Goal: Task Accomplishment & Management: Complete application form

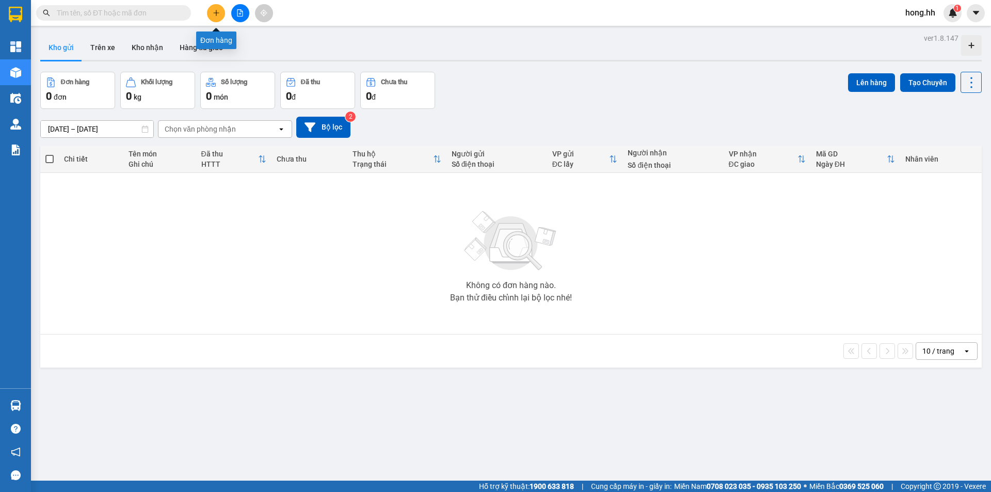
click at [218, 13] on icon "plus" at bounding box center [216, 12] width 7 height 7
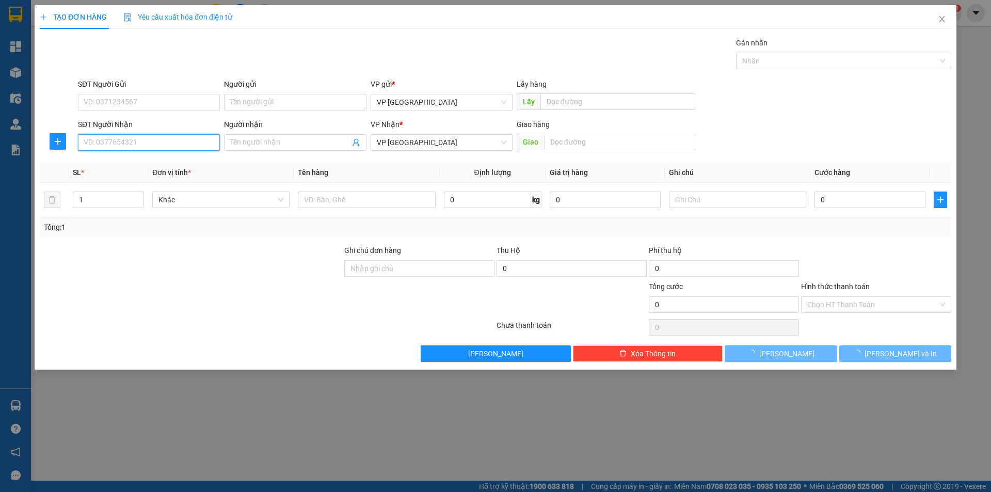
click at [123, 137] on input "SĐT Người Nhận" at bounding box center [149, 142] width 142 height 17
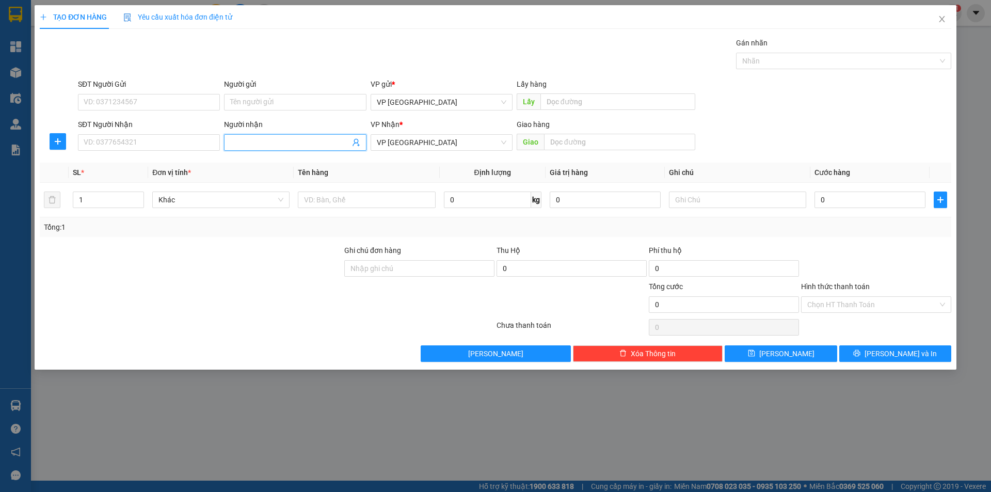
click at [280, 148] on span at bounding box center [295, 142] width 142 height 17
type input "NA"
click at [264, 142] on input "NA" at bounding box center [289, 142] width 119 height 11
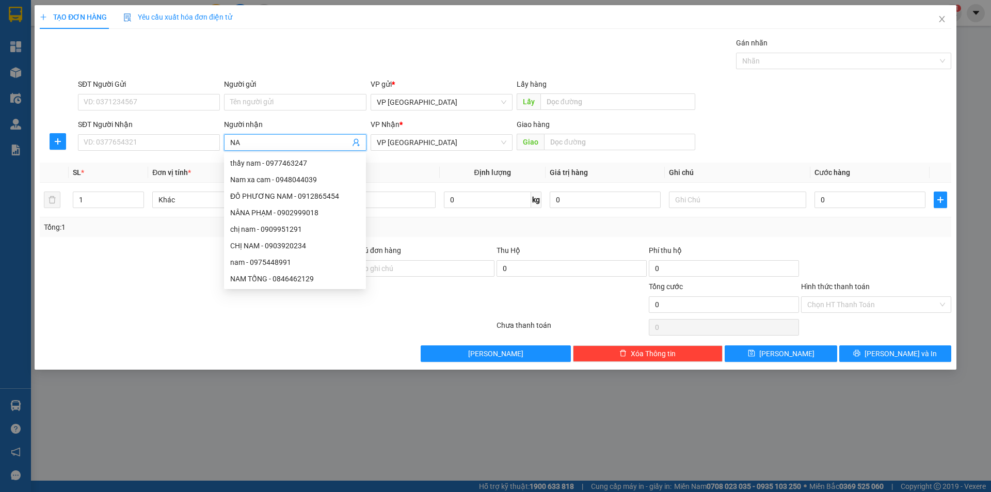
click at [264, 142] on input "NA" at bounding box center [289, 142] width 119 height 11
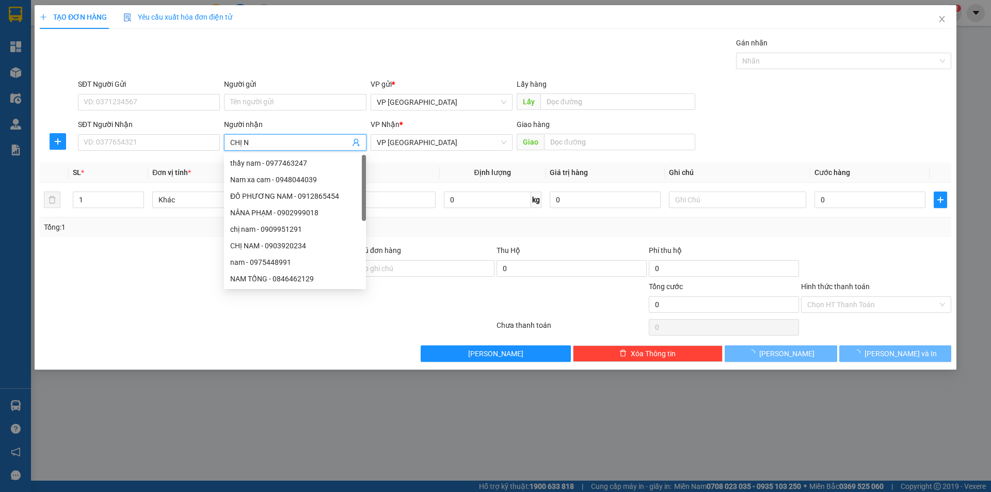
type input "CHỊ NA"
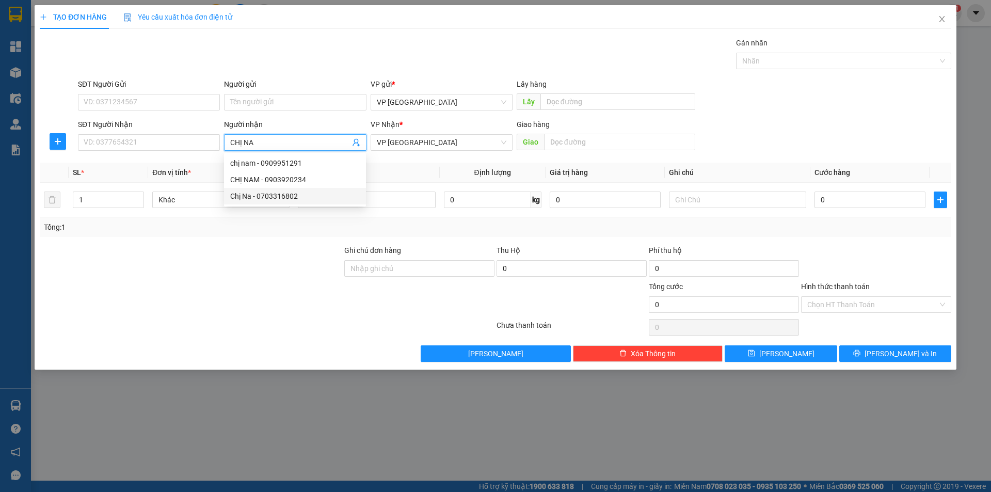
click at [254, 193] on div "Chị Na - 0703316802" at bounding box center [295, 195] width 130 height 11
type input "0703316802"
type input "Chị Na"
click at [274, 143] on input "Chị Na" at bounding box center [289, 142] width 119 height 11
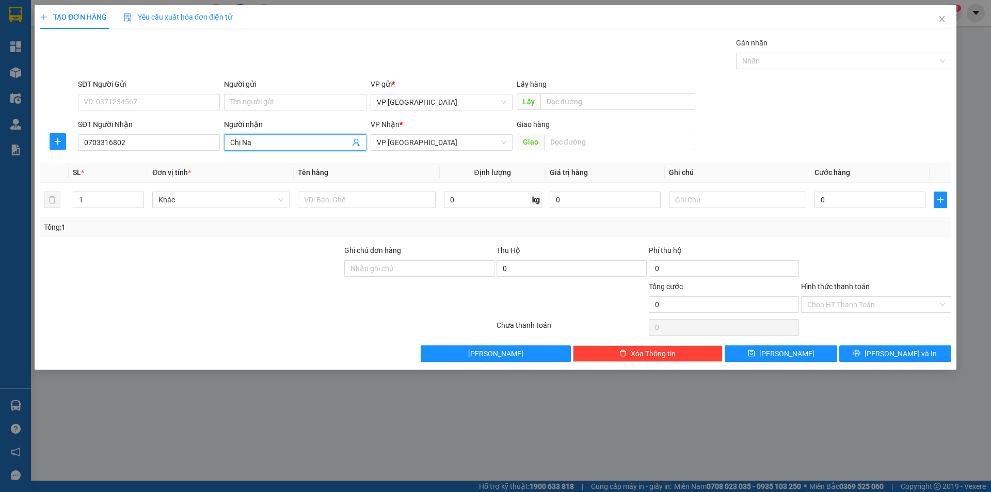
click at [274, 143] on input "Chị Na" at bounding box center [289, 142] width 119 height 11
click at [138, 138] on input "0703316802" at bounding box center [149, 142] width 142 height 17
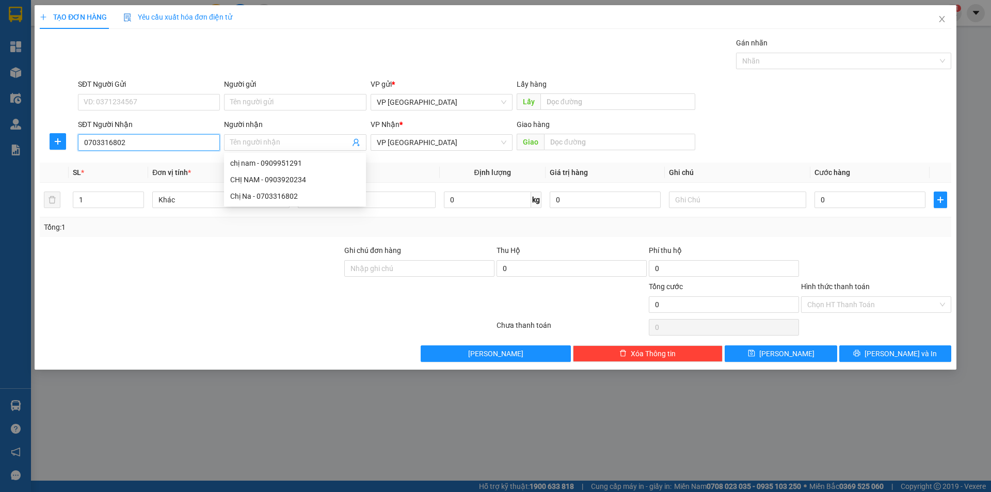
click at [138, 138] on input "0703316802" at bounding box center [149, 142] width 142 height 17
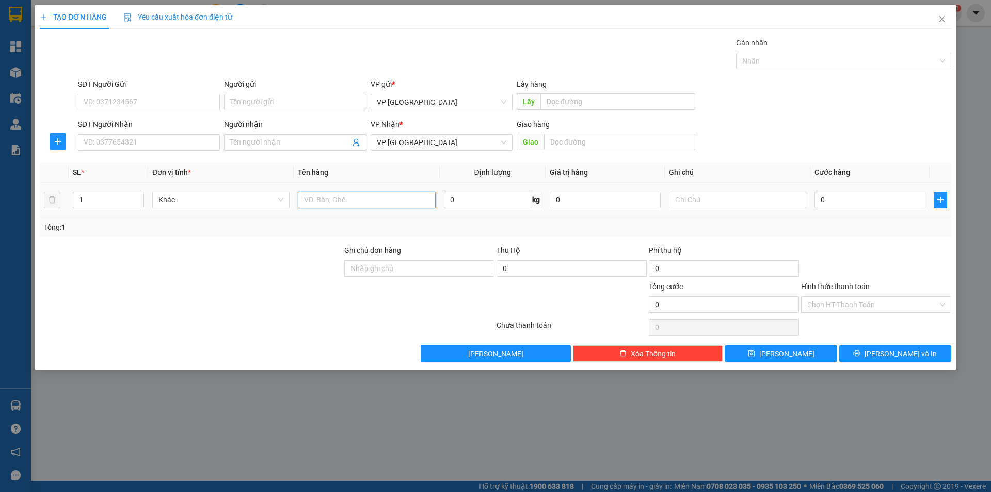
click at [402, 206] on input "text" at bounding box center [366, 199] width 137 height 17
click at [312, 198] on input "2 BAO" at bounding box center [366, 199] width 137 height 17
type input "4 BAO"
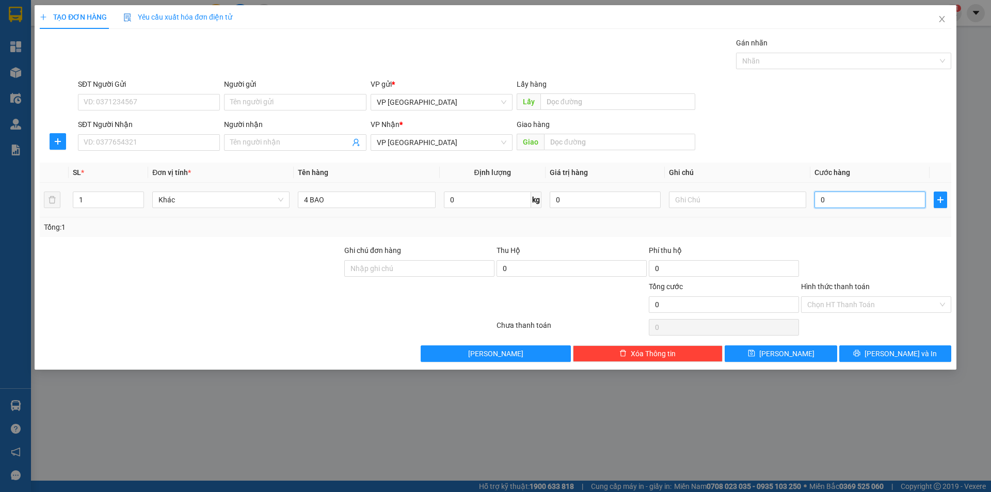
click at [844, 199] on input "0" at bounding box center [869, 199] width 111 height 17
type input "3"
type input "34"
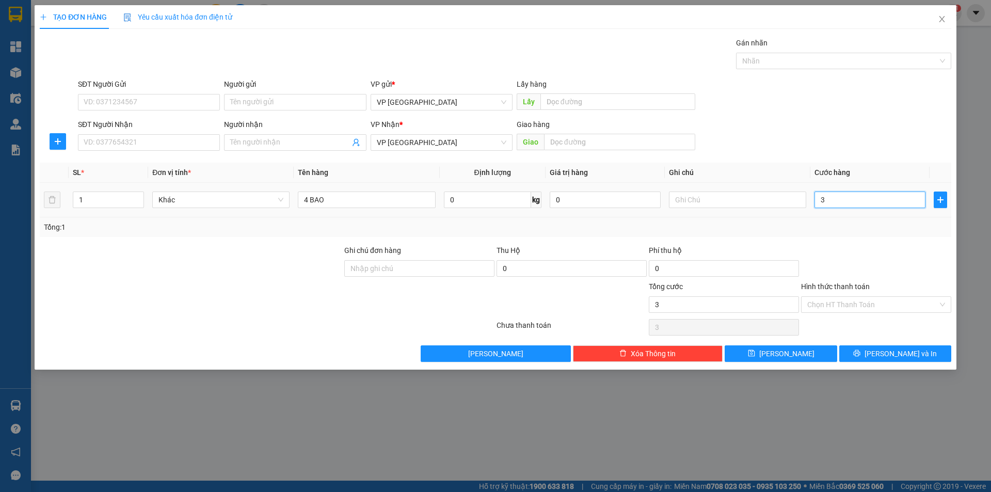
type input "34"
type input "340"
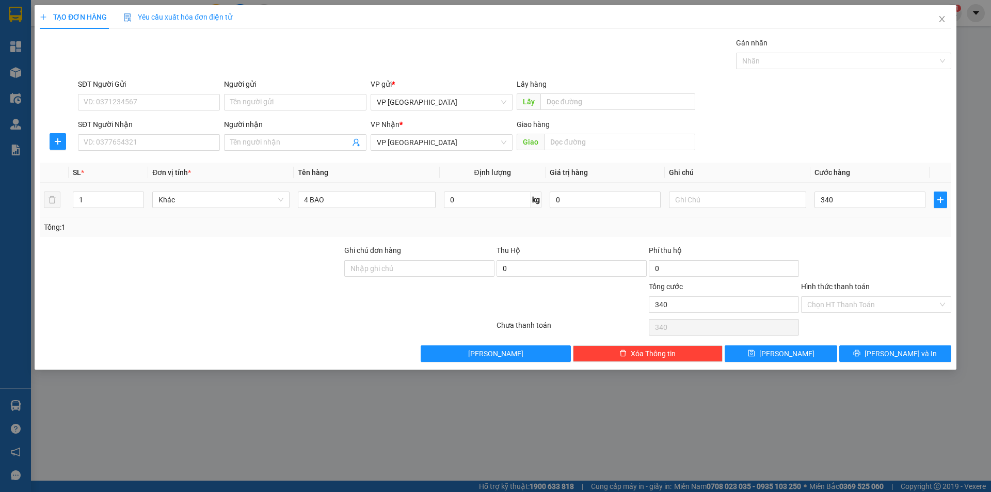
type input "340.000"
click at [843, 242] on div "Transit Pickup Surcharge Ids Transit Deliver Surcharge Ids Transit Deliver Surc…" at bounding box center [495, 199] width 911 height 325
click at [814, 356] on button "Lưu" at bounding box center [781, 353] width 112 height 17
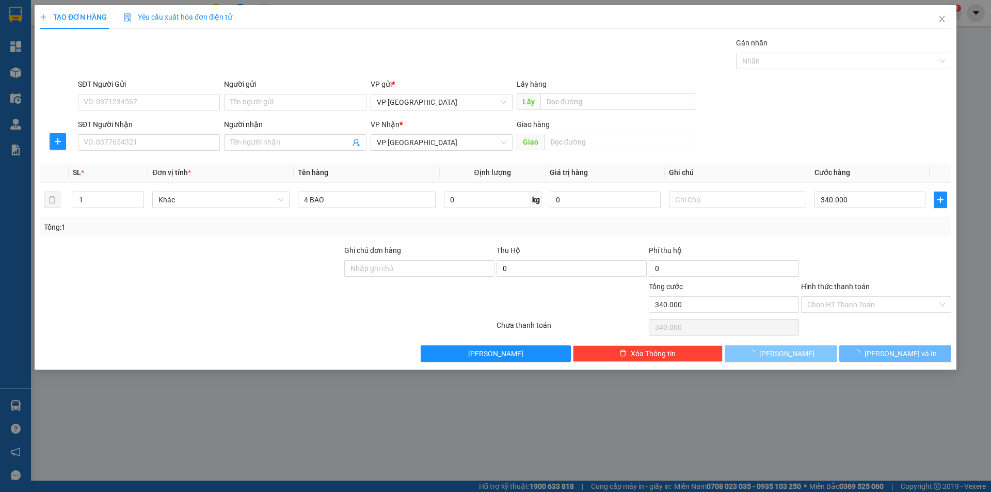
type input "0"
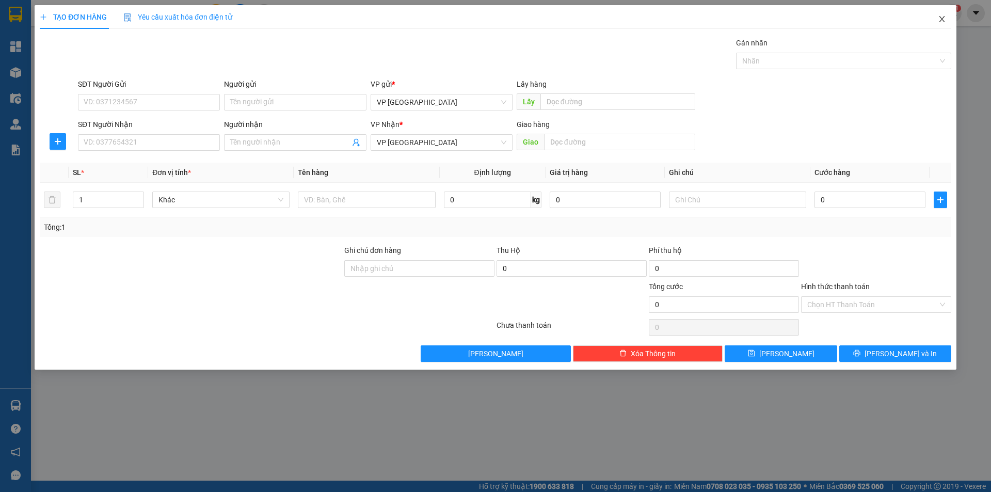
click at [940, 16] on icon "close" at bounding box center [942, 19] width 8 height 8
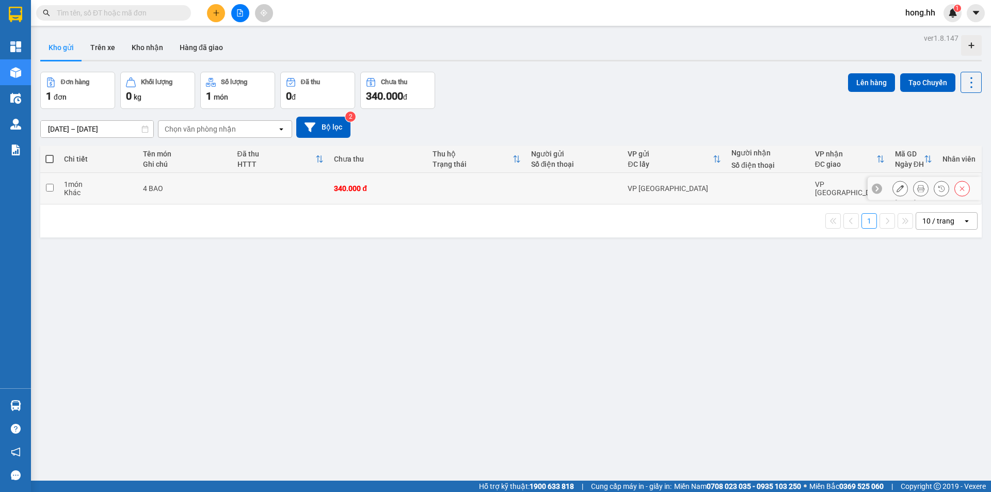
click at [400, 191] on td "340.000 đ" at bounding box center [378, 188] width 99 height 31
checkbox input "true"
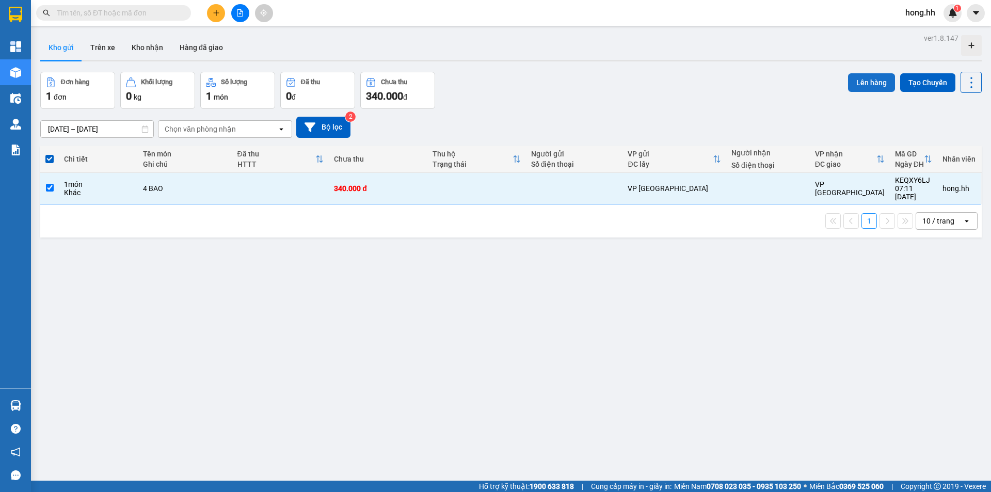
click at [886, 87] on button "Lên hàng" at bounding box center [871, 82] width 47 height 19
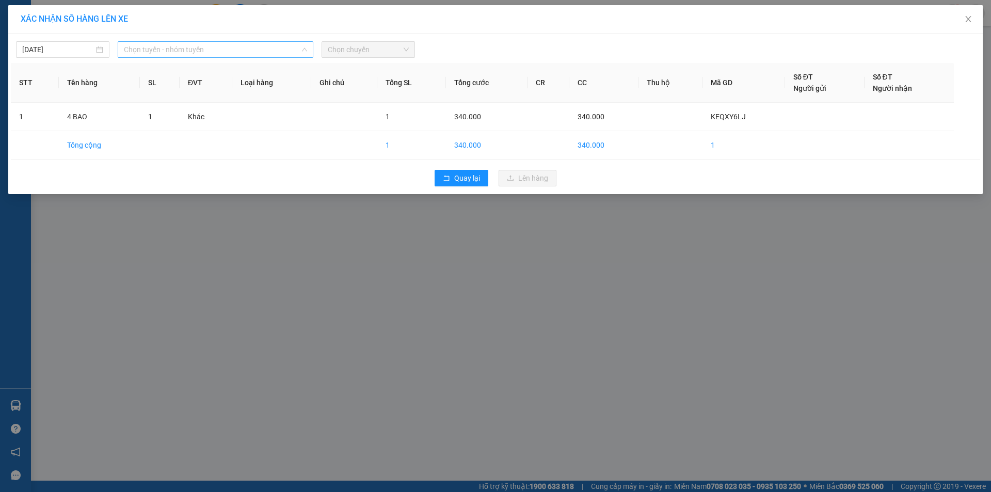
click at [226, 52] on span "Chọn tuyến - nhóm tuyến" at bounding box center [215, 49] width 183 height 15
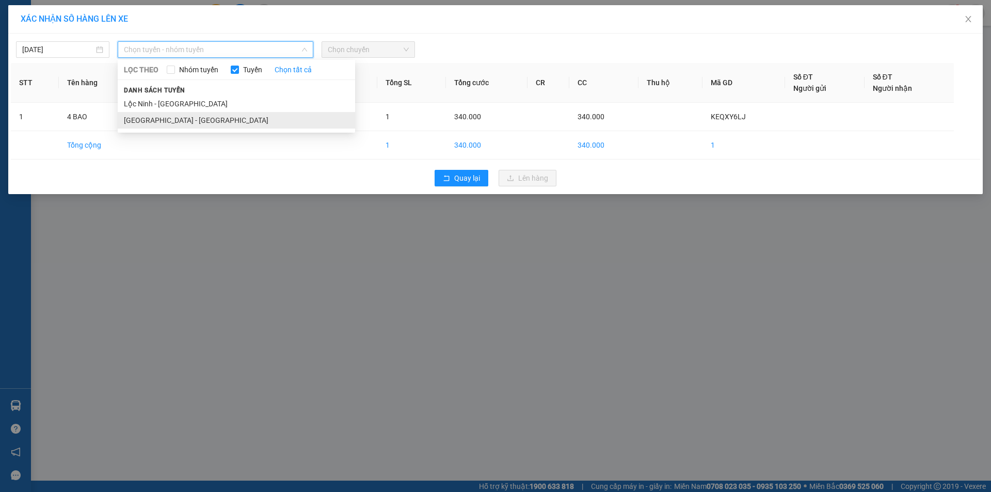
click at [165, 122] on li "Sài Gòn - Lộc Ninh" at bounding box center [236, 120] width 237 height 17
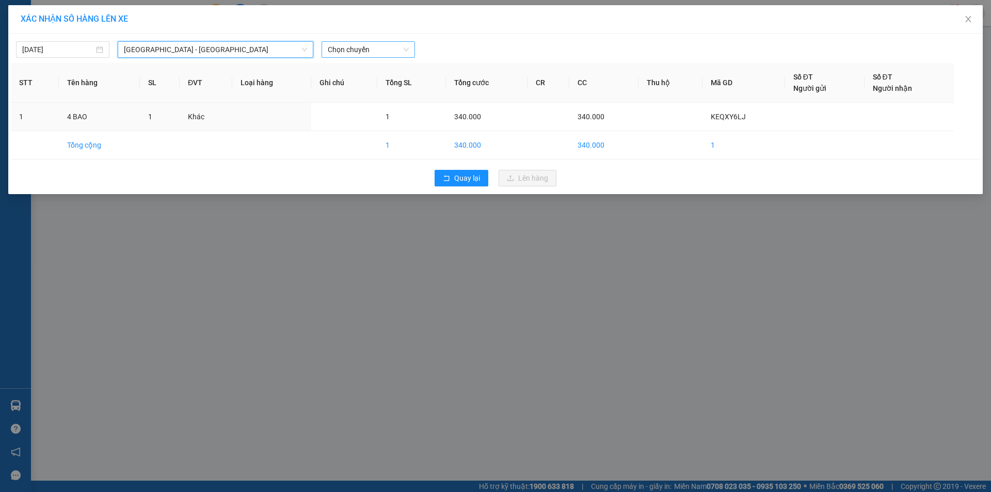
click at [361, 53] on span "Chọn chuyến" at bounding box center [368, 49] width 81 height 15
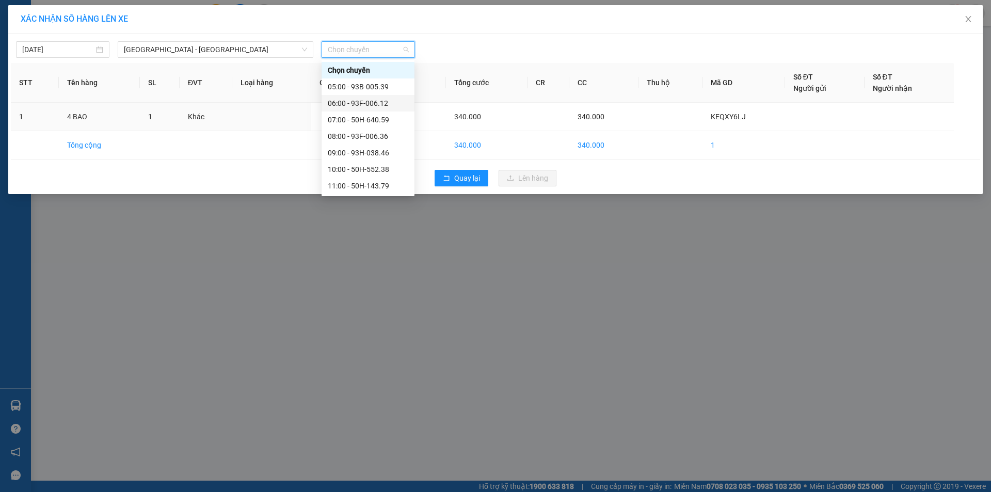
click at [360, 101] on div "06:00 - 93F-006.12" at bounding box center [368, 103] width 81 height 11
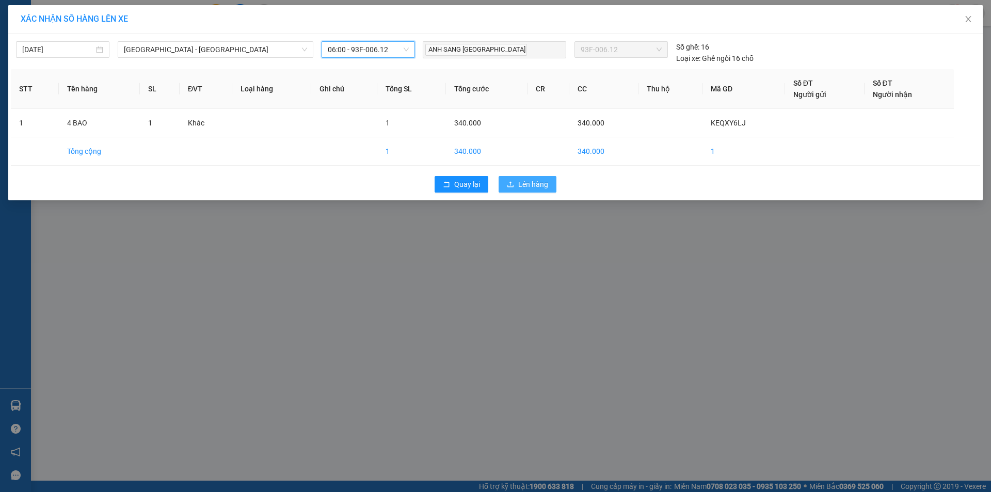
click at [532, 184] on span "Lên hàng" at bounding box center [533, 184] width 30 height 11
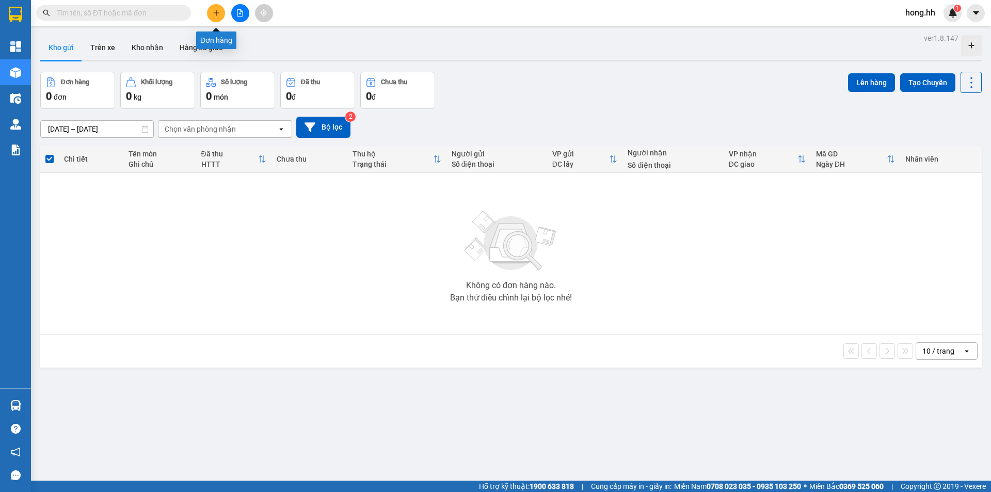
click at [216, 6] on button at bounding box center [216, 13] width 18 height 18
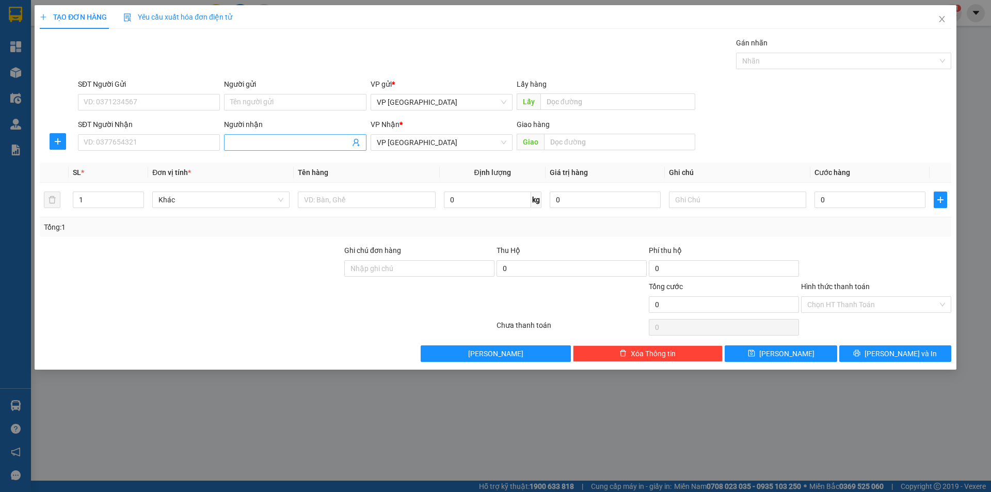
click at [251, 142] on input "Người nhận" at bounding box center [289, 142] width 119 height 11
type input "QIN"
click at [255, 165] on div "Qin qin - 09123456456" at bounding box center [295, 162] width 130 height 11
type input "09123456456"
type input "Qin qin"
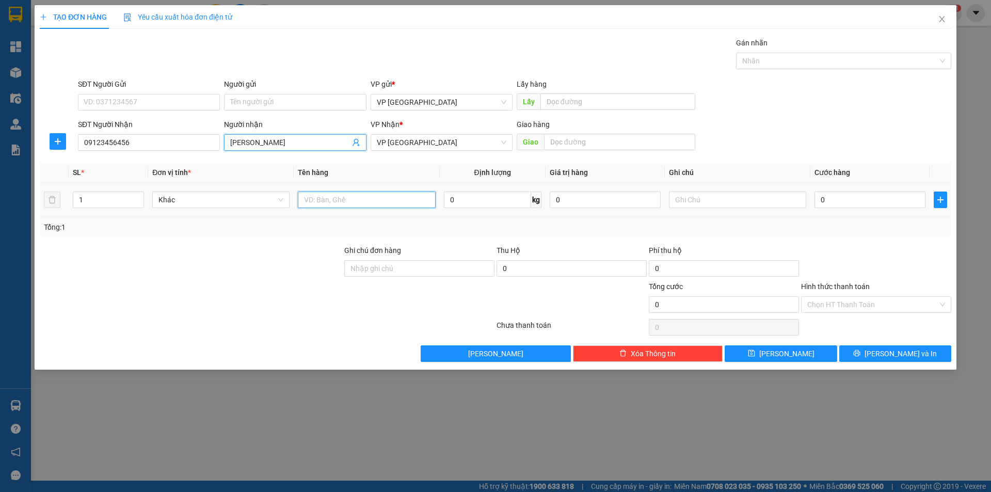
click at [368, 201] on input "text" at bounding box center [366, 199] width 137 height 17
type input "1 KIEJN"
click at [823, 199] on input "0" at bounding box center [869, 199] width 111 height 17
type input "5"
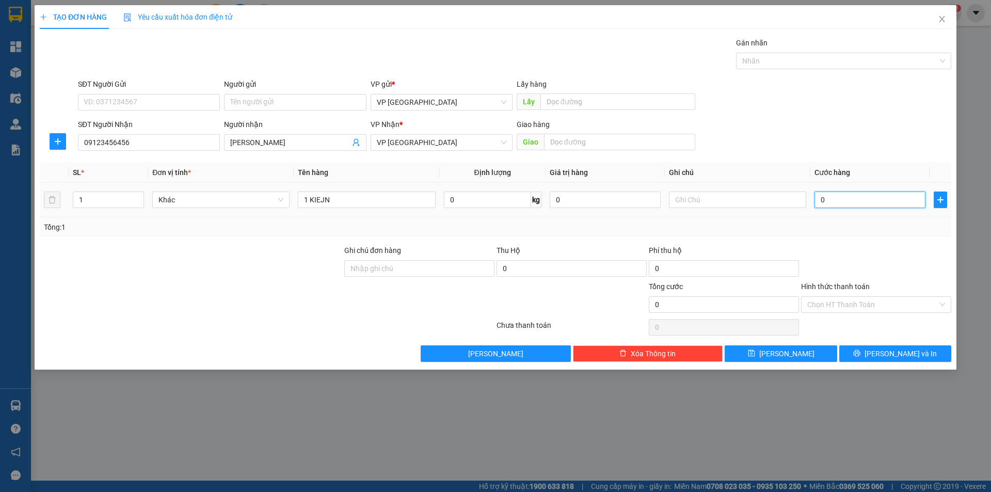
type input "5"
type input "50"
type input "50.000"
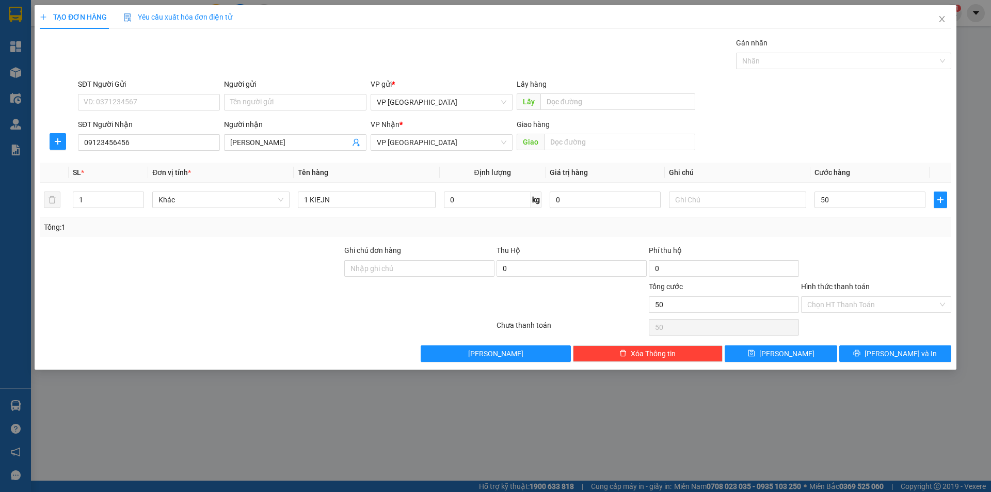
type input "50.000"
click at [795, 249] on div "Phí thu hộ" at bounding box center [724, 252] width 150 height 15
click at [756, 355] on button "Lưu" at bounding box center [781, 353] width 112 height 17
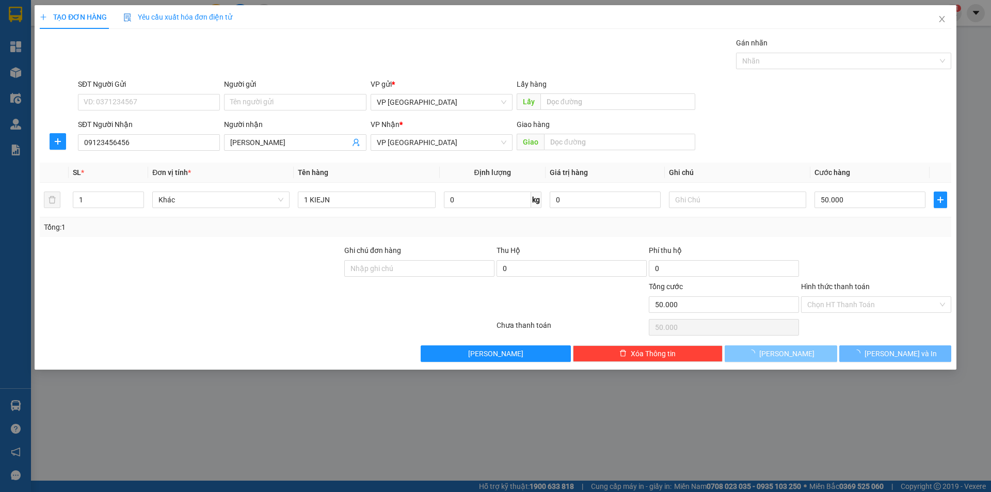
type input "0"
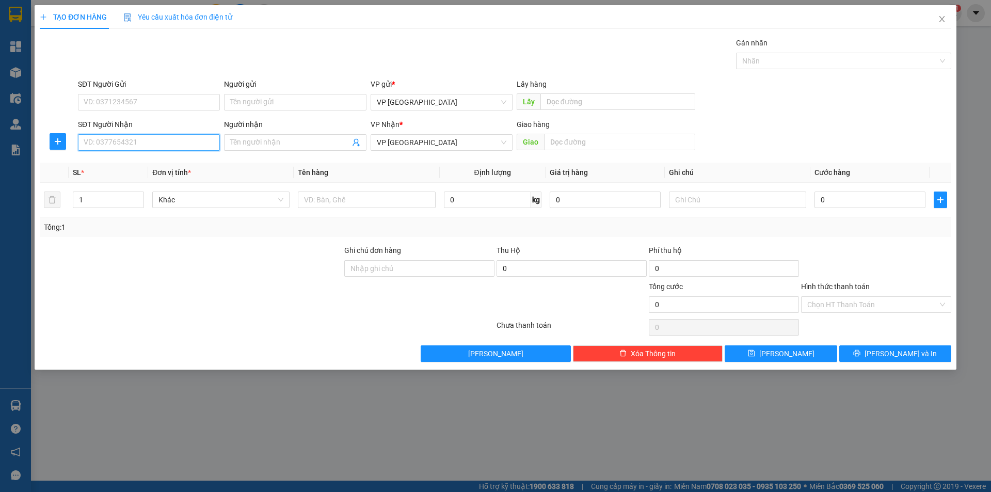
click at [117, 138] on input "SĐT Người Nhận" at bounding box center [149, 142] width 142 height 17
click at [98, 145] on input "0974282929" at bounding box center [149, 142] width 142 height 17
click at [134, 167] on div "0947282929 - trung" at bounding box center [149, 162] width 130 height 11
type input "0947282929"
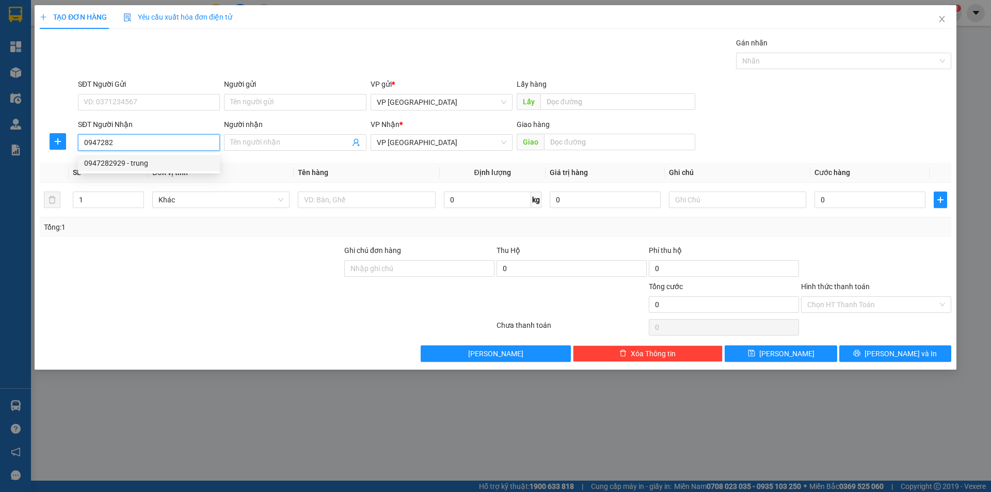
type input "trung"
type input "Lộc Hưng mới"
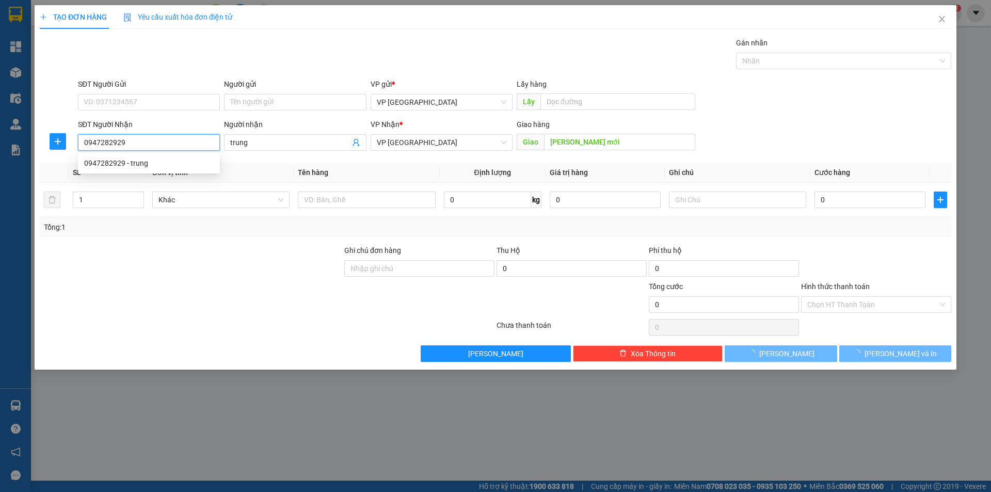
type input "30.000"
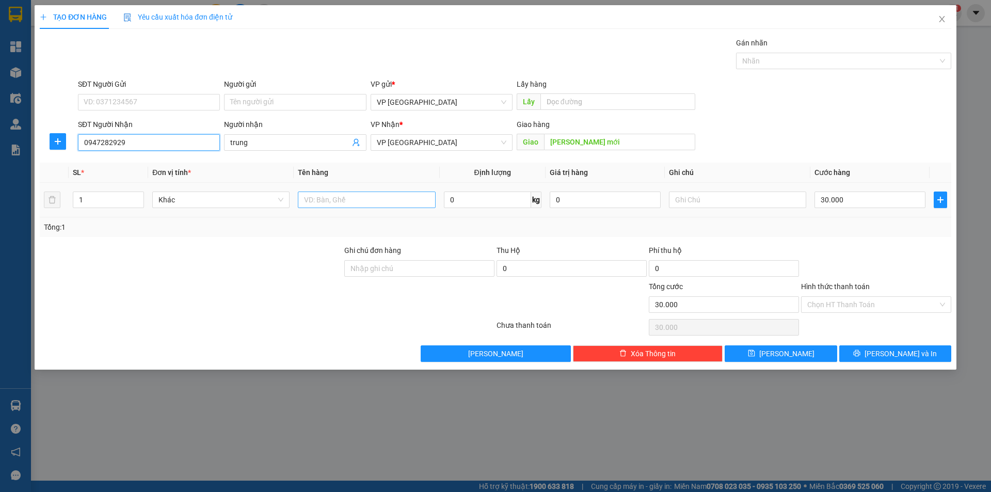
type input "0947282929"
click at [372, 206] on input "text" at bounding box center [366, 199] width 137 height 17
type input "1 KIỆN"
click at [762, 359] on button "Lưu" at bounding box center [781, 353] width 112 height 17
type input "0"
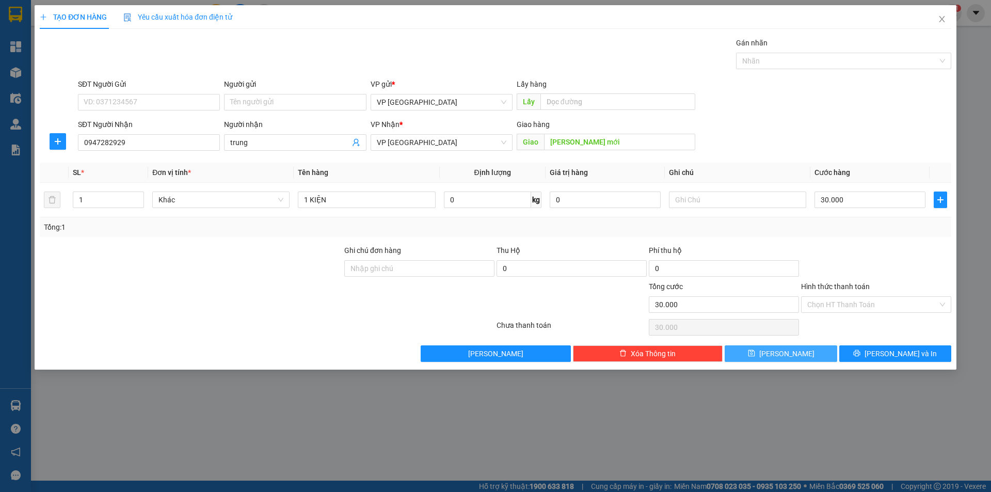
type input "0"
click at [944, 10] on span "Close" at bounding box center [941, 19] width 29 height 29
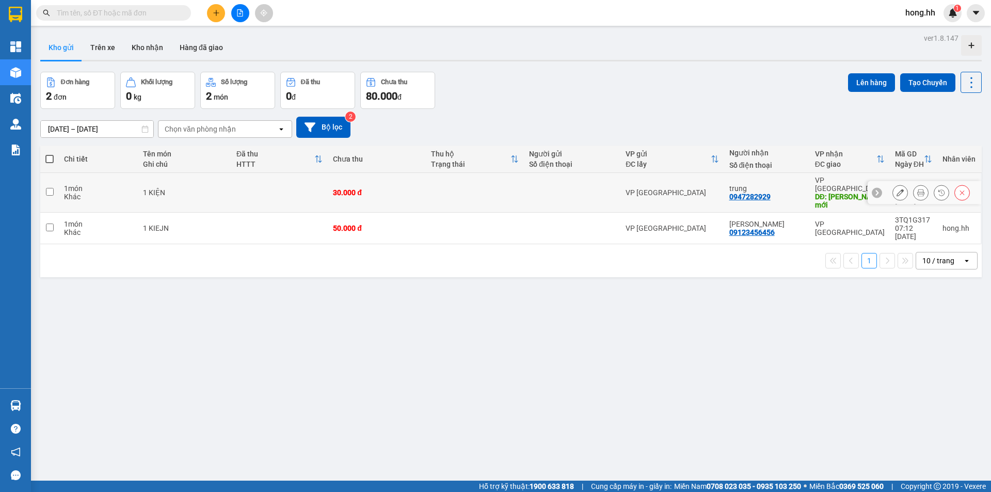
click at [392, 188] on div "30.000 đ" at bounding box center [377, 192] width 88 height 8
checkbox input "true"
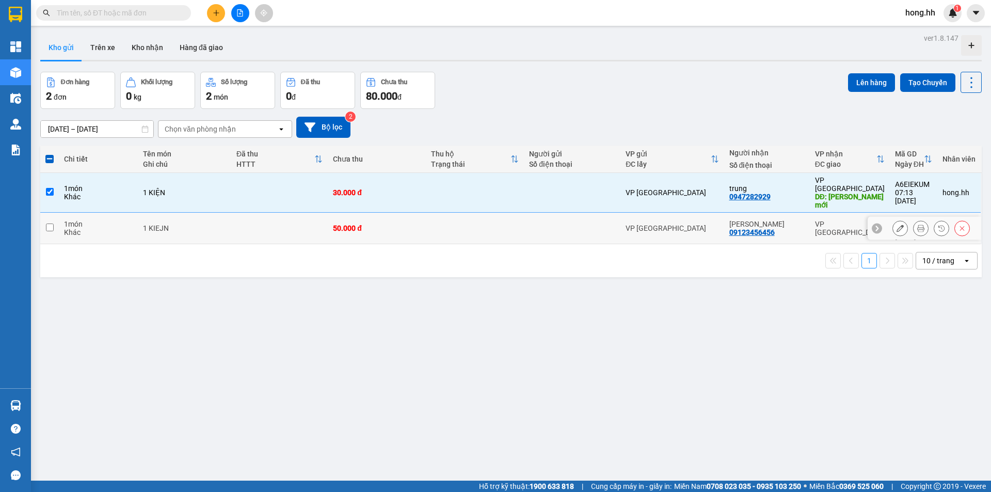
click at [397, 216] on td "50.000 đ" at bounding box center [377, 228] width 98 height 31
checkbox input "true"
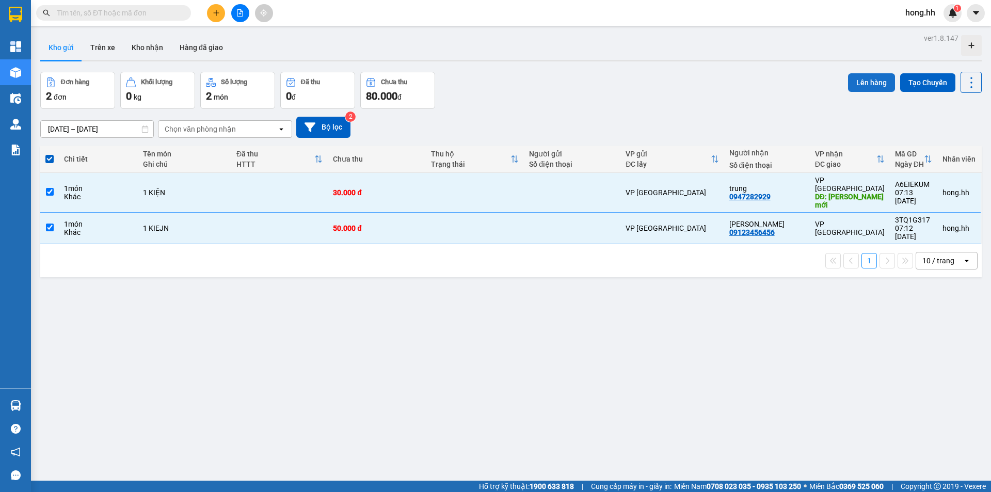
click at [862, 86] on button "Lên hàng" at bounding box center [871, 82] width 47 height 19
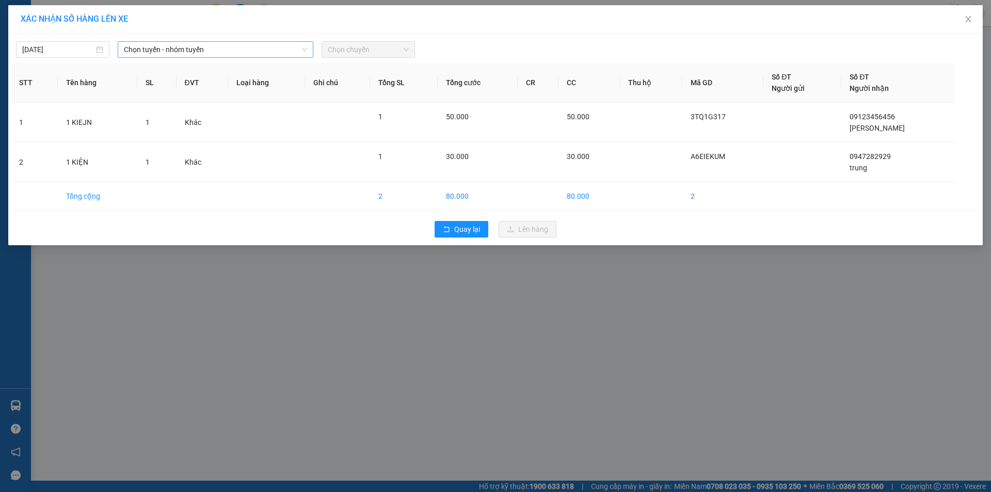
click at [236, 46] on span "Chọn tuyến - nhóm tuyến" at bounding box center [215, 49] width 183 height 15
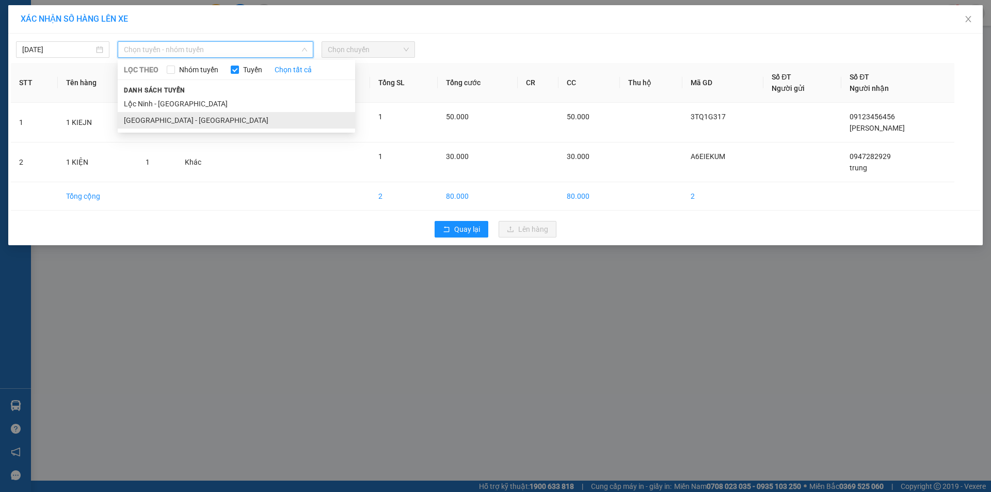
click at [180, 126] on li "Sài Gòn - Lộc Ninh" at bounding box center [236, 120] width 237 height 17
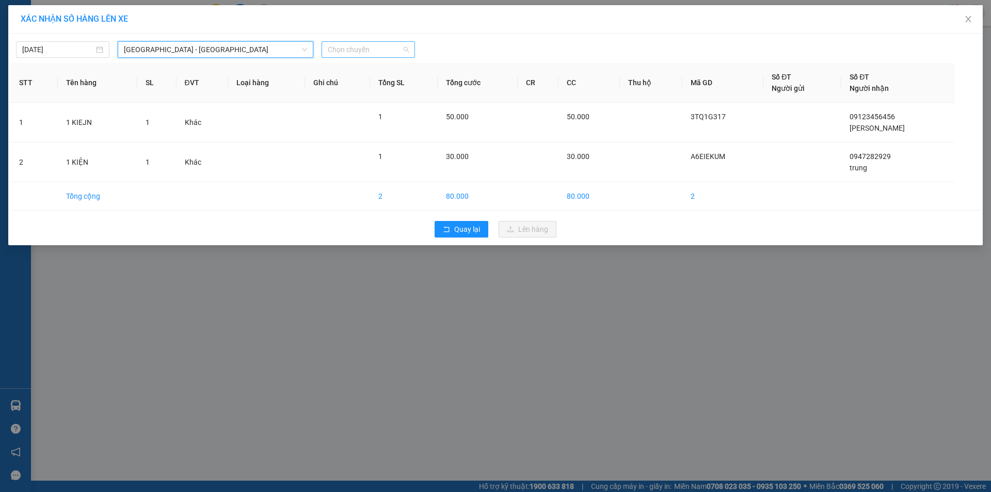
click at [345, 50] on span "Chọn chuyến" at bounding box center [368, 49] width 81 height 15
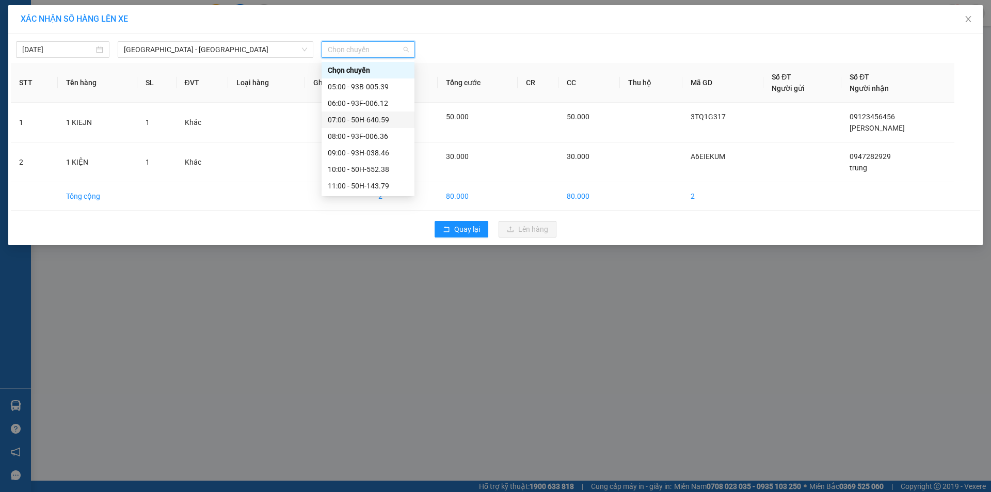
click at [377, 122] on div "07:00 - 50H-640.59" at bounding box center [368, 119] width 81 height 11
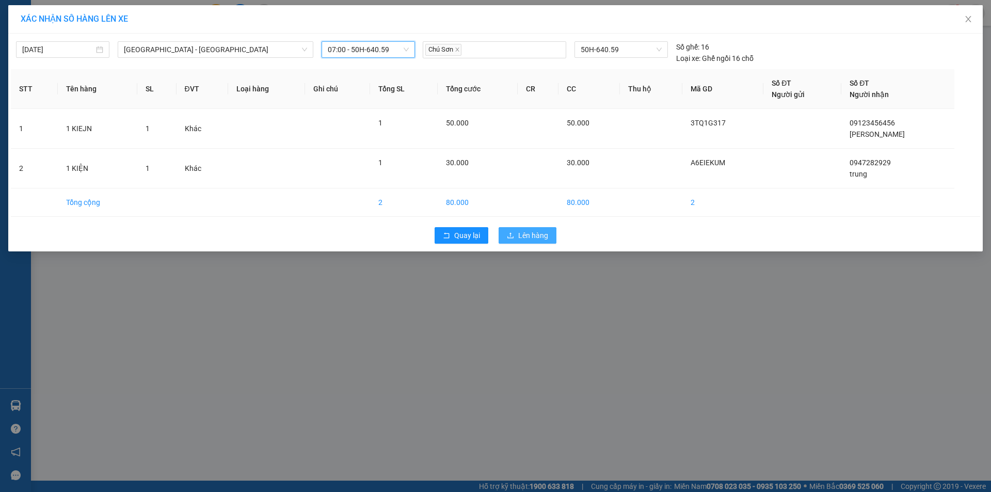
click at [534, 243] on button "Lên hàng" at bounding box center [528, 235] width 58 height 17
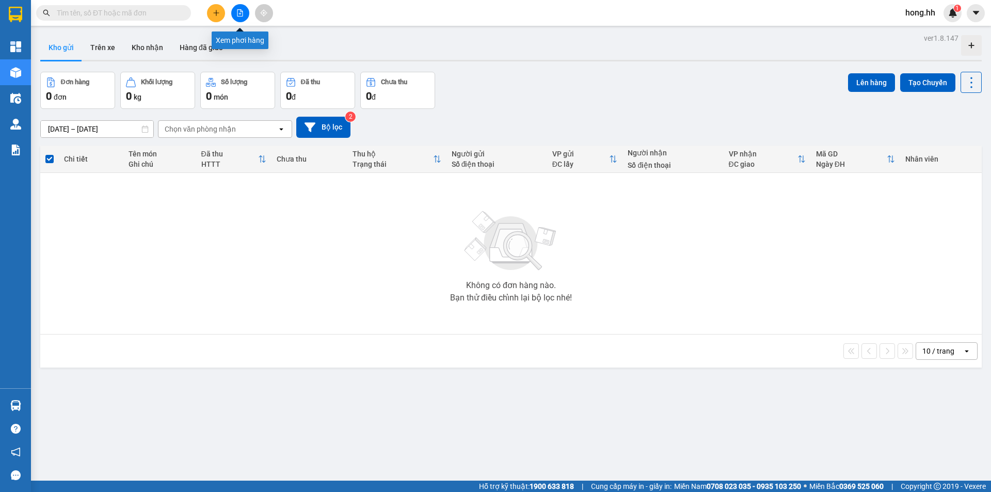
click at [242, 10] on icon "file-add" at bounding box center [239, 12] width 7 height 7
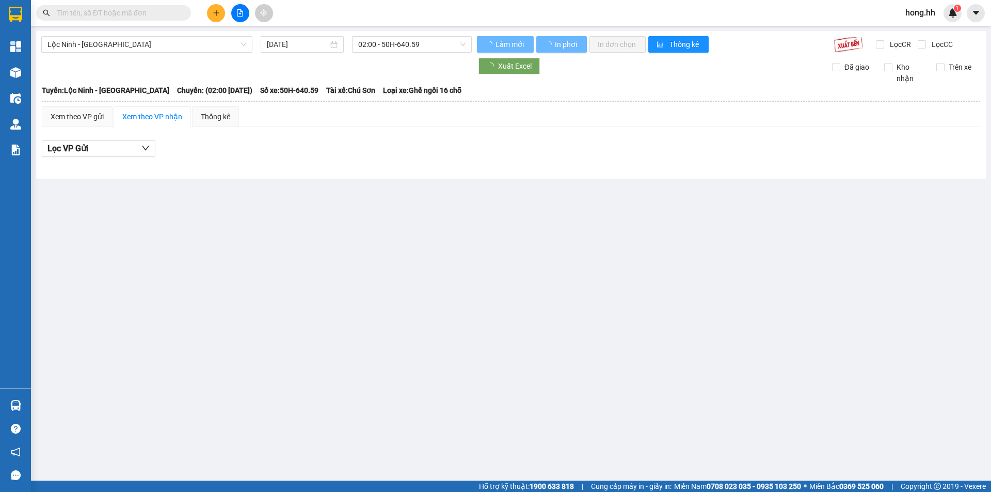
click at [116, 36] on div "Lộc Ninh - Sài Gòn 14/10/2025 02:00 - 50H-640.59 Làm mới In phơi In đơn chọn Th…" at bounding box center [511, 105] width 950 height 148
click at [118, 47] on span "Lộc Ninh - Sài Gòn" at bounding box center [146, 44] width 199 height 15
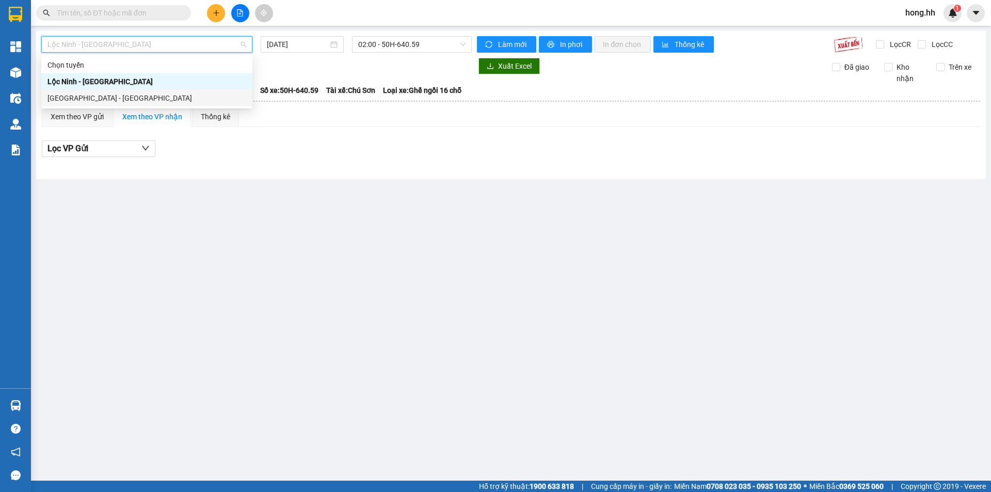
click at [88, 99] on div "Sài Gòn - Lộc Ninh" at bounding box center [146, 97] width 199 height 11
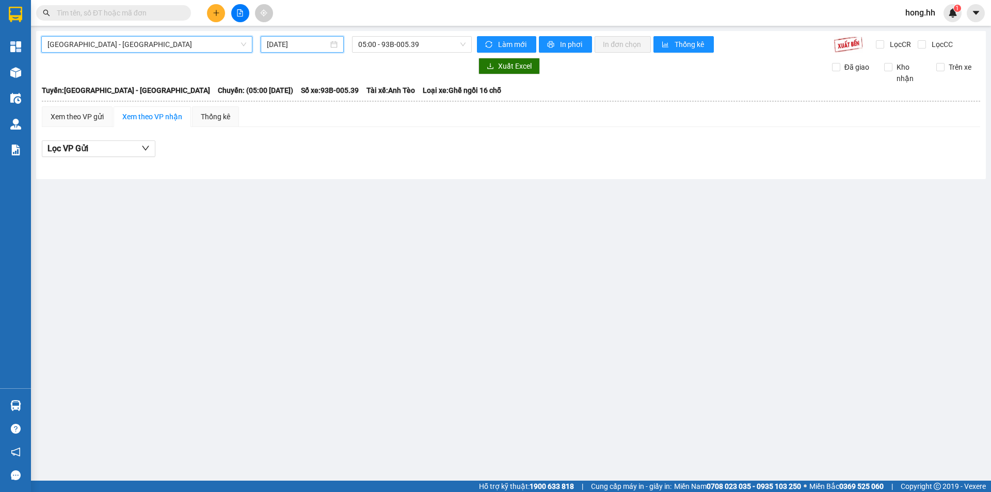
click at [305, 48] on input "14/10/2025" at bounding box center [297, 44] width 61 height 11
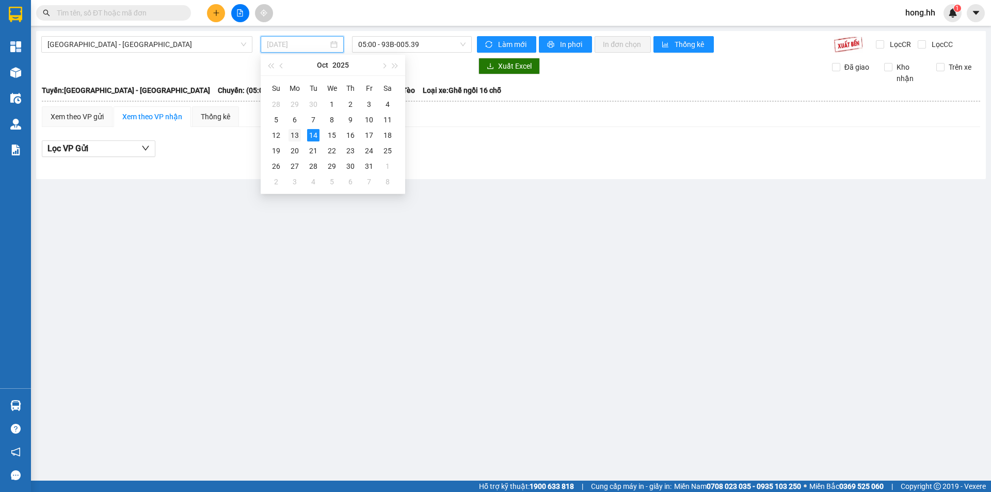
click at [290, 129] on div "13" at bounding box center [294, 135] width 12 height 12
type input "13/10/2025"
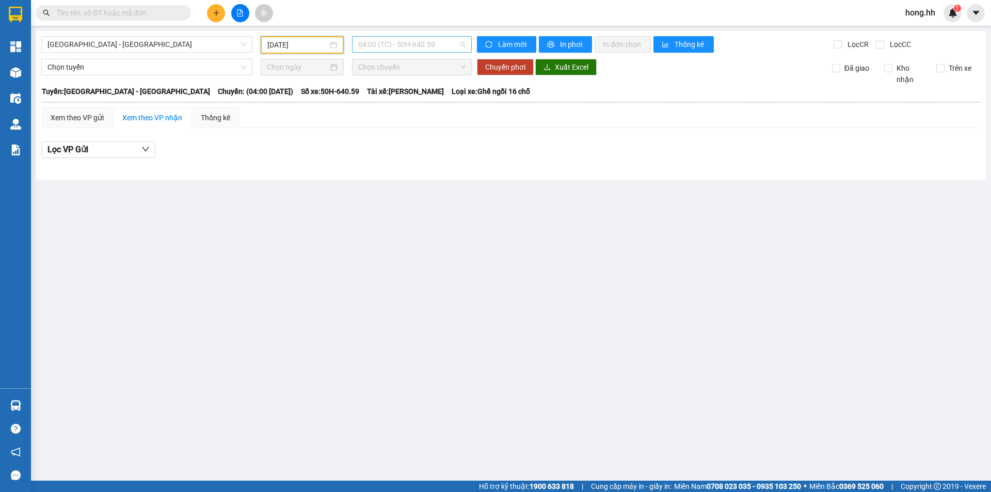
click at [399, 46] on span "04:00 (TC) - 50H-640.59" at bounding box center [411, 44] width 107 height 15
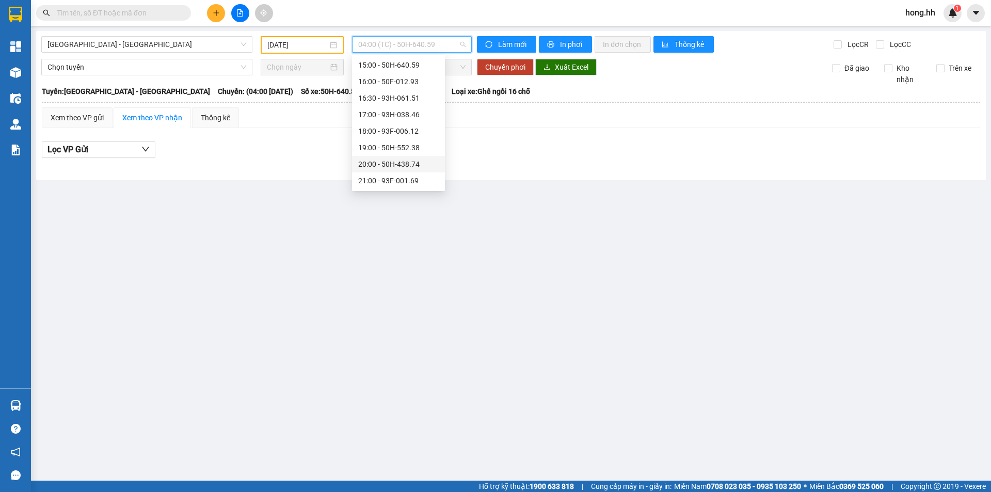
scroll to position [180, 0]
click at [402, 168] on div "17:00 - 93H-038.46" at bounding box center [398, 165] width 81 height 11
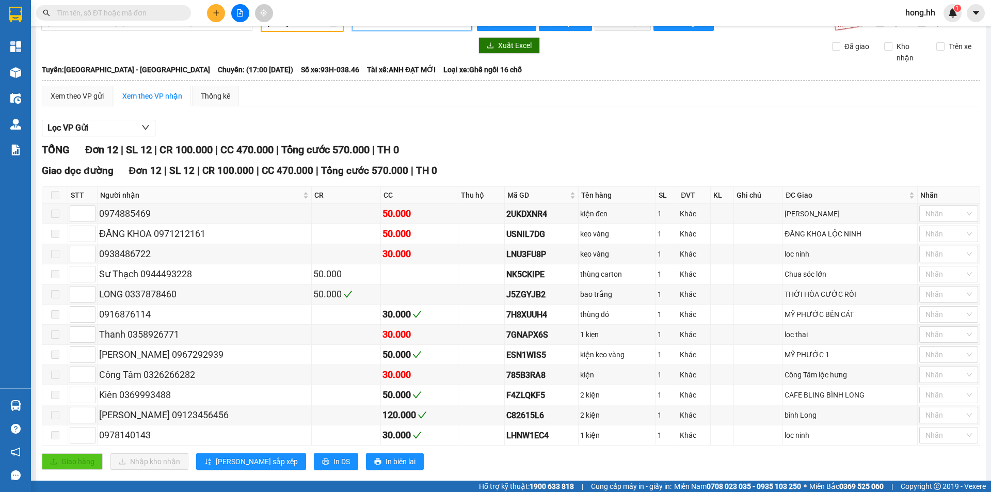
scroll to position [40, 0]
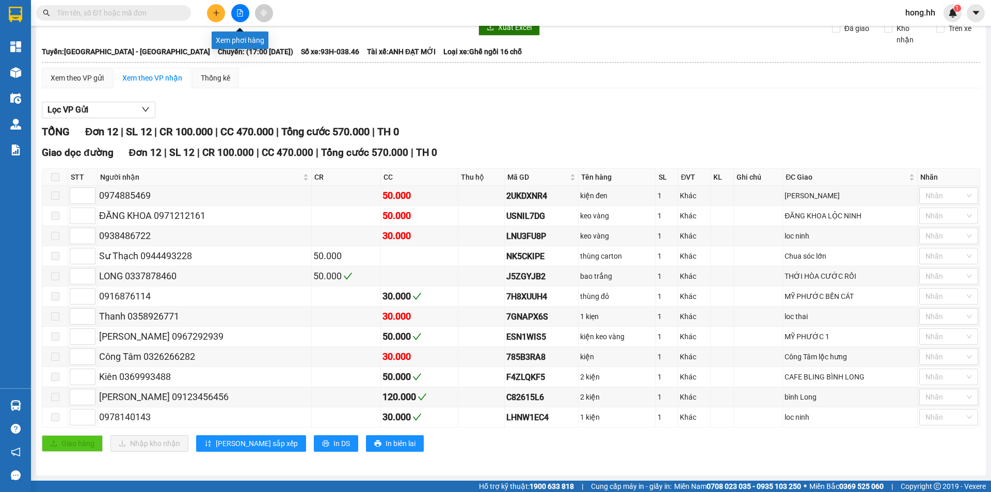
click at [213, 13] on icon "plus" at bounding box center [216, 12] width 7 height 7
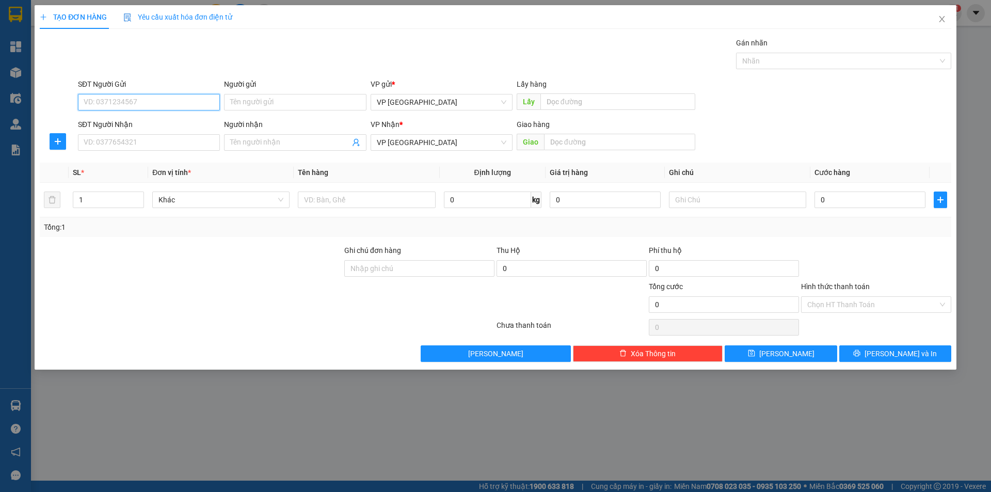
click at [106, 103] on input "SĐT Người Gửi" at bounding box center [149, 102] width 142 height 17
type input "0917242857"
click at [122, 141] on input "SĐT Người Nhận" at bounding box center [149, 142] width 142 height 17
type input "0853114168"
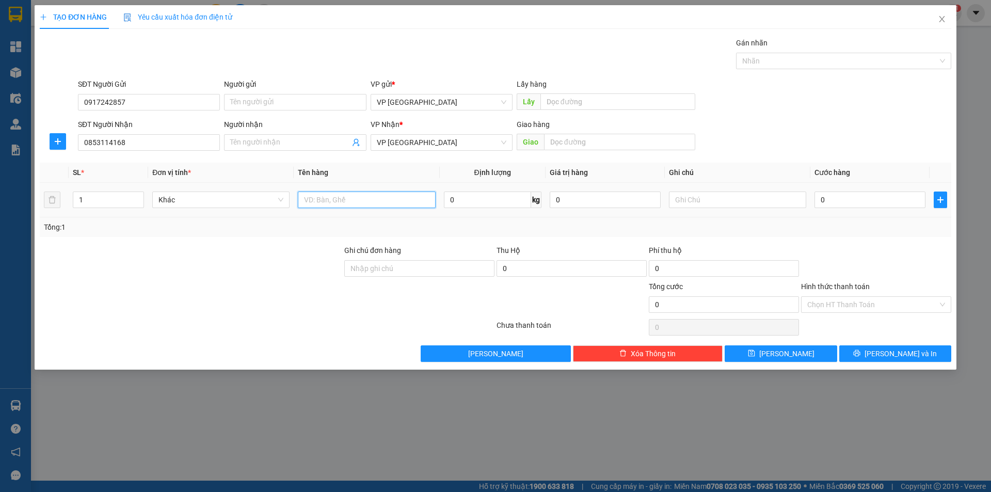
click at [365, 201] on input "text" at bounding box center [366, 199] width 137 height 17
type input "1 kiện"
click at [824, 196] on input "0" at bounding box center [869, 199] width 111 height 17
type input "3"
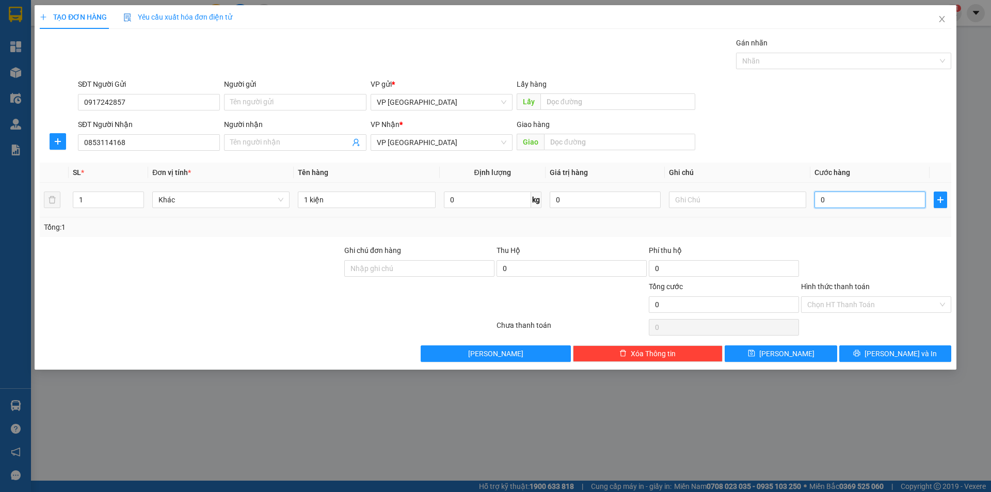
type input "3"
type input "30"
click at [420, 99] on span "VP Sài Gòn" at bounding box center [442, 101] width 130 height 15
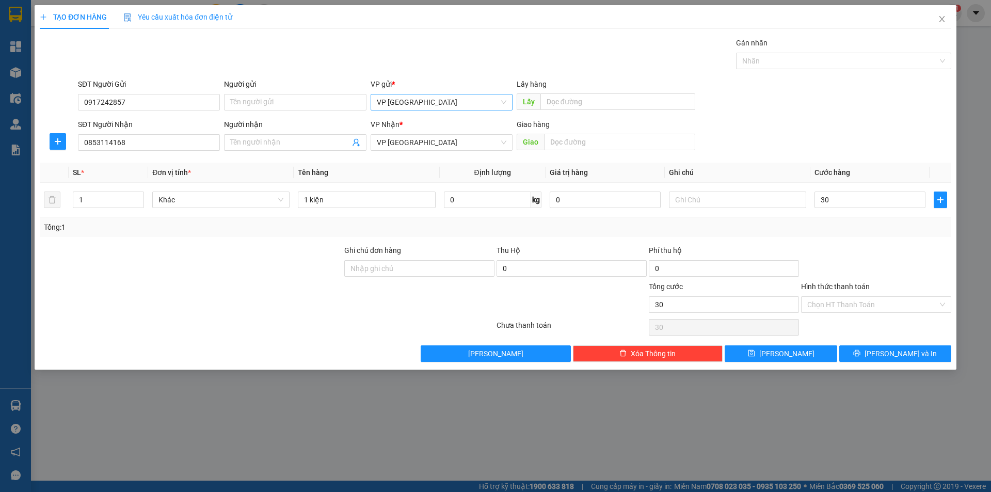
type input "30.000"
click at [406, 125] on div "VP Lộc Ninh" at bounding box center [442, 122] width 130 height 11
click at [411, 142] on span "VP Lộc Ninh" at bounding box center [442, 142] width 130 height 15
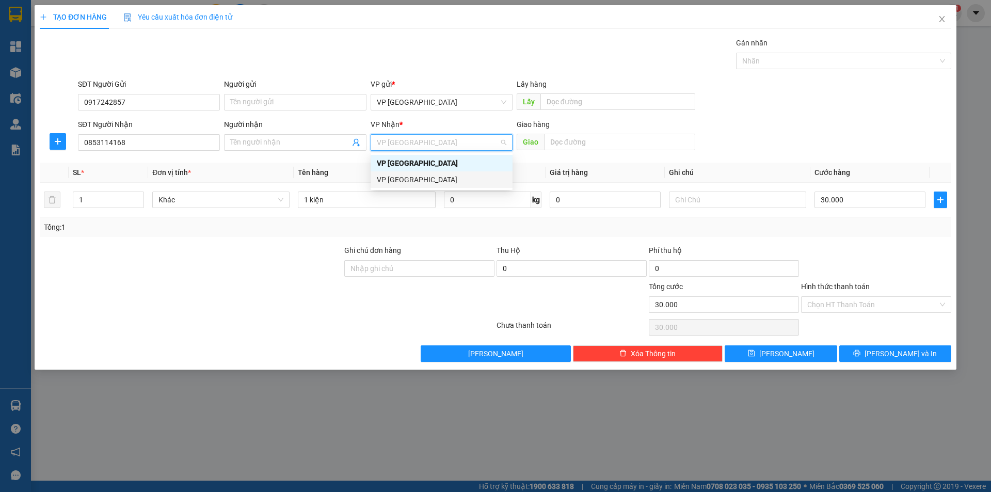
click at [405, 179] on div "VP Sài Gòn" at bounding box center [442, 179] width 130 height 11
click at [853, 292] on div "Hình thức thanh toán" at bounding box center [876, 288] width 150 height 15
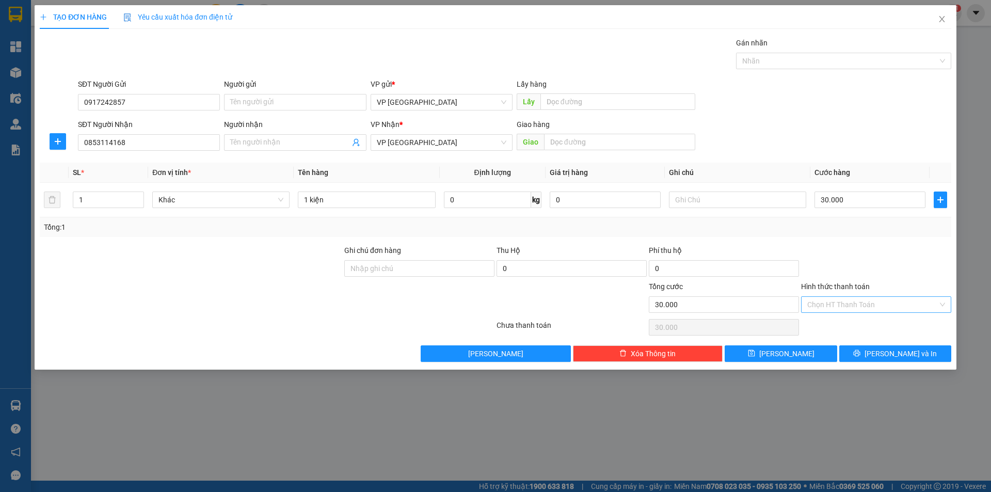
click at [843, 300] on input "Hình thức thanh toán" at bounding box center [872, 304] width 131 height 15
click at [832, 323] on div "Tại văn phòng" at bounding box center [876, 324] width 138 height 11
type input "0"
click at [895, 355] on span "Lưu và In" at bounding box center [900, 353] width 72 height 11
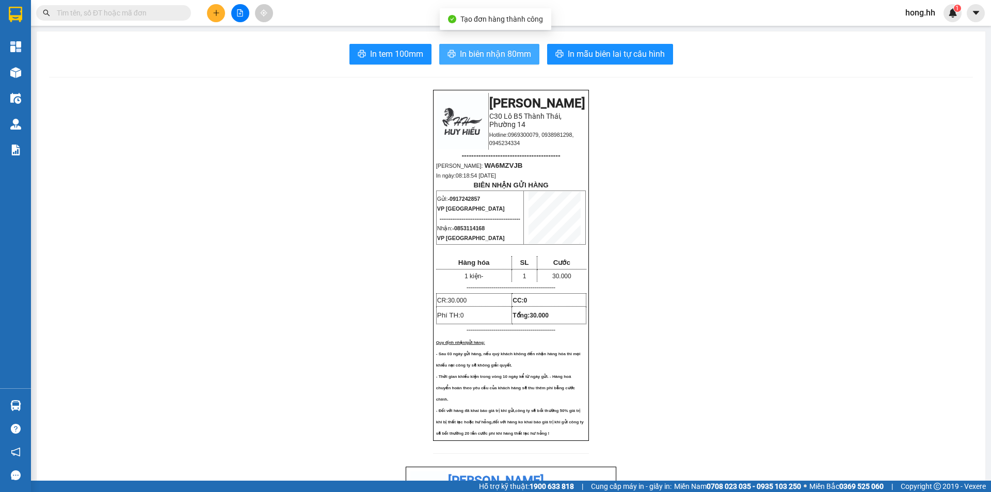
click at [477, 54] on span "In biên nhận 80mm" at bounding box center [495, 53] width 71 height 13
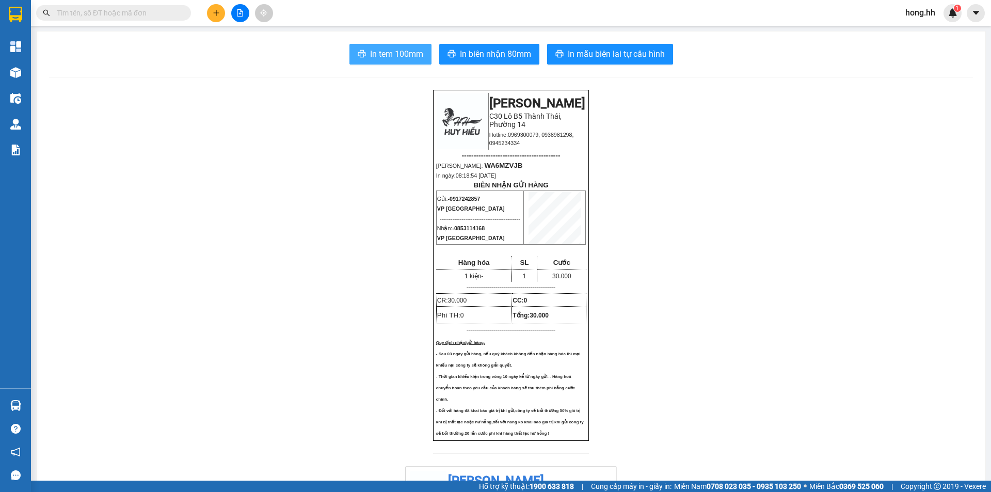
click at [387, 57] on span "In tem 100mm" at bounding box center [396, 53] width 53 height 13
click at [211, 17] on button at bounding box center [216, 13] width 18 height 18
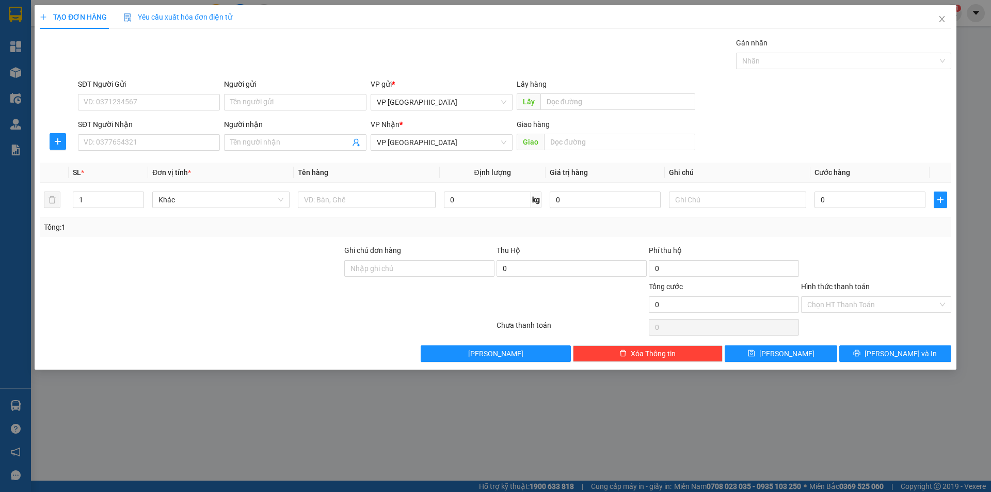
click at [129, 152] on div "SĐT Người Nhận VD: 0377654321" at bounding box center [149, 137] width 142 height 36
click at [127, 143] on input "SĐT Người Nhận" at bounding box center [149, 142] width 142 height 17
type input "0976516915"
click at [169, 155] on div "0976516915 - Sơn" at bounding box center [149, 163] width 142 height 17
type input "Sơn"
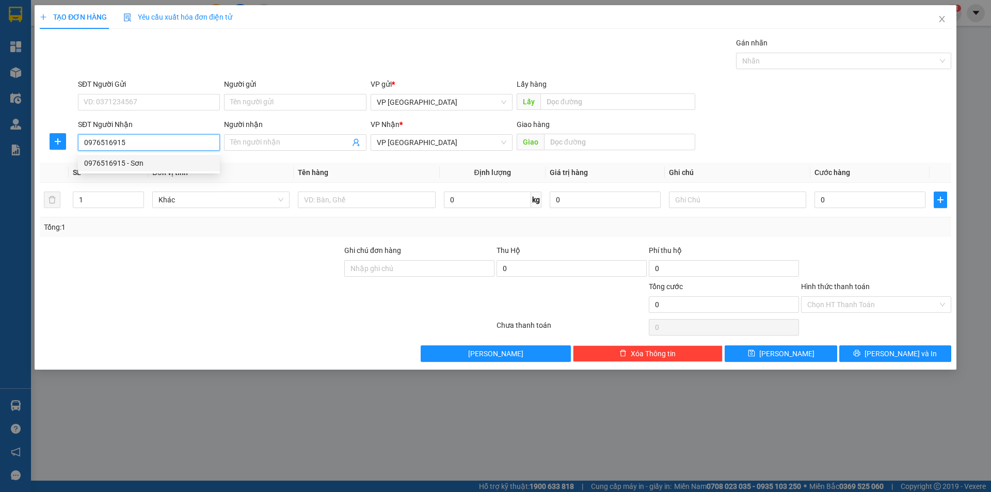
type input "Bình Long"
type input "30.000"
type input "0976516915"
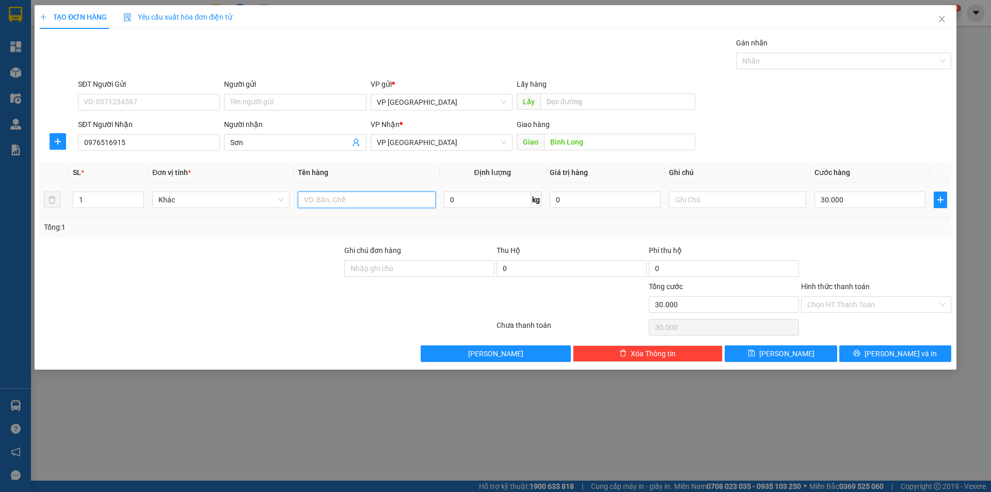
click at [376, 200] on input "text" at bounding box center [366, 199] width 137 height 17
type input "hồ sơ"
click at [840, 304] on input "Hình thức thanh toán" at bounding box center [872, 304] width 131 height 15
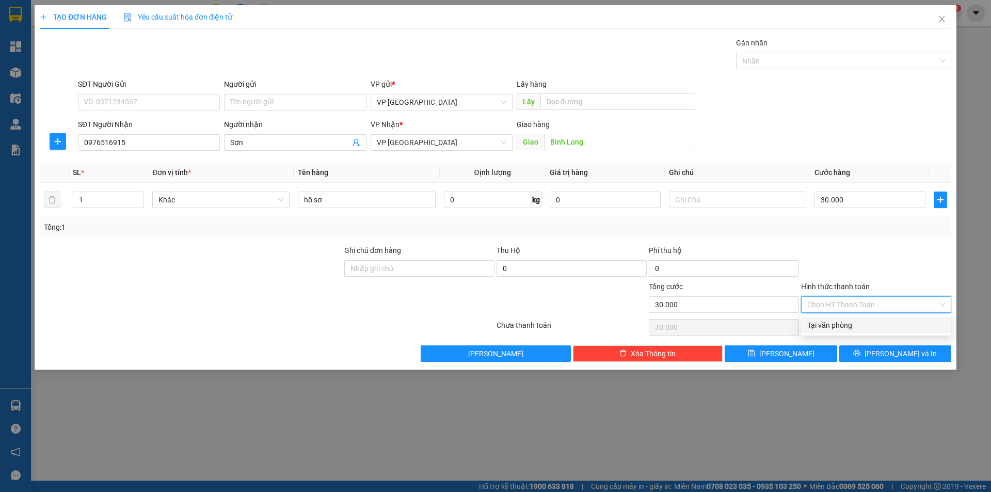
click at [836, 330] on div "Tại văn phòng" at bounding box center [876, 324] width 138 height 11
type input "0"
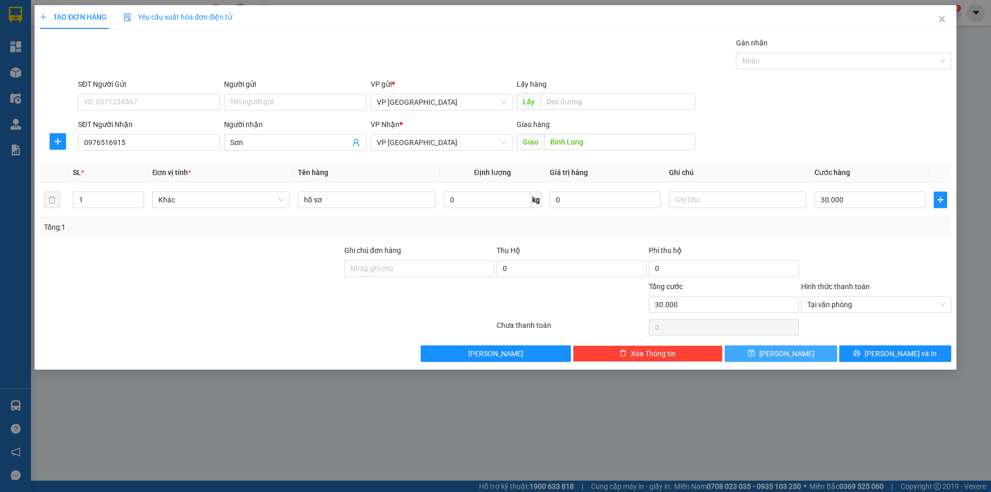
click at [792, 353] on span "Lưu" at bounding box center [786, 353] width 55 height 11
type input "0"
click at [942, 17] on icon "close" at bounding box center [942, 19] width 8 height 8
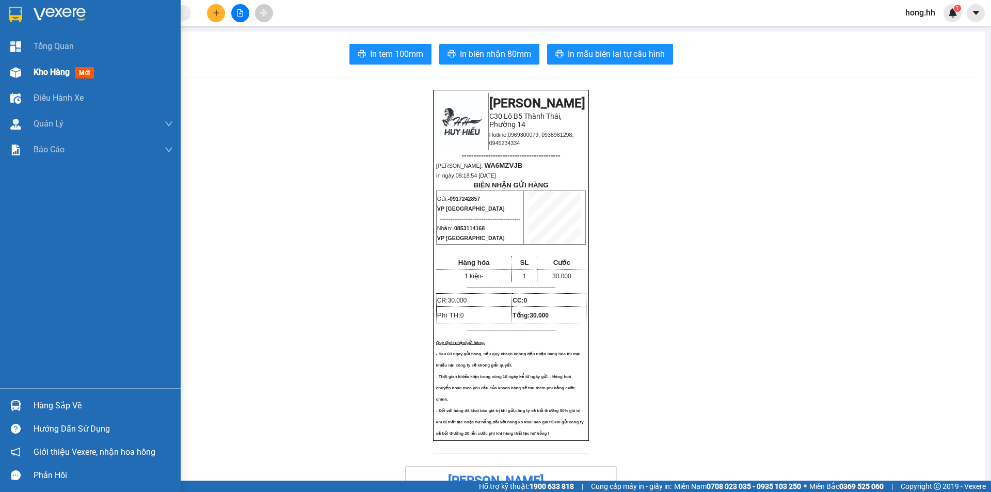
click at [46, 75] on span "Kho hàng" at bounding box center [52, 72] width 36 height 10
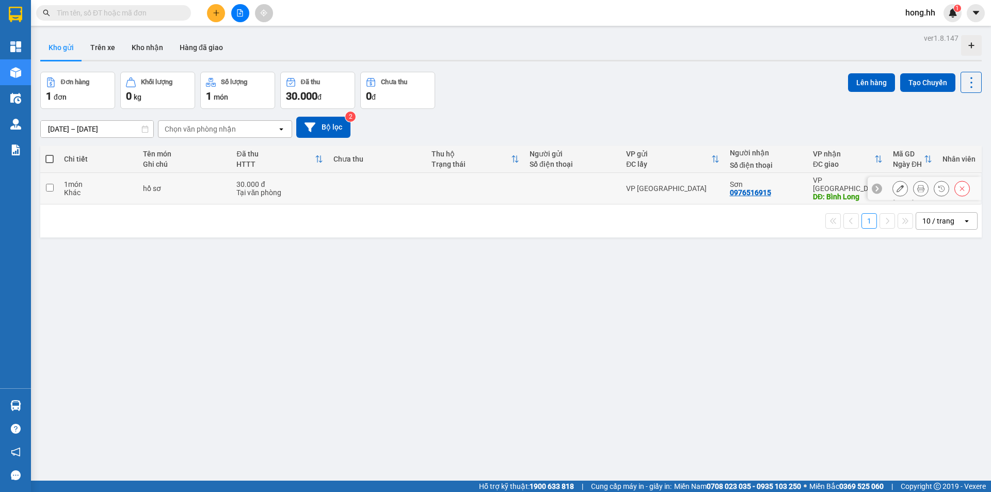
click at [418, 190] on td at bounding box center [377, 188] width 98 height 31
checkbox input "true"
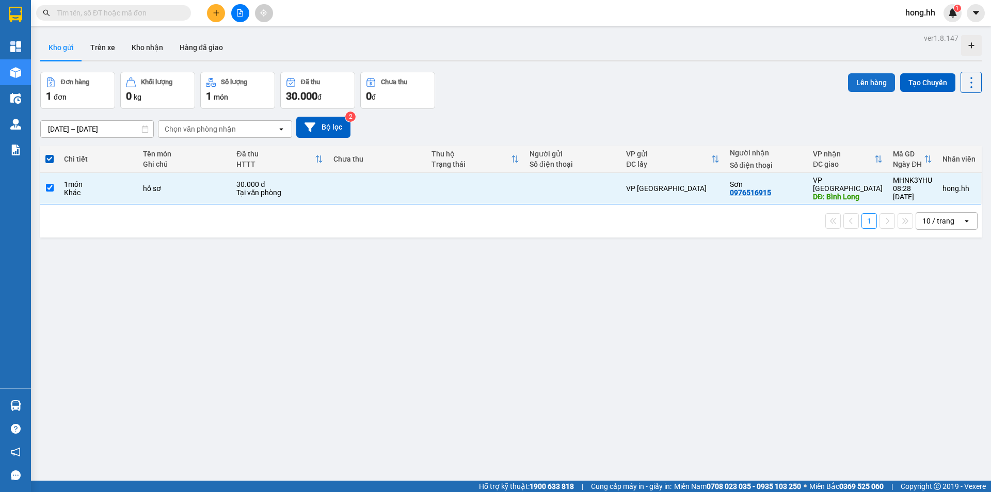
click at [870, 82] on button "Lên hàng" at bounding box center [871, 82] width 47 height 19
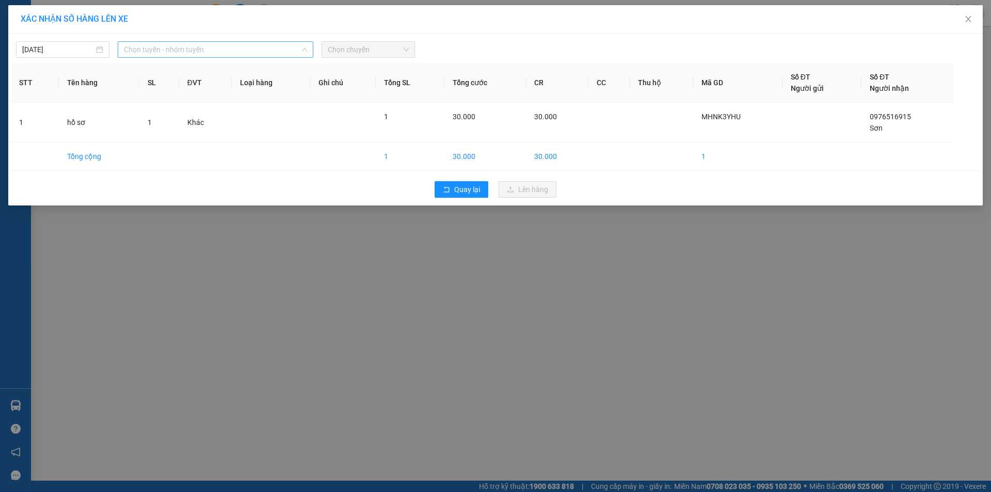
click at [260, 50] on span "Chọn tuyến - nhóm tuyến" at bounding box center [215, 49] width 183 height 15
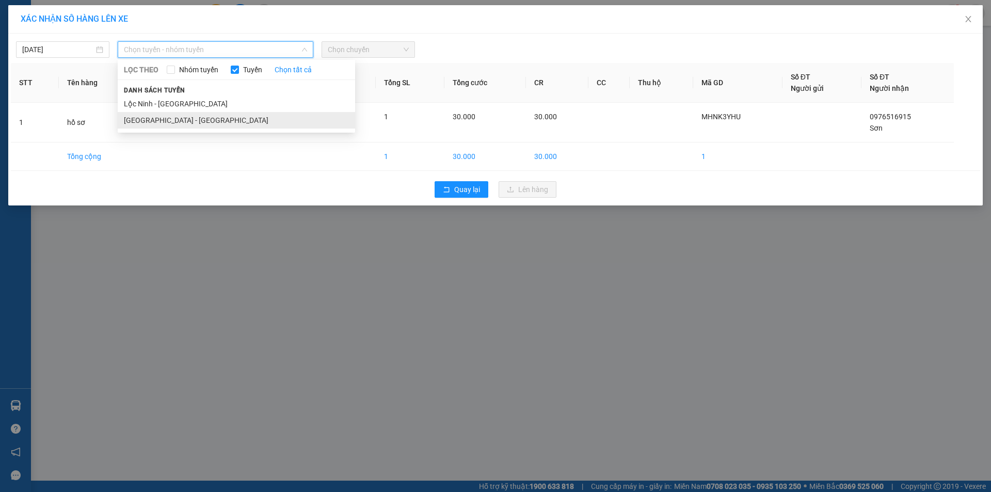
click at [192, 116] on li "Sài Gòn - Lộc Ninh" at bounding box center [236, 120] width 237 height 17
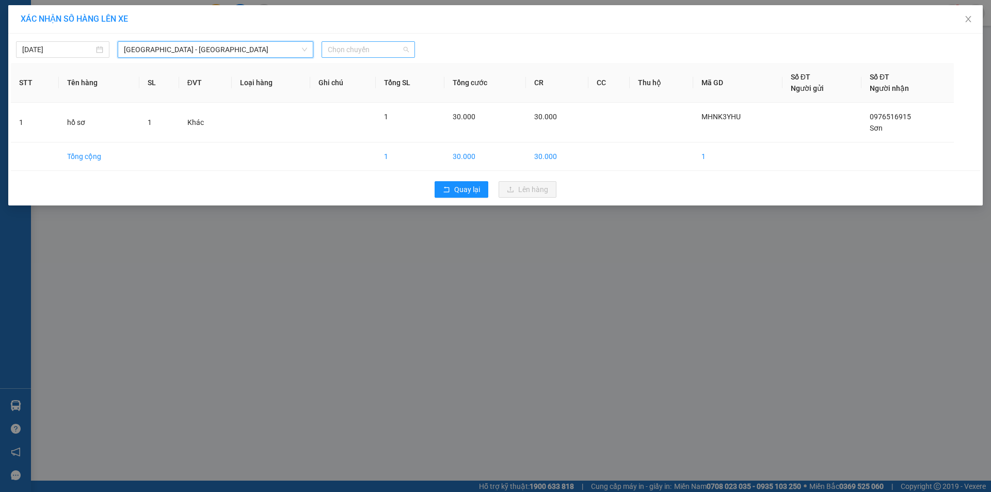
click at [347, 50] on span "Chọn chuyến" at bounding box center [368, 49] width 81 height 15
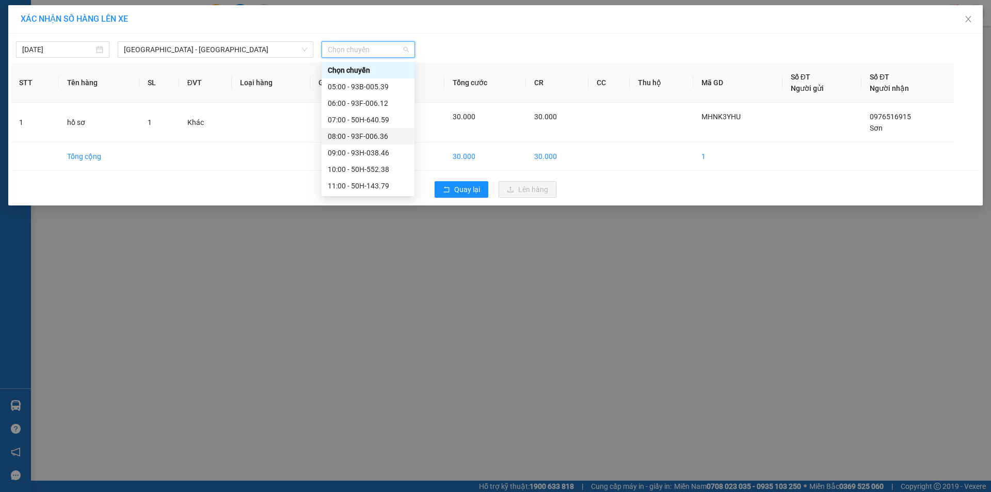
click at [379, 138] on div "08:00 - 93F-006.36" at bounding box center [368, 136] width 81 height 11
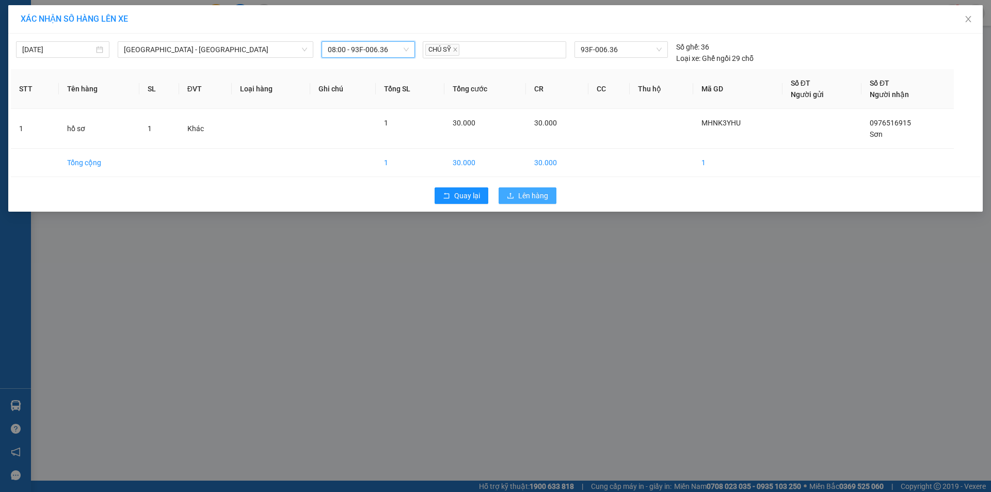
click at [542, 194] on span "Lên hàng" at bounding box center [533, 195] width 30 height 11
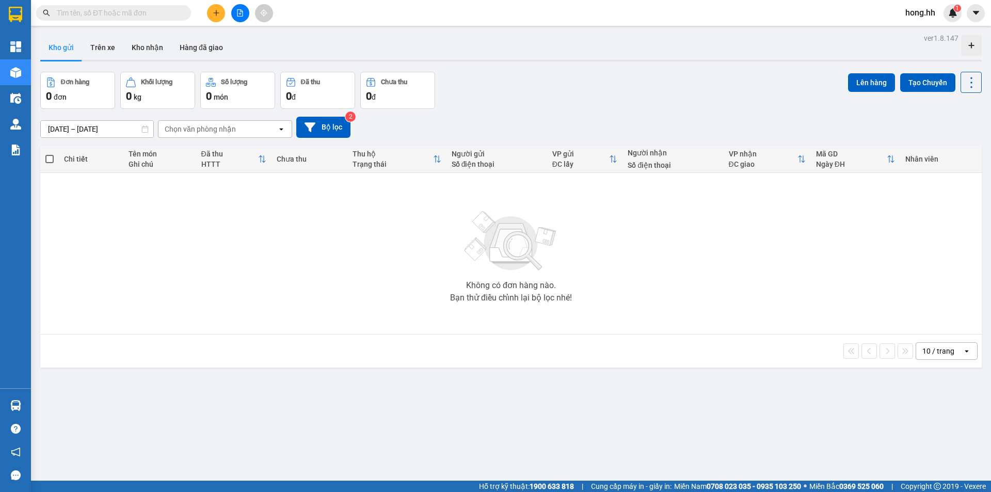
click at [215, 10] on icon "plus" at bounding box center [216, 12] width 7 height 7
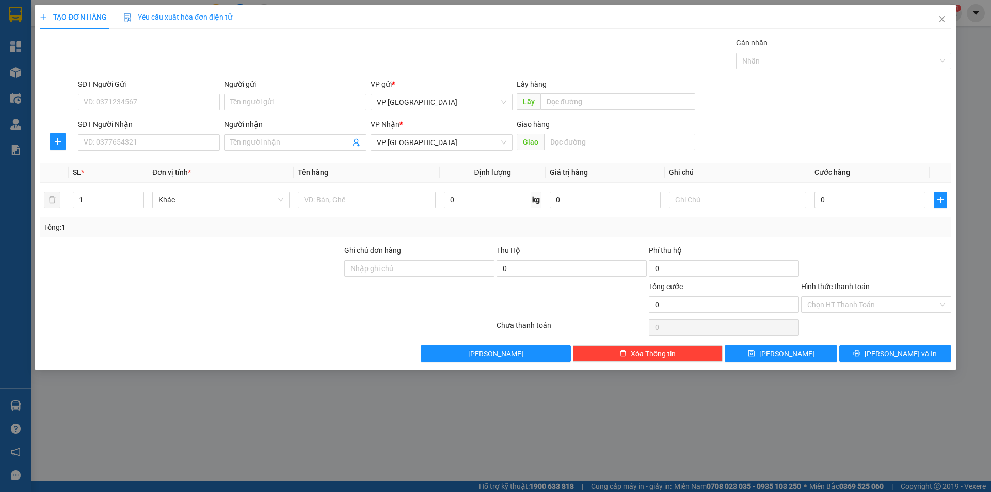
click at [168, 126] on div "SĐT Người Nhận" at bounding box center [149, 124] width 142 height 11
click at [168, 134] on input "SĐT Người Nhận" at bounding box center [149, 142] width 142 height 17
click at [171, 134] on input "SĐT Người Nhận" at bounding box center [149, 142] width 142 height 17
type input "0906628935"
click at [254, 142] on input "Người nhận" at bounding box center [289, 142] width 119 height 11
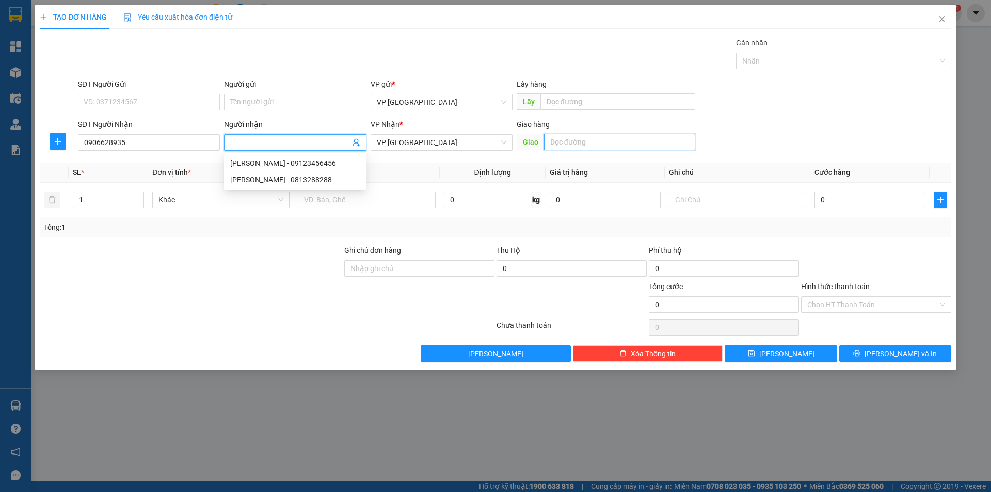
click at [587, 140] on input "text" at bounding box center [619, 142] width 151 height 17
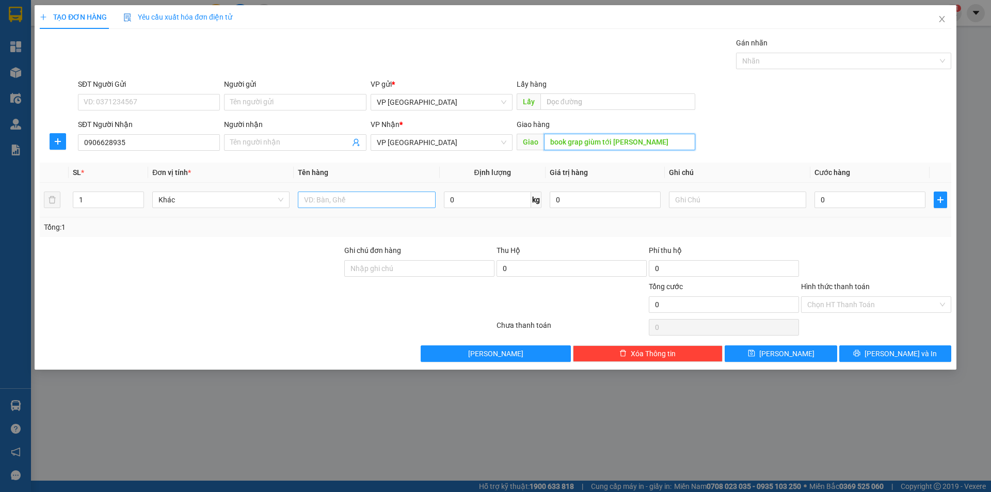
type input "book grap giùm tới phan văn trị"
click at [358, 200] on input "text" at bounding box center [366, 199] width 137 height 17
type input "2 kiện"
click at [742, 200] on input "text" at bounding box center [737, 199] width 137 height 17
click at [837, 205] on input "0" at bounding box center [869, 199] width 111 height 17
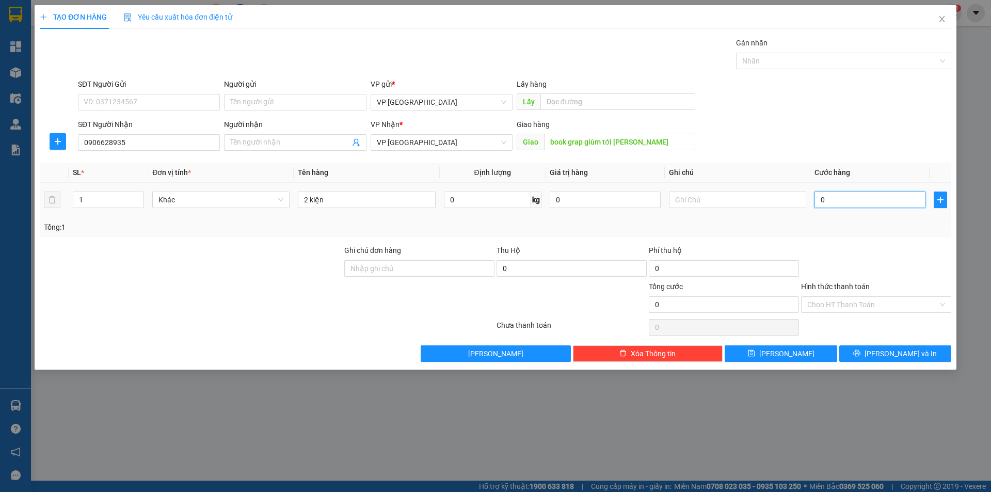
type input "8"
type input "80"
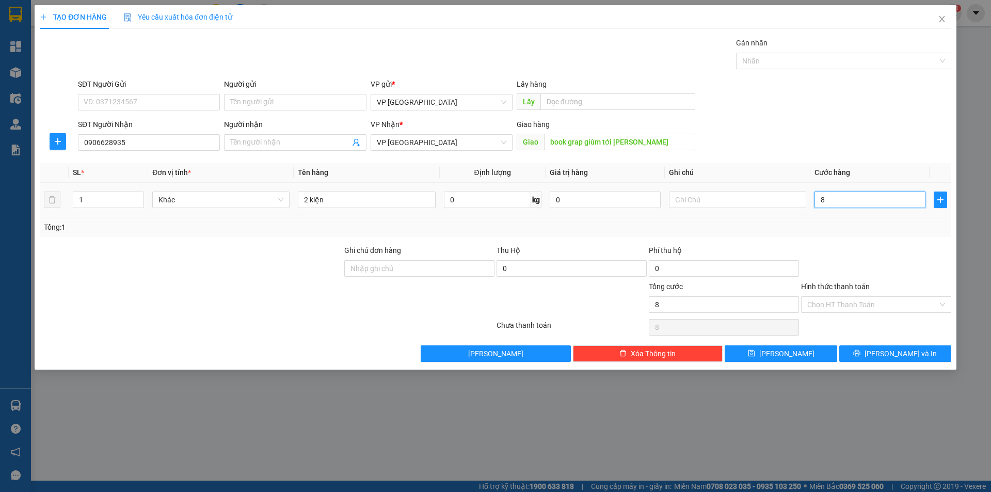
type input "80"
type input "80.000"
click at [823, 258] on div at bounding box center [876, 263] width 152 height 36
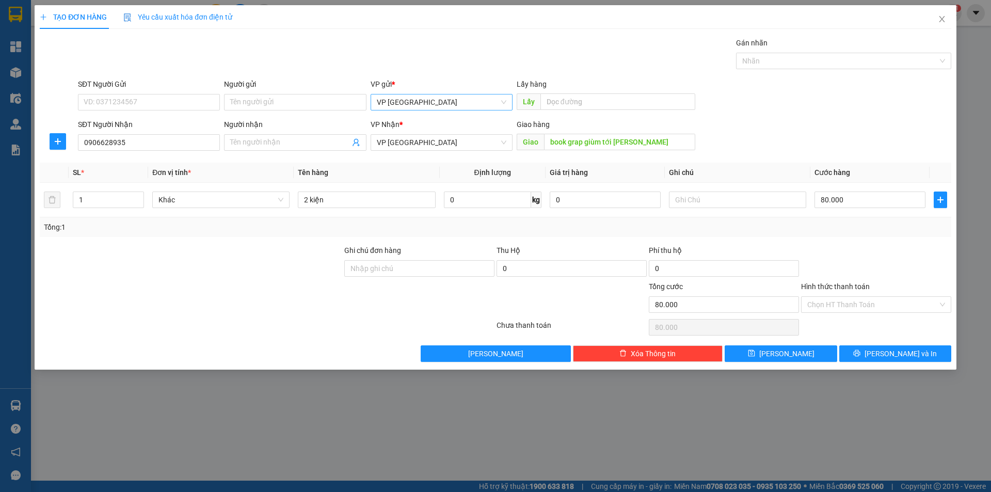
drag, startPoint x: 410, startPoint y: 115, endPoint x: 411, endPoint y: 107, distance: 7.2
click at [411, 113] on form "SĐT Người Gửi VD: 0371234567 Người gửi Tên người gửi VP gửi * VP Sài Gòn Lấy hà…" at bounding box center [495, 116] width 911 height 76
click at [411, 107] on span "VP Sài Gòn" at bounding box center [442, 101] width 130 height 15
click at [407, 127] on div "VP Lộc Ninh" at bounding box center [442, 122] width 130 height 11
click at [409, 139] on span "VP Lộc Ninh" at bounding box center [442, 142] width 130 height 15
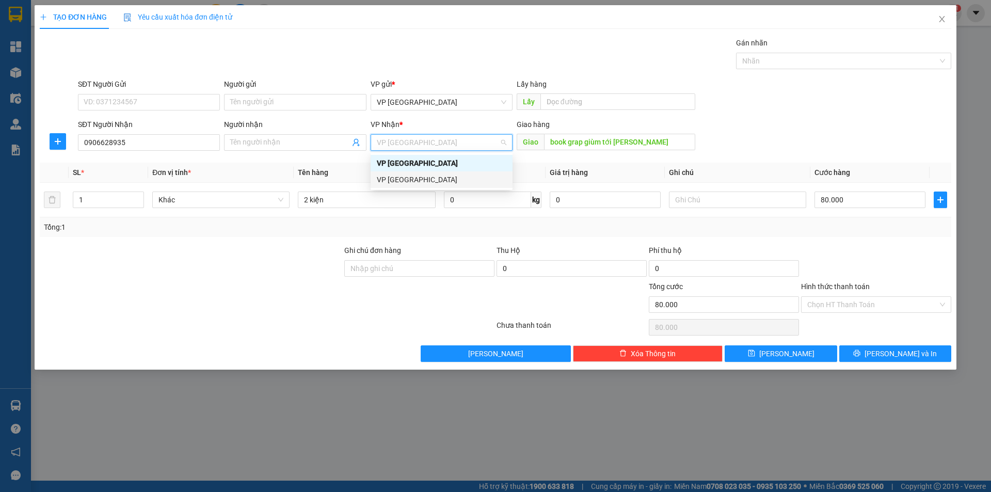
click at [396, 179] on div "VP Sài Gòn" at bounding box center [442, 179] width 130 height 11
type input "2"
click at [139, 197] on icon "up" at bounding box center [138, 197] width 3 height 2
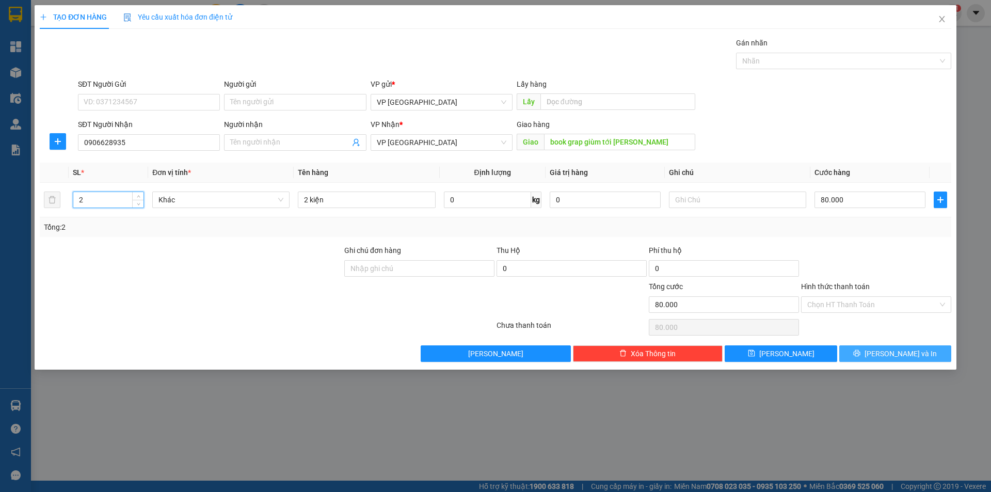
click at [895, 352] on span "Lưu và In" at bounding box center [900, 353] width 72 height 11
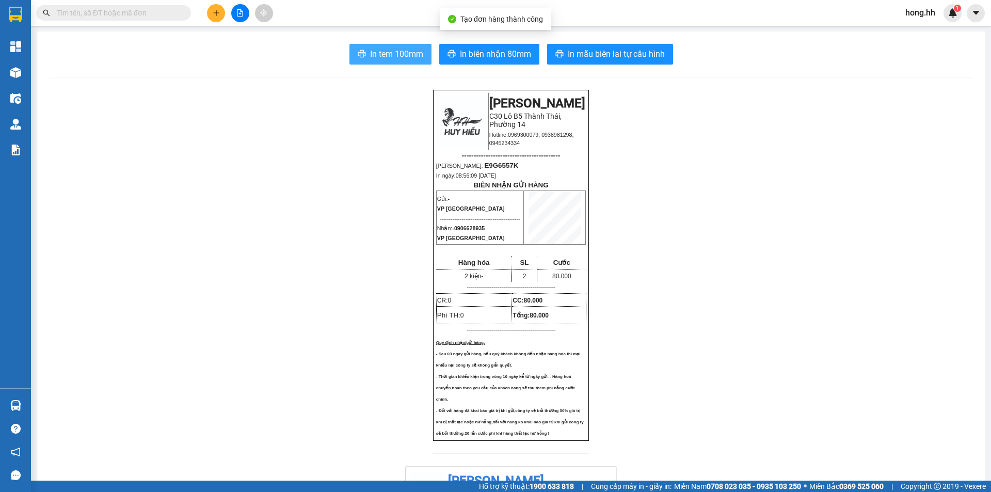
click at [385, 53] on span "In tem 100mm" at bounding box center [396, 53] width 53 height 13
click at [410, 48] on span "In tem 100mm" at bounding box center [396, 53] width 53 height 13
click at [208, 10] on button at bounding box center [216, 13] width 18 height 18
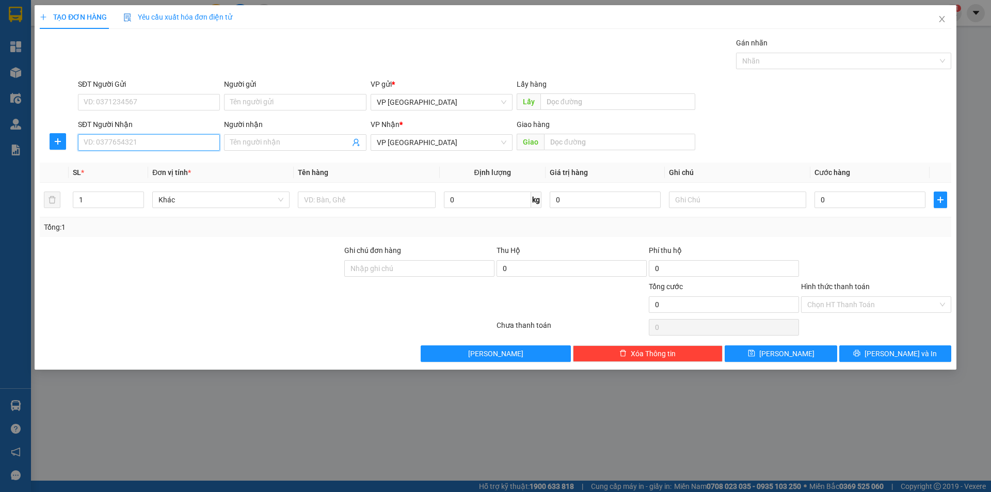
click at [163, 140] on input "SĐT Người Nhận" at bounding box center [149, 142] width 142 height 17
type input "0359179592"
click at [560, 148] on input "text" at bounding box center [619, 142] width 151 height 17
type input "nhi đồng 2"
click at [371, 204] on input "text" at bounding box center [366, 199] width 137 height 17
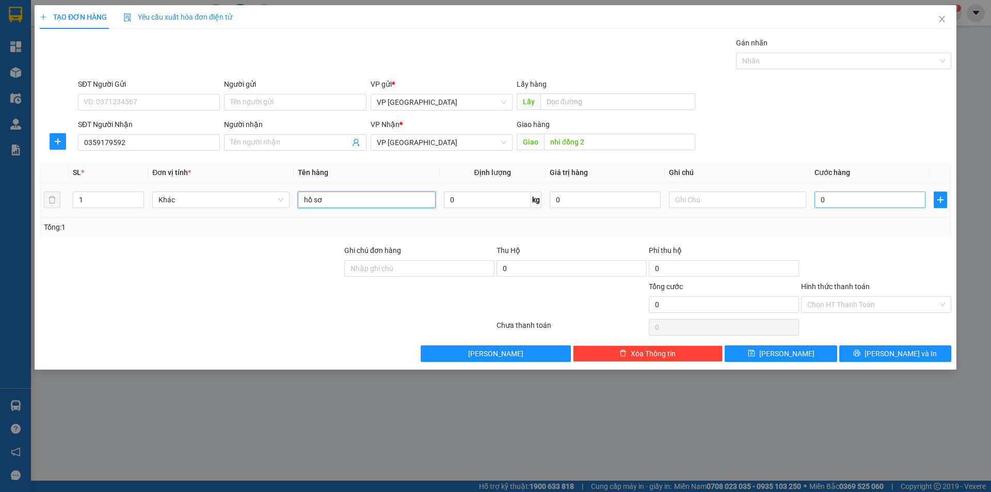
type input "hồ sơ"
click at [879, 204] on input "0" at bounding box center [869, 199] width 111 height 17
type input "5"
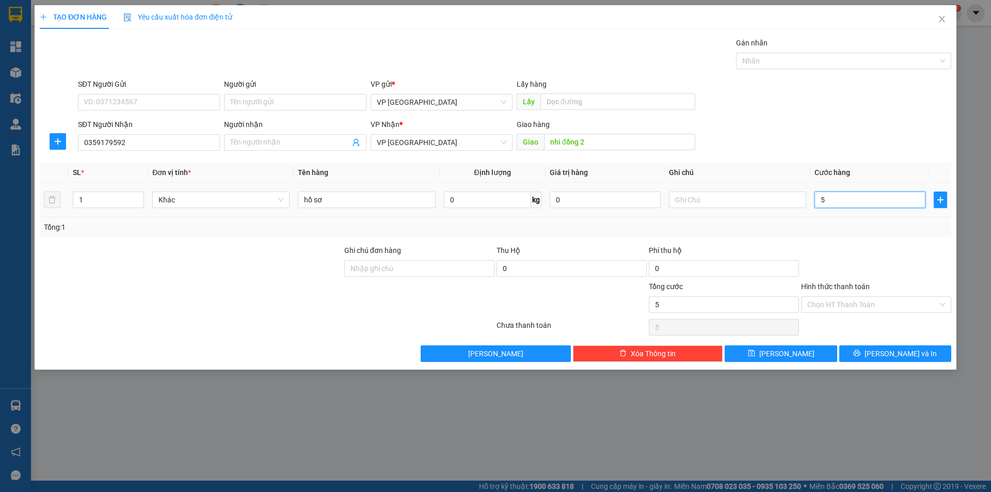
type input "50"
type input "50.000"
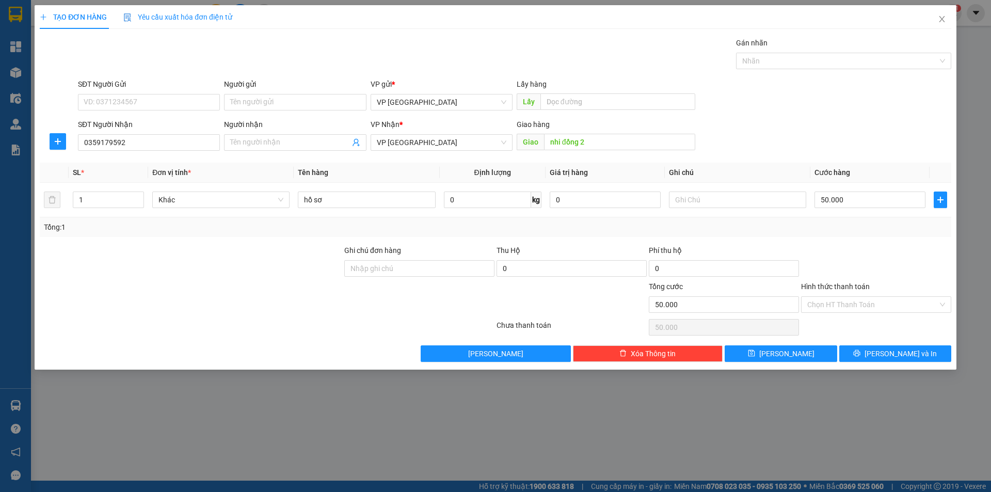
click at [874, 231] on div "Tổng: 1" at bounding box center [495, 226] width 903 height 11
click at [835, 313] on div "Hình thức thanh toán Chọn HT Thanh Toán" at bounding box center [876, 299] width 150 height 36
click at [828, 305] on input "Hình thức thanh toán" at bounding box center [872, 304] width 131 height 15
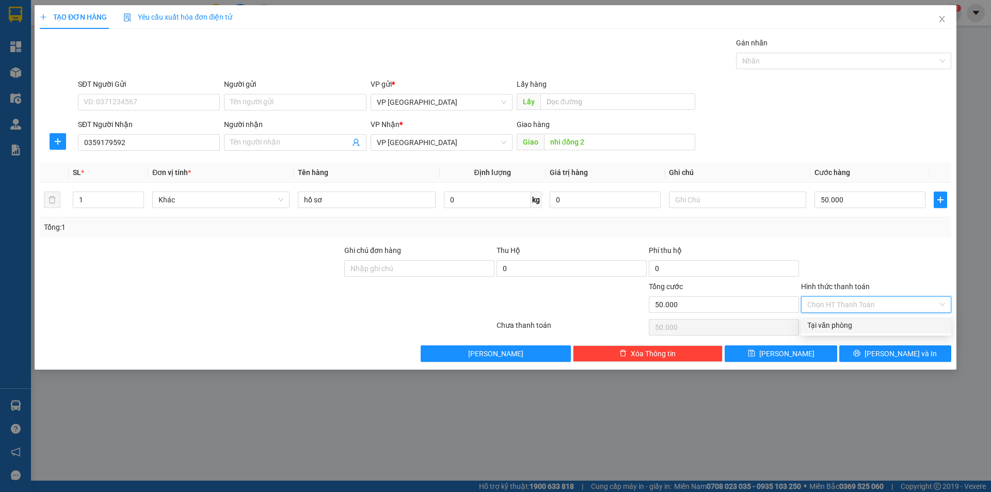
click at [828, 329] on div "Tại văn phòng" at bounding box center [876, 324] width 138 height 11
type input "0"
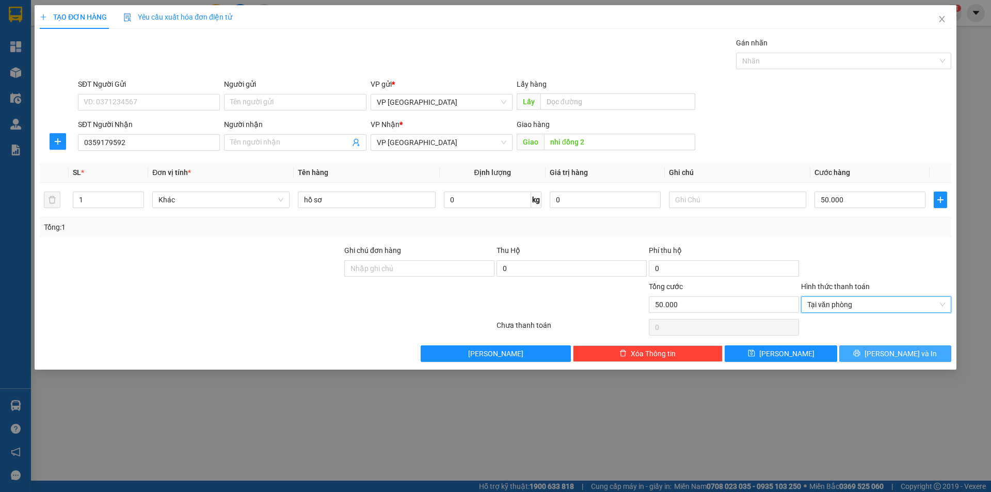
click at [905, 354] on span "Lưu và In" at bounding box center [900, 353] width 72 height 11
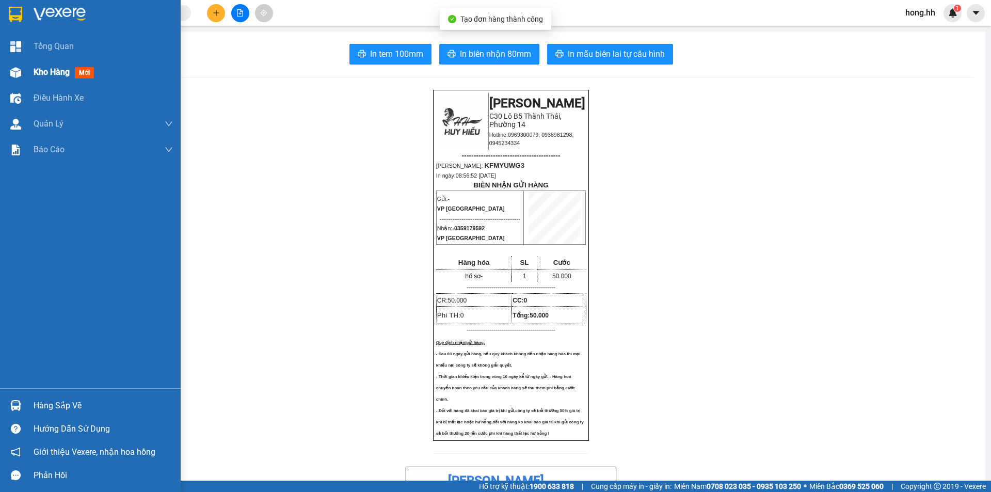
click at [37, 76] on span "Kho hàng" at bounding box center [52, 72] width 36 height 10
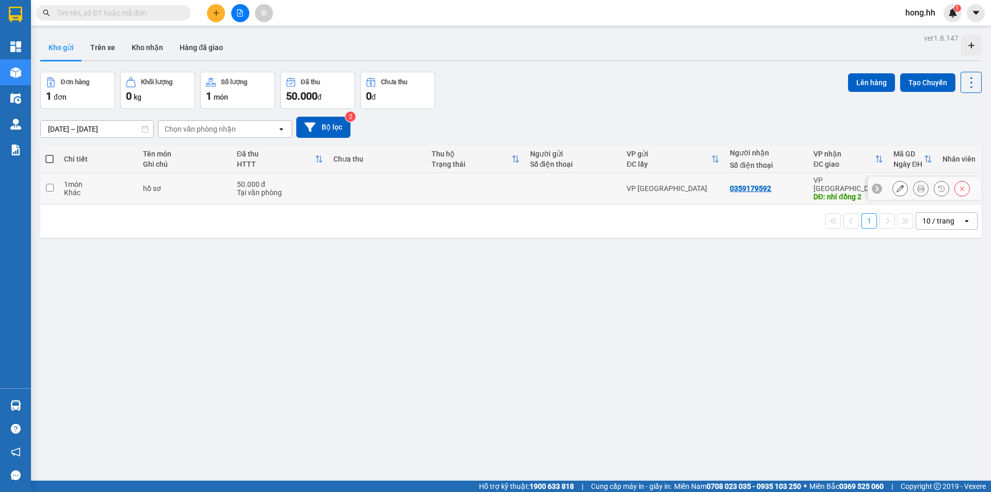
click at [896, 185] on icon at bounding box center [899, 188] width 7 height 7
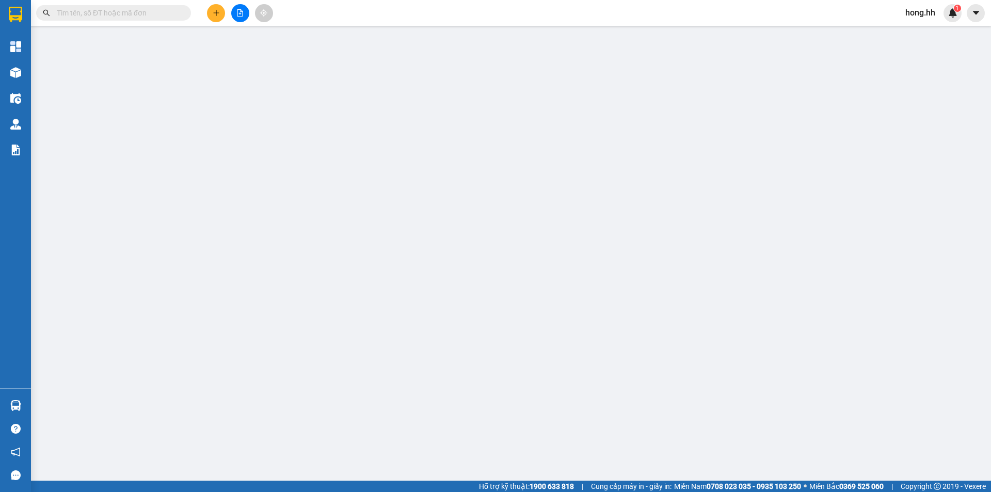
type input "0359179592"
type input "nhi đồng 2"
type input "0"
type input "50.000"
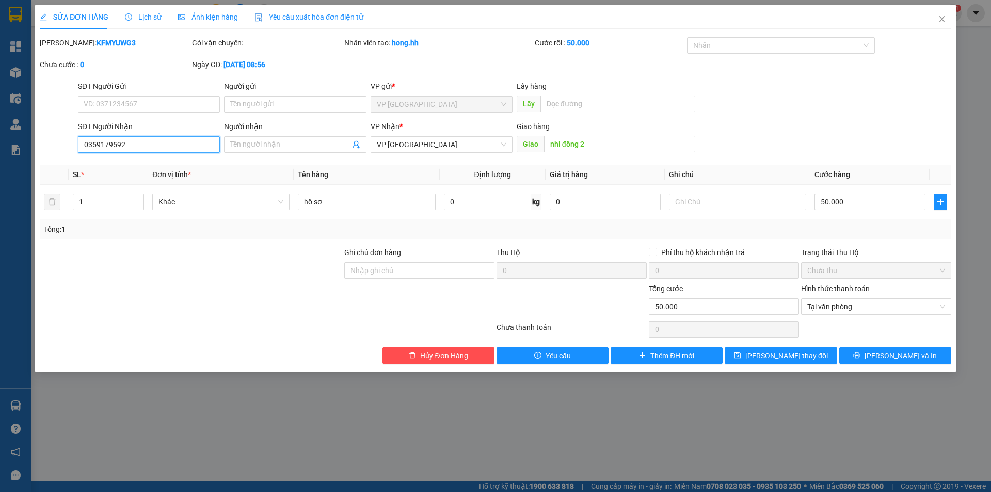
click at [111, 152] on input "0359179592" at bounding box center [149, 144] width 142 height 17
click at [452, 356] on span "Hủy Đơn Hàng" at bounding box center [443, 355] width 47 height 11
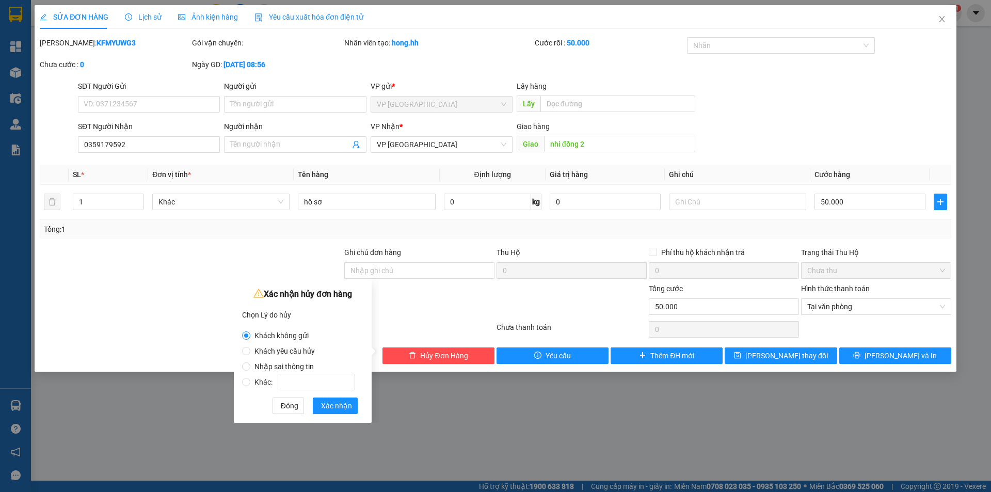
click at [270, 368] on span "Nhập sai thông tin" at bounding box center [284, 366] width 68 height 8
click at [250, 368] on input "Nhập sai thông tin" at bounding box center [246, 366] width 8 height 8
radio input "true"
radio input "false"
click at [326, 404] on span "Xác nhận" at bounding box center [336, 405] width 31 height 11
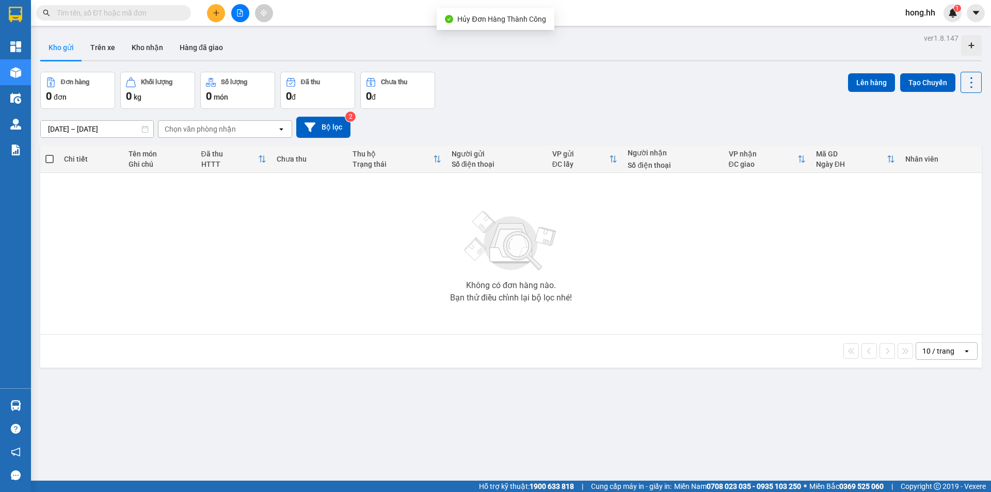
click at [222, 12] on button at bounding box center [216, 13] width 18 height 18
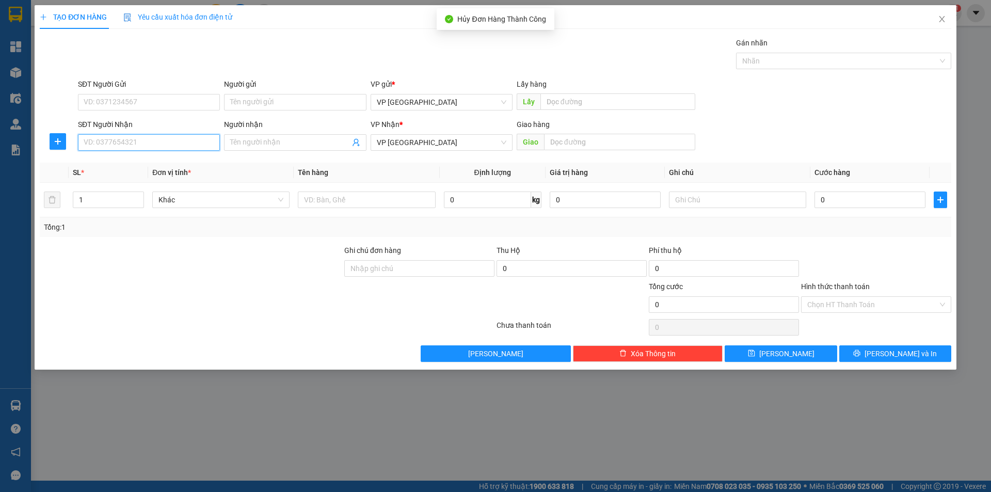
click at [140, 146] on input "SĐT Người Nhận" at bounding box center [149, 142] width 142 height 17
paste input "0359179592"
type input "0359179592"
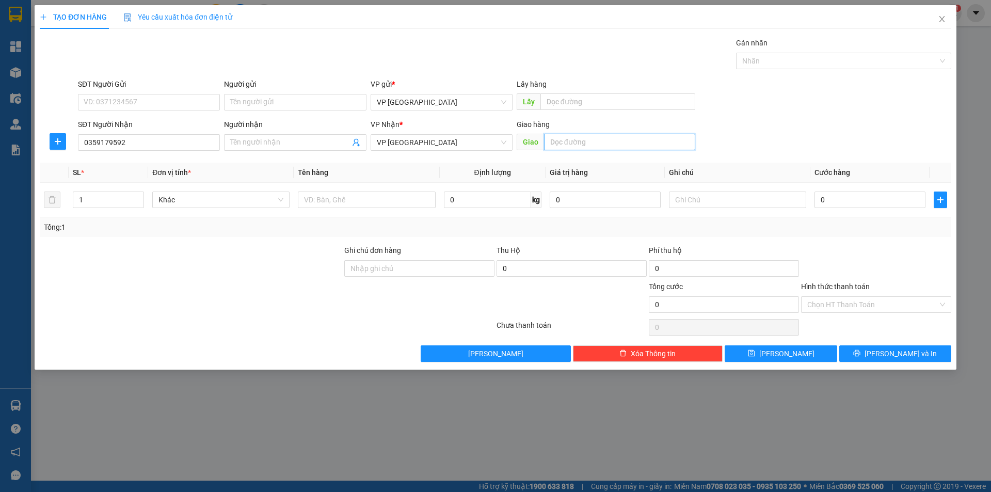
click at [605, 140] on input "text" at bounding box center [619, 142] width 151 height 17
type input "nhi đồng 2"
click at [369, 197] on input "text" at bounding box center [366, 199] width 137 height 17
type input "hồ sơ"
click at [864, 200] on input "0" at bounding box center [869, 199] width 111 height 17
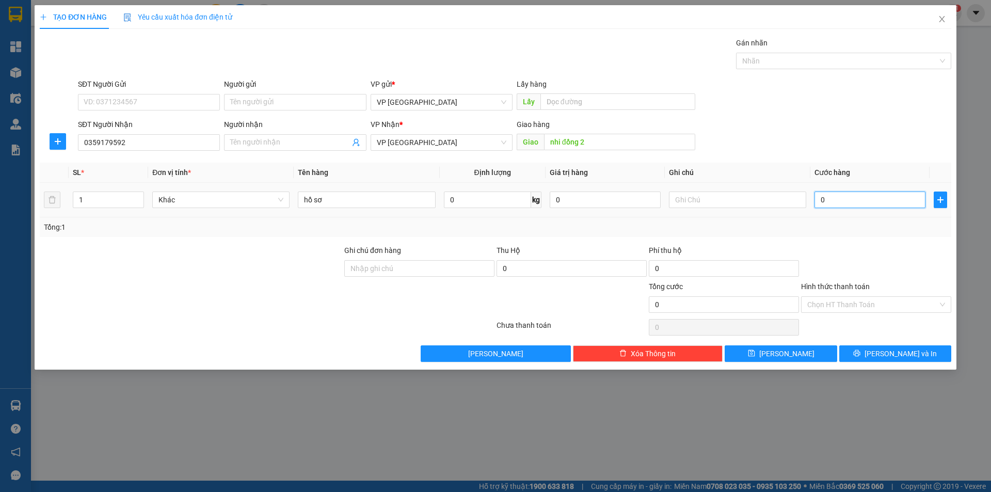
type input "5"
type input "50"
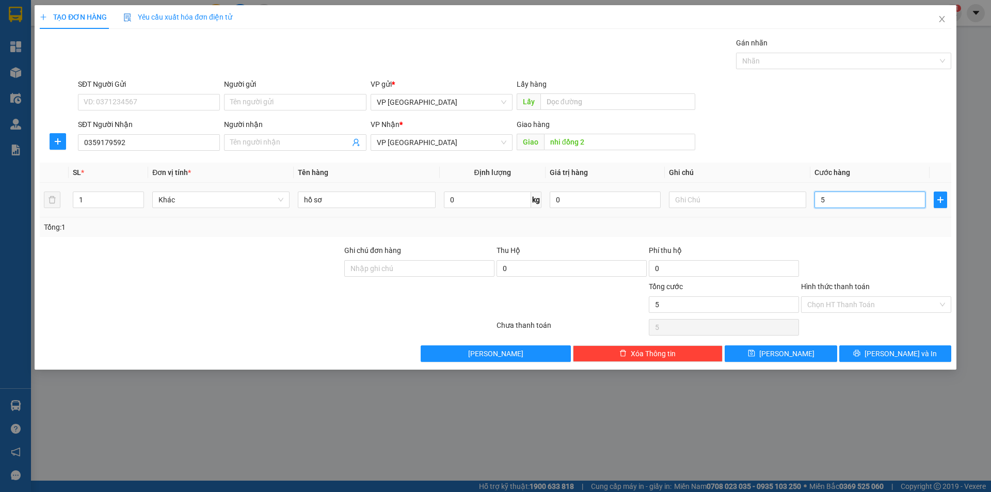
type input "50"
type input "50.000"
click at [795, 214] on td at bounding box center [738, 200] width 146 height 35
drag, startPoint x: 411, startPoint y: 118, endPoint x: 416, endPoint y: 107, distance: 12.5
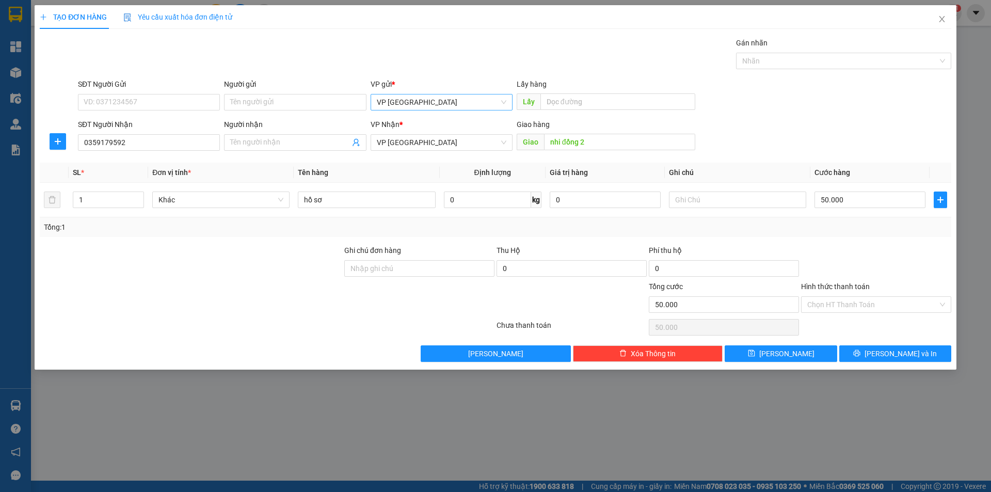
click at [415, 110] on form "SĐT Người Gửi VD: 0371234567 Người gửi Tên người gửi VP gửi * VP Sài Gòn Lấy hà…" at bounding box center [495, 116] width 911 height 76
click at [416, 107] on span "VP Sài Gòn" at bounding box center [442, 101] width 130 height 15
click at [409, 121] on div "VP Lộc Ninh" at bounding box center [442, 122] width 130 height 11
click at [397, 137] on span "VP Lộc Ninh" at bounding box center [442, 142] width 130 height 15
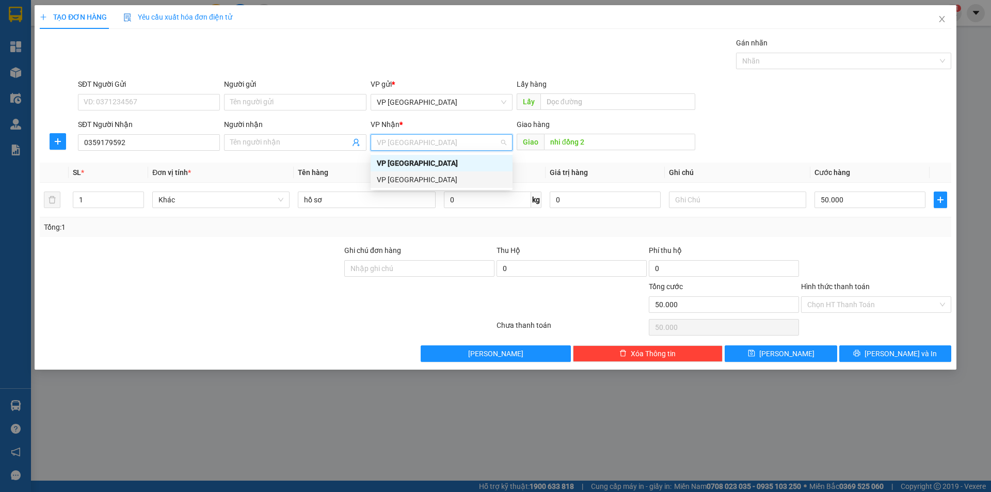
click at [392, 177] on div "VP Sài Gòn" at bounding box center [442, 179] width 130 height 11
click at [848, 303] on input "Hình thức thanh toán" at bounding box center [872, 304] width 131 height 15
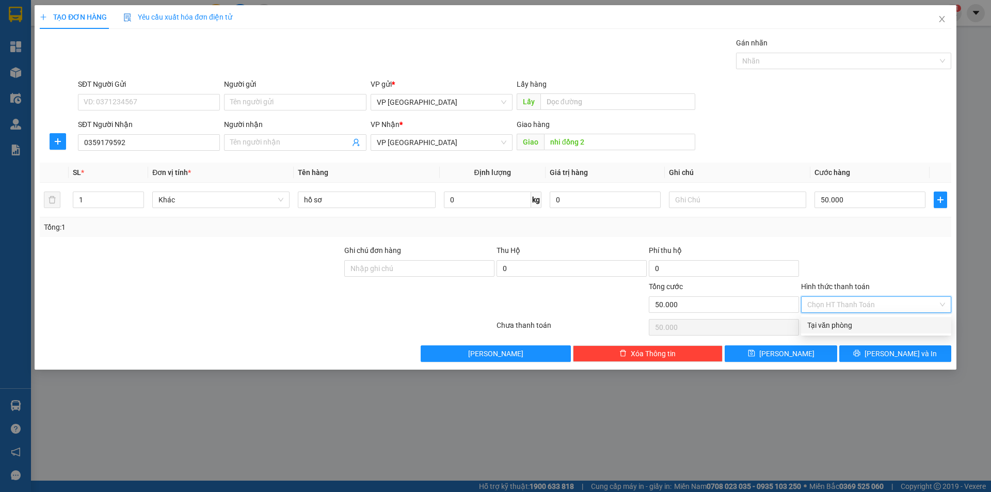
click at [836, 324] on div "Tại văn phòng" at bounding box center [876, 324] width 138 height 11
type input "0"
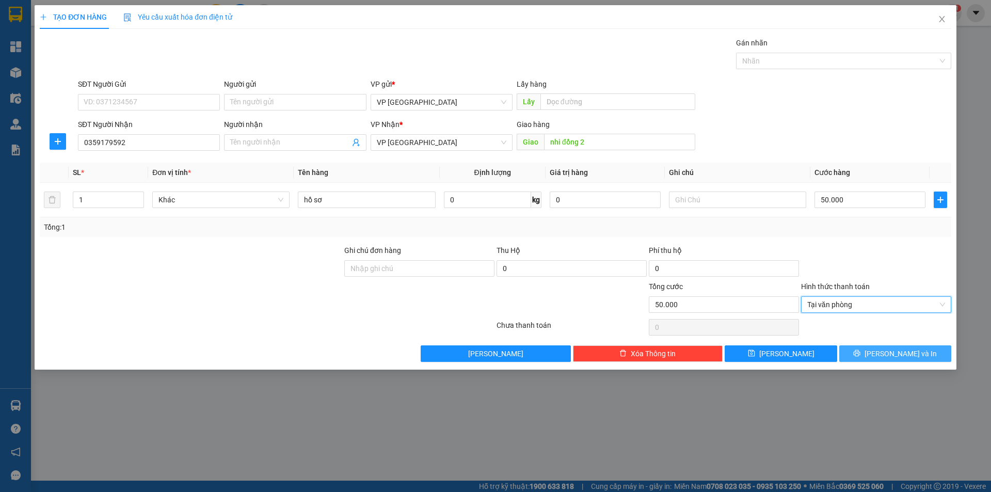
click at [905, 350] on span "Lưu và In" at bounding box center [900, 353] width 72 height 11
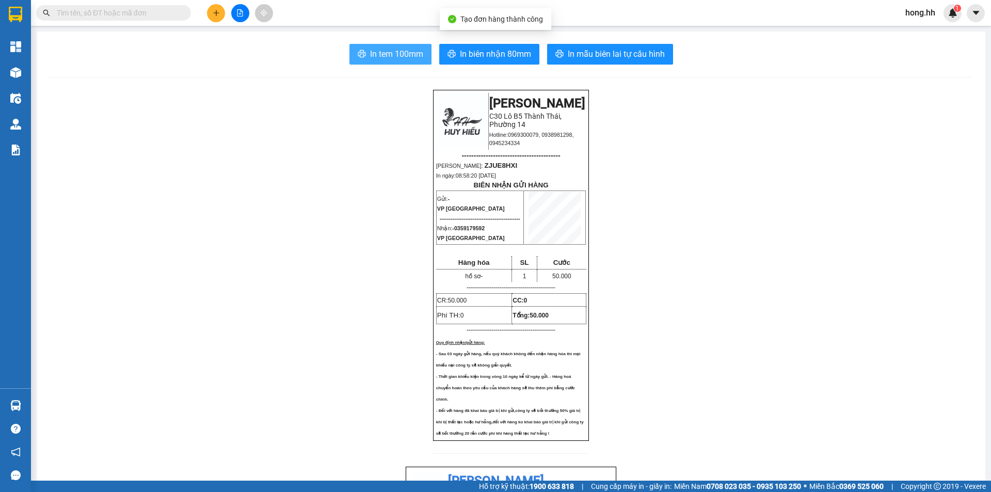
click at [391, 51] on span "In tem 100mm" at bounding box center [396, 53] width 53 height 13
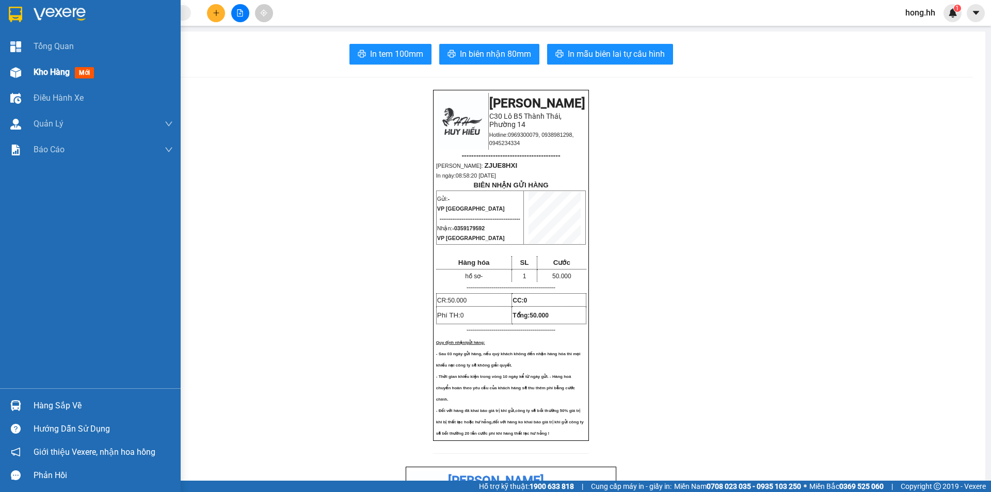
click at [53, 72] on span "Kho hàng" at bounding box center [52, 72] width 36 height 10
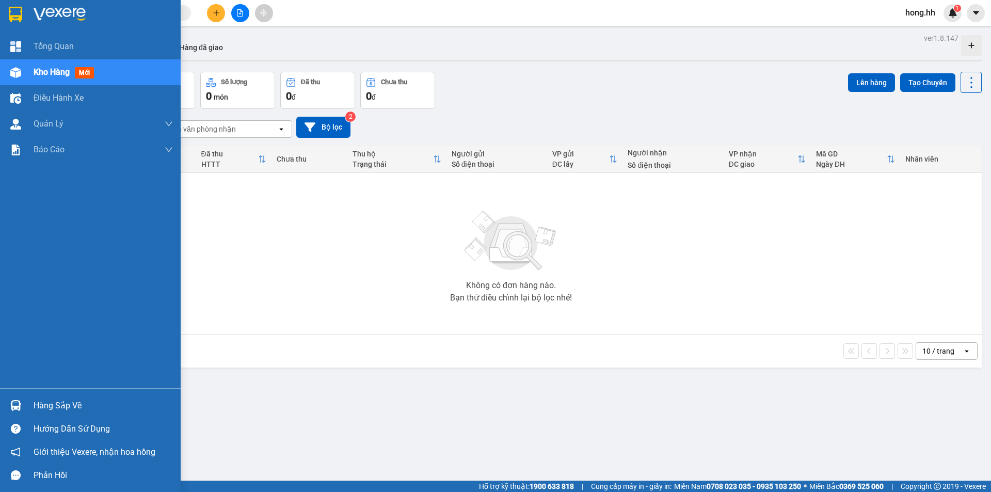
click at [65, 68] on span "Kho hàng" at bounding box center [52, 72] width 36 height 10
click at [56, 72] on span "Kho hàng" at bounding box center [52, 72] width 36 height 10
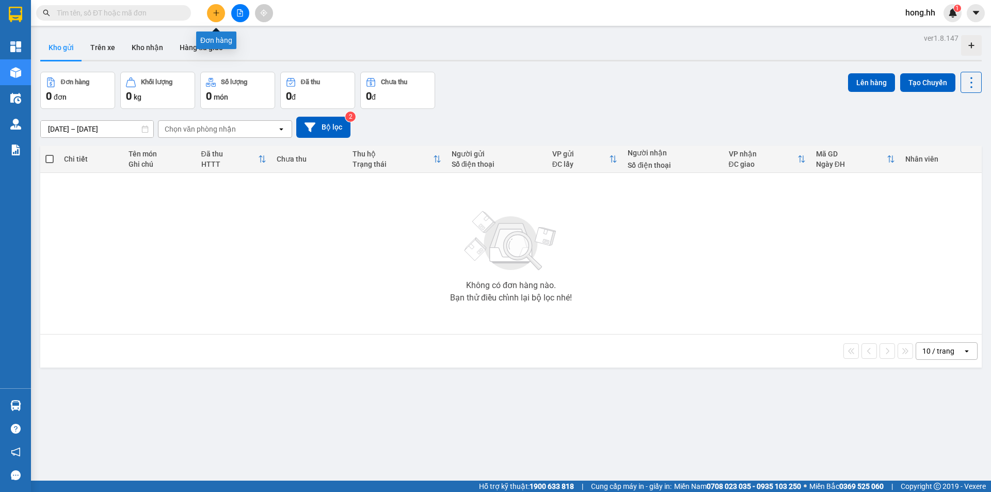
click at [216, 12] on icon "plus" at bounding box center [216, 12] width 7 height 7
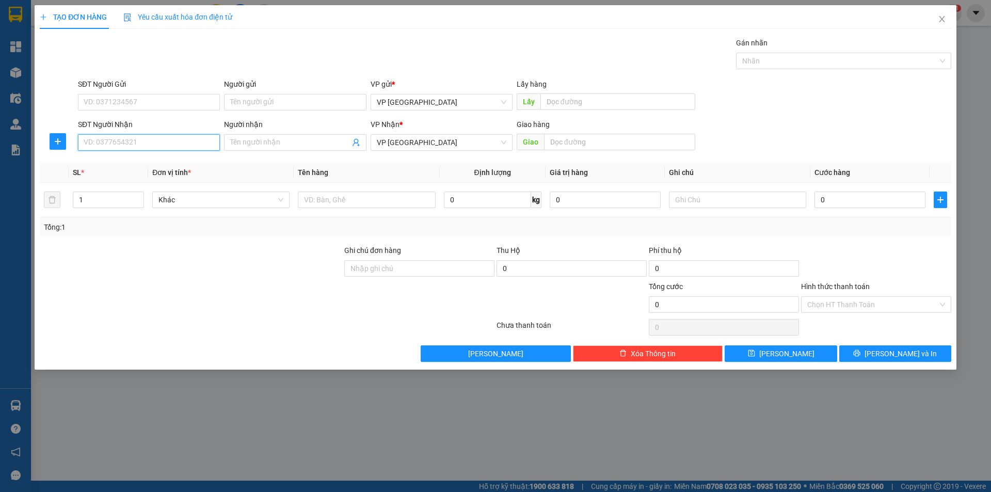
click at [117, 135] on input "SĐT Người Nhận" at bounding box center [149, 142] width 142 height 17
click at [119, 142] on input "SĐT Người Nhận" at bounding box center [149, 142] width 142 height 17
click at [115, 159] on div "0797828732 - HÀ" at bounding box center [149, 162] width 130 height 11
type input "0797828732"
type input "HÀ"
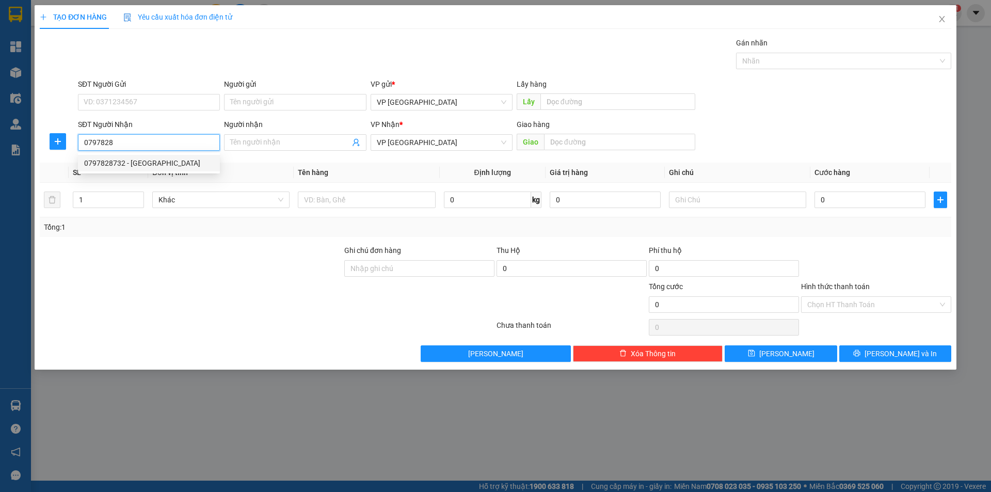
type input "CẦU MUA LỘC NINH"
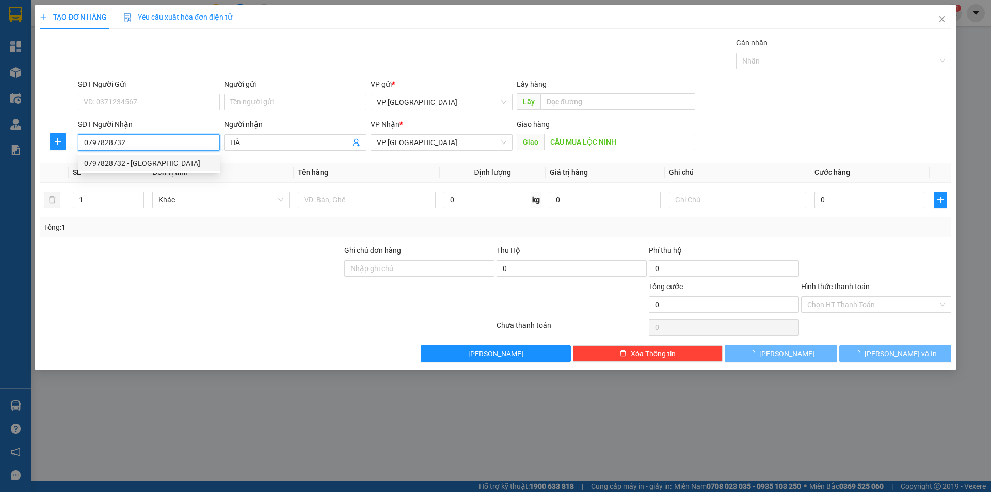
type input "30.000"
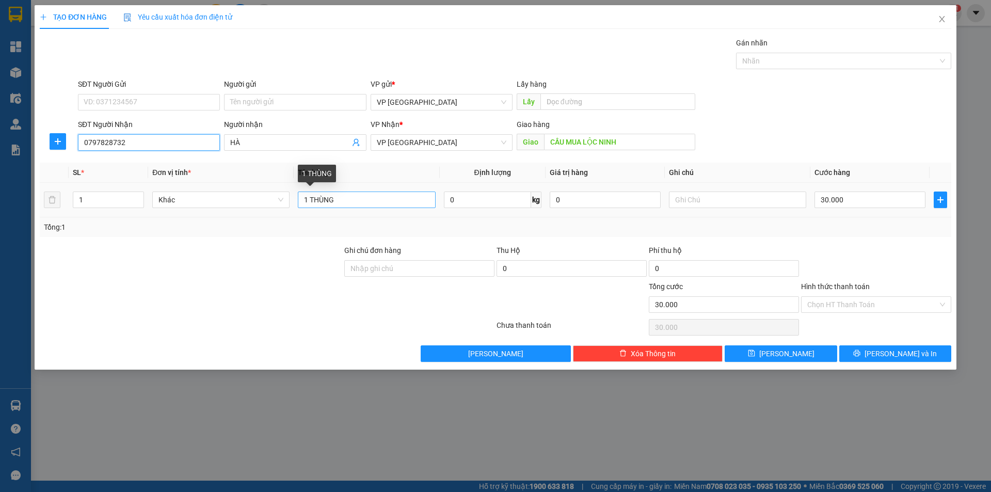
type input "0797828732"
click at [322, 194] on input "1 THÙNG" at bounding box center [366, 199] width 137 height 17
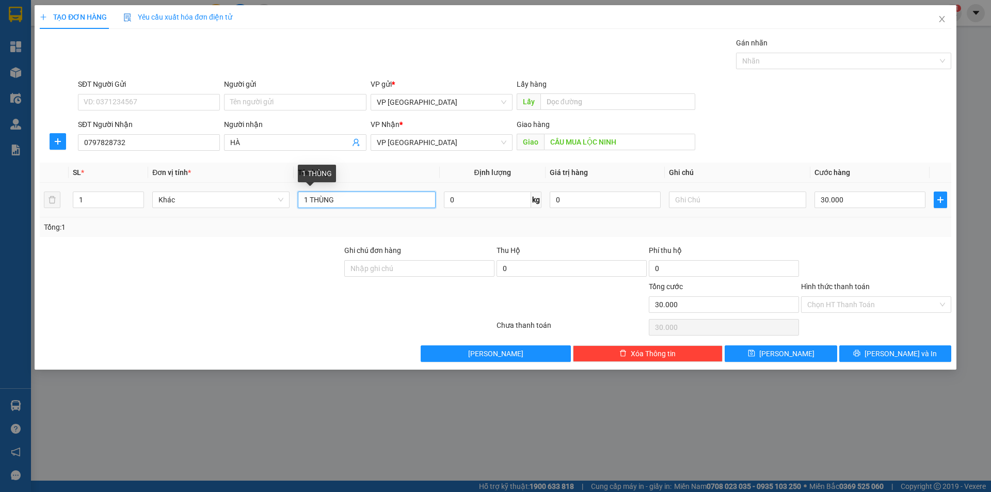
click at [322, 194] on input "1 THÙNG" at bounding box center [366, 199] width 137 height 17
type input "k"
type input "KIỆN ĐEN"
click at [858, 310] on input "Hình thức thanh toán" at bounding box center [872, 304] width 131 height 15
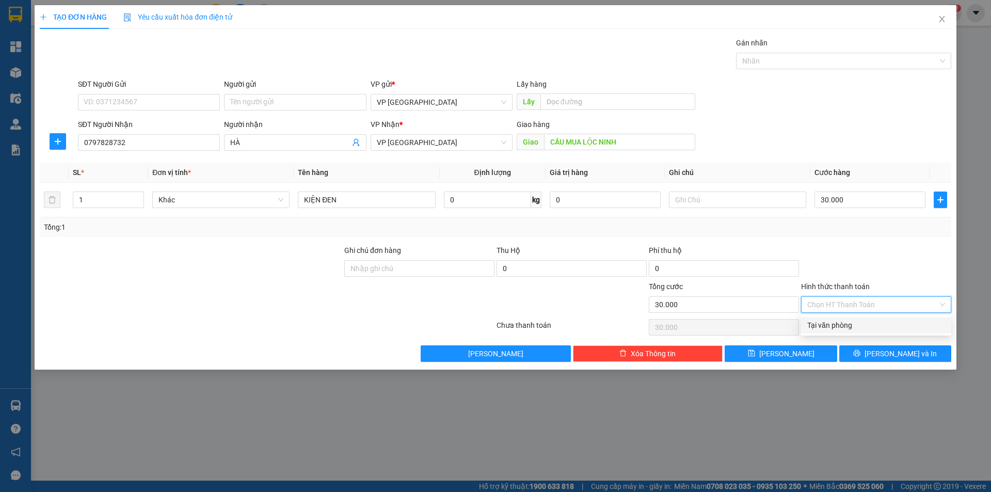
click at [850, 326] on div "Tại văn phòng" at bounding box center [876, 324] width 138 height 11
type input "0"
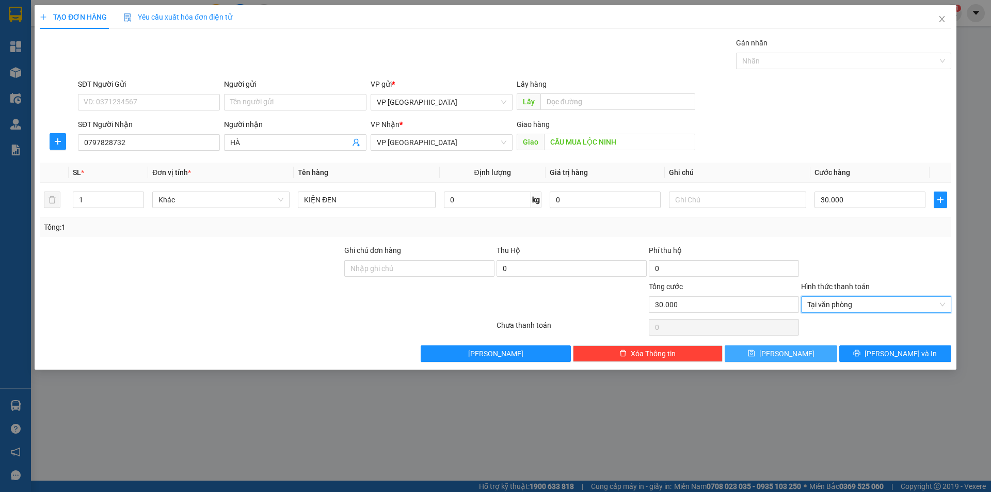
click at [803, 352] on button "Lưu" at bounding box center [781, 353] width 112 height 17
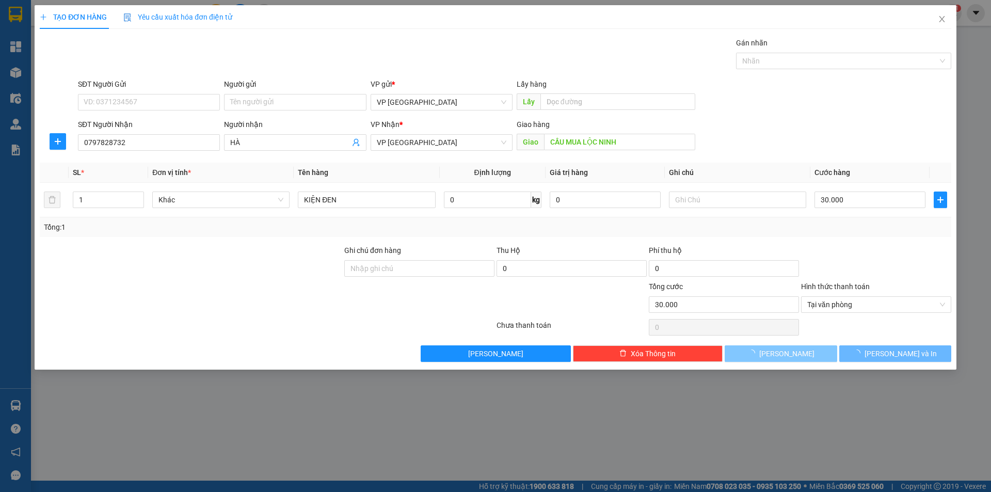
type input "0"
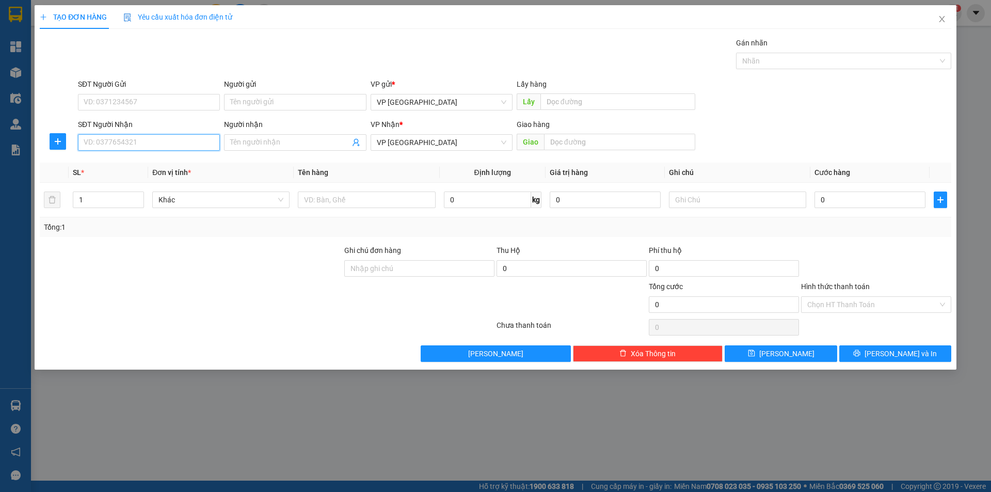
click at [146, 147] on input "SĐT Người Nhận" at bounding box center [149, 142] width 142 height 17
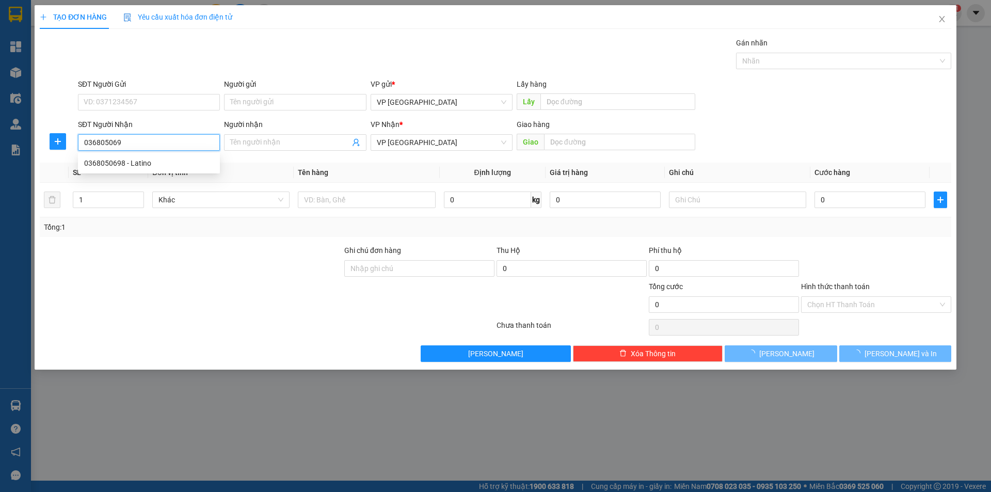
type input "0368050698"
click at [178, 160] on div "0368050698 - Latino" at bounding box center [149, 162] width 130 height 11
type input "Latino"
type input "LATINO LỘC NINH"
type input "40.000"
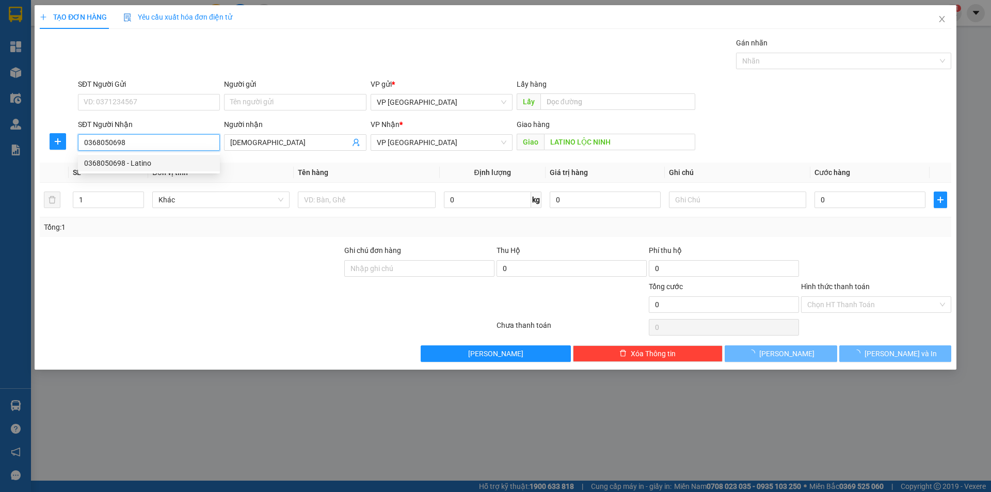
type input "40.000"
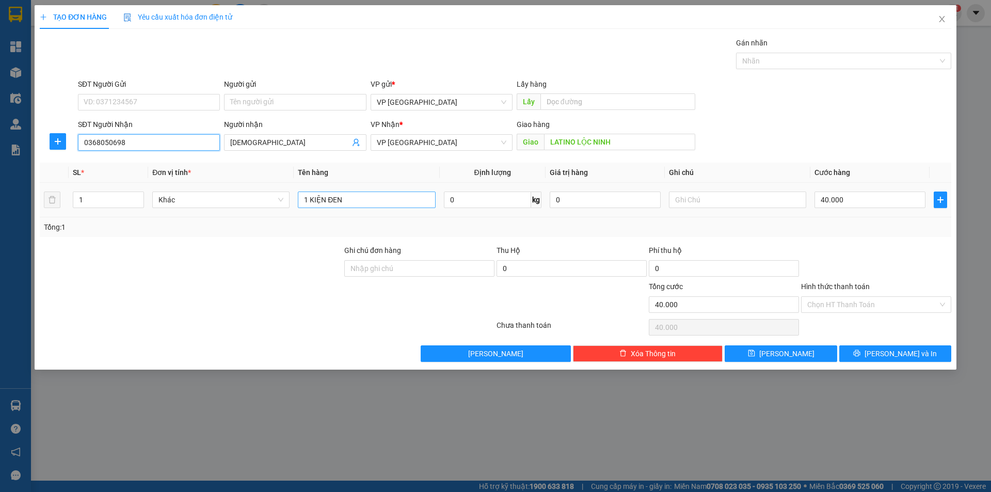
type input "0368050698"
click at [348, 206] on input "1 KIỆN ĐEN" at bounding box center [366, 199] width 137 height 17
type input "THÙNG CARTON"
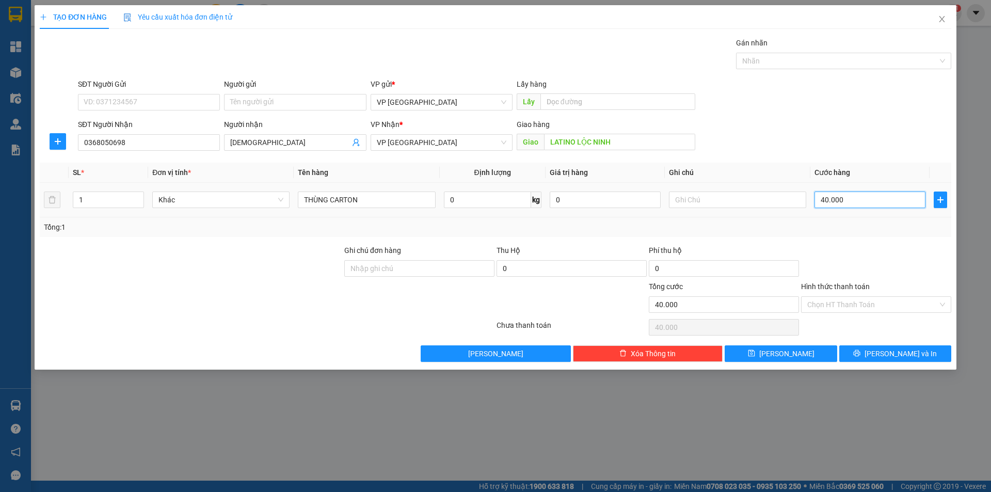
click at [829, 197] on input "40.000" at bounding box center [869, 199] width 111 height 17
type input "3"
type input "30"
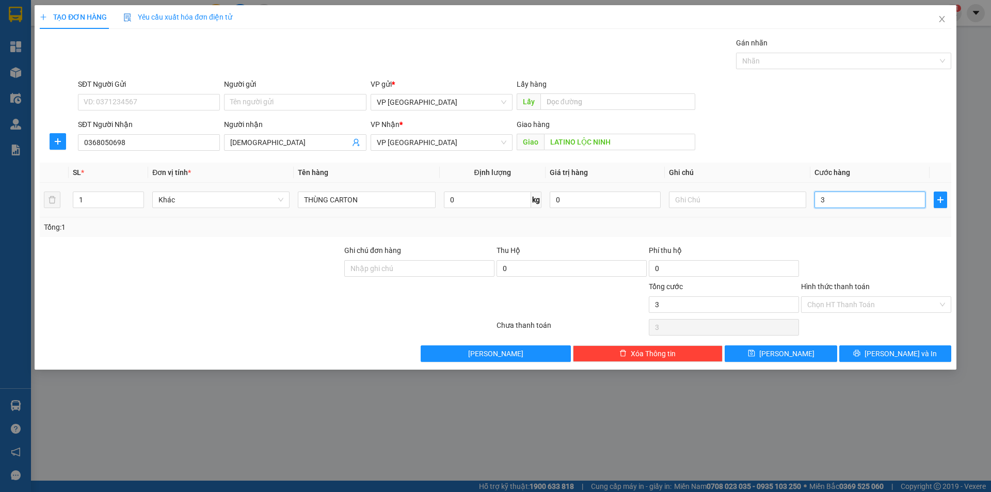
type input "30"
type input "30.000"
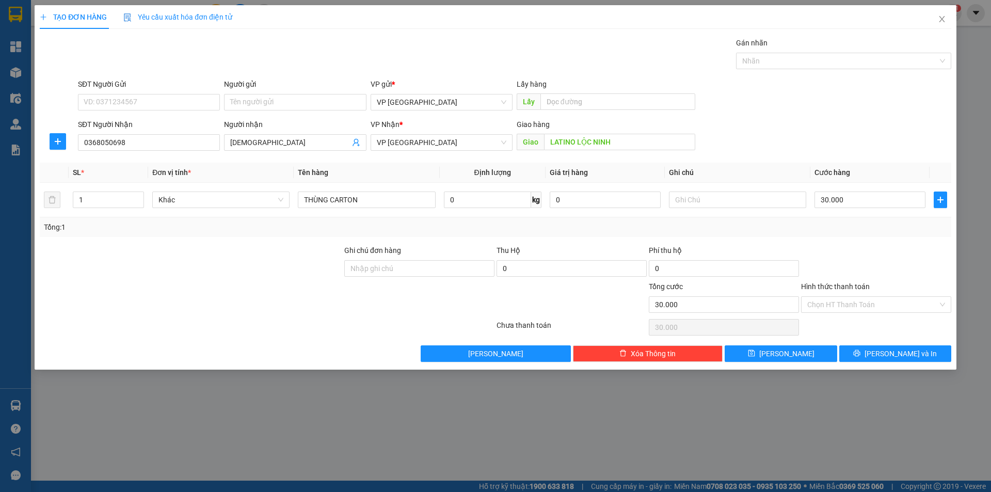
click at [877, 221] on div "Tổng: 1" at bounding box center [495, 226] width 903 height 11
click at [788, 353] on span "Lưu" at bounding box center [786, 353] width 55 height 11
type input "0"
click at [109, 136] on input "SĐT Người Nhận" at bounding box center [149, 142] width 142 height 17
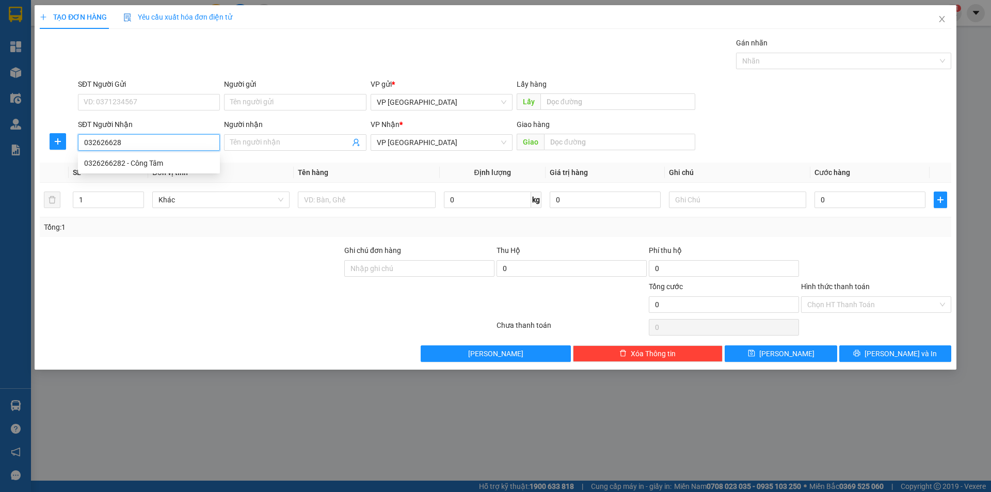
type input "0326266282"
click at [110, 164] on div "0326266282 - Công Tâm" at bounding box center [149, 162] width 130 height 11
type input "Công Tâm"
type input "Công Tâm lộc hưng"
type input "30.000"
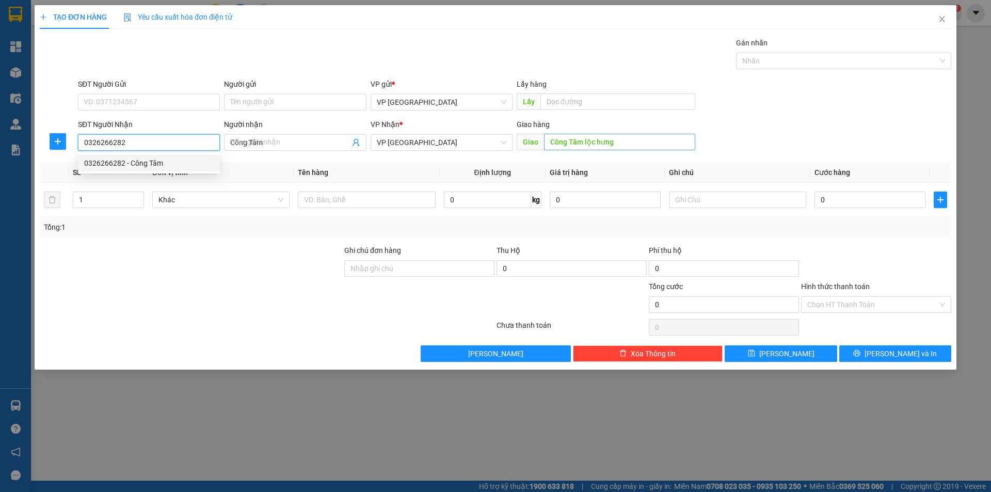
type input "30.000"
type input "0326266282"
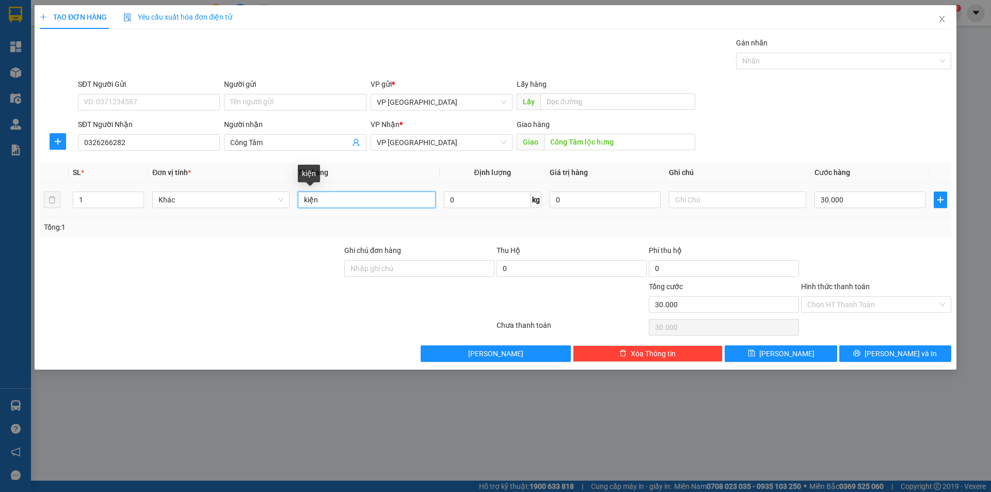
click at [382, 199] on input "kiện" at bounding box center [366, 199] width 137 height 17
click at [857, 193] on input "30.000" at bounding box center [869, 199] width 111 height 17
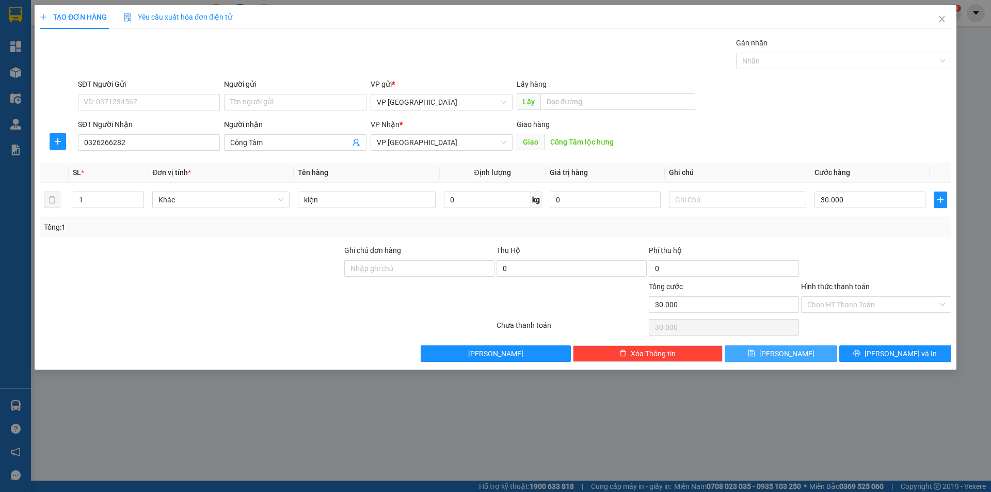
click at [778, 345] on button "Lưu" at bounding box center [781, 353] width 112 height 17
type input "0"
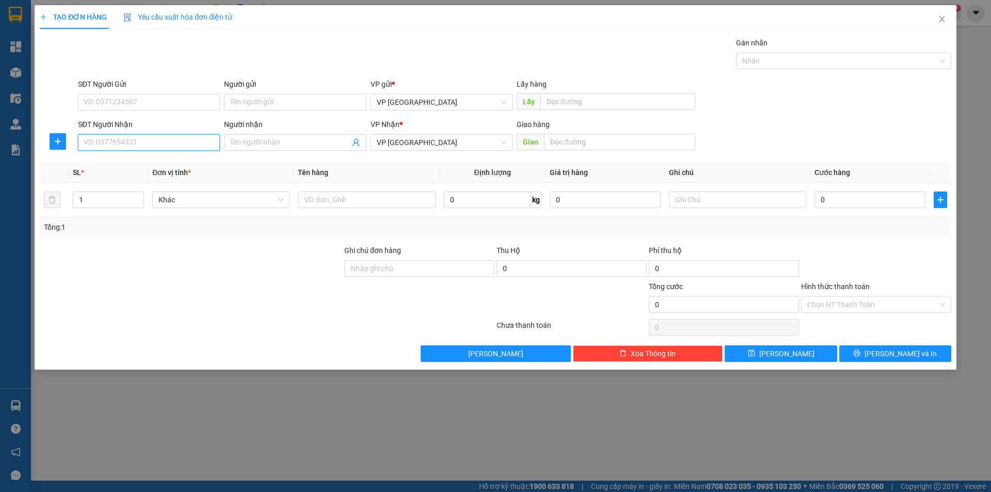
click at [187, 139] on input "SĐT Người Nhận" at bounding box center [149, 142] width 142 height 17
type input "0982829994"
click at [137, 169] on div "0982829994 - Hữu Lộc" at bounding box center [149, 163] width 142 height 17
type input "Hữu Lộc"
type input "HỮU LỘC THANH LƯƠNG"
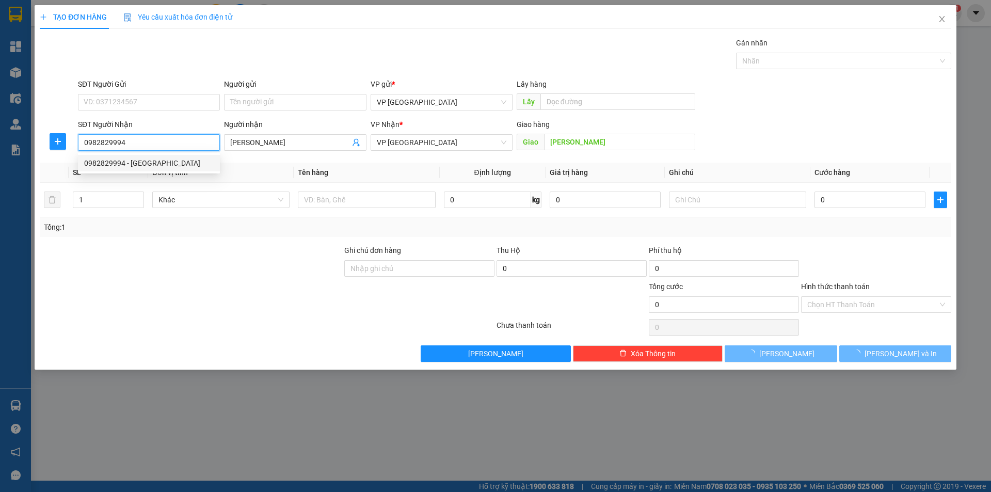
type input "30.000"
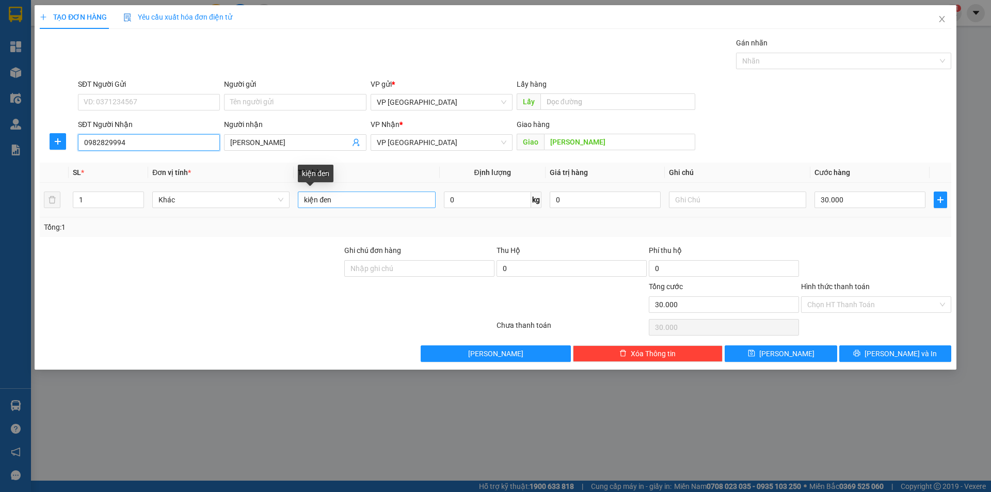
type input "0982829994"
click at [377, 199] on input "kiện đen" at bounding box center [366, 199] width 137 height 17
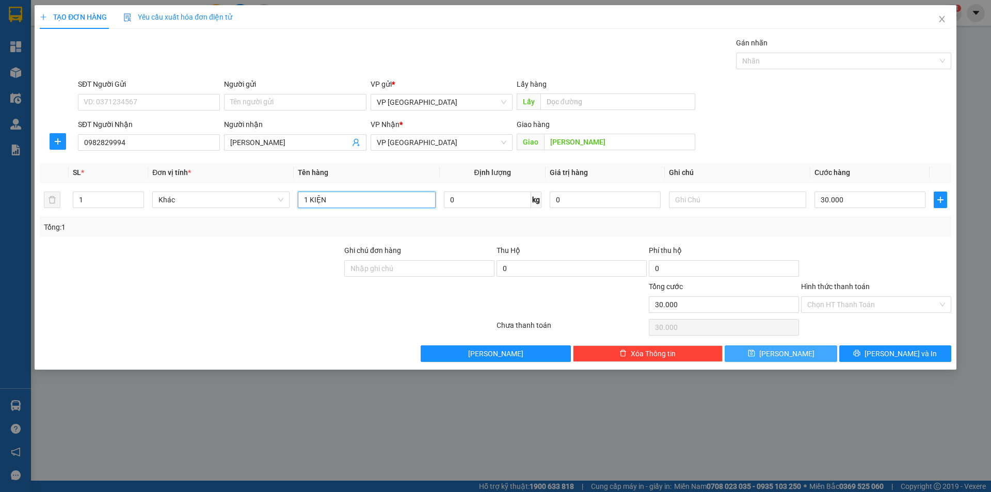
type input "1 KIỆN"
click at [778, 356] on button "Lưu" at bounding box center [781, 353] width 112 height 17
type input "0"
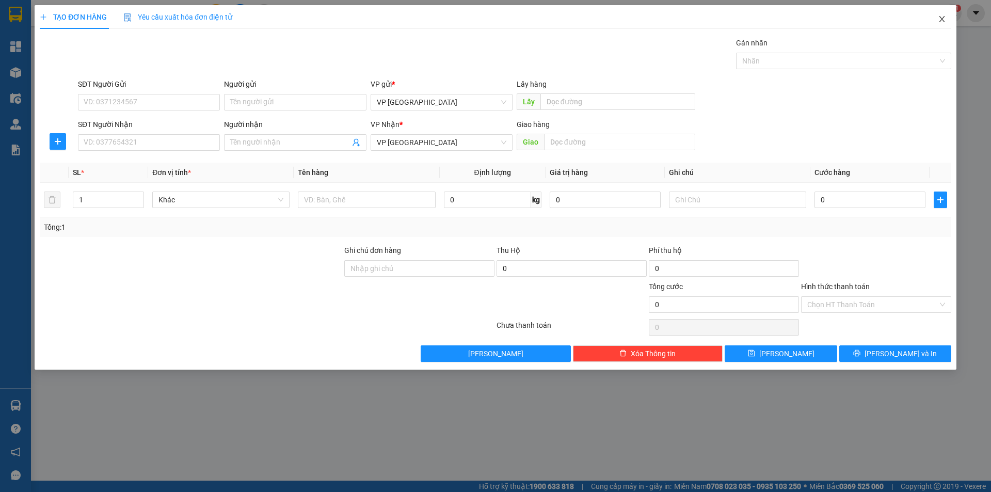
click at [940, 19] on icon "close" at bounding box center [942, 19] width 8 height 8
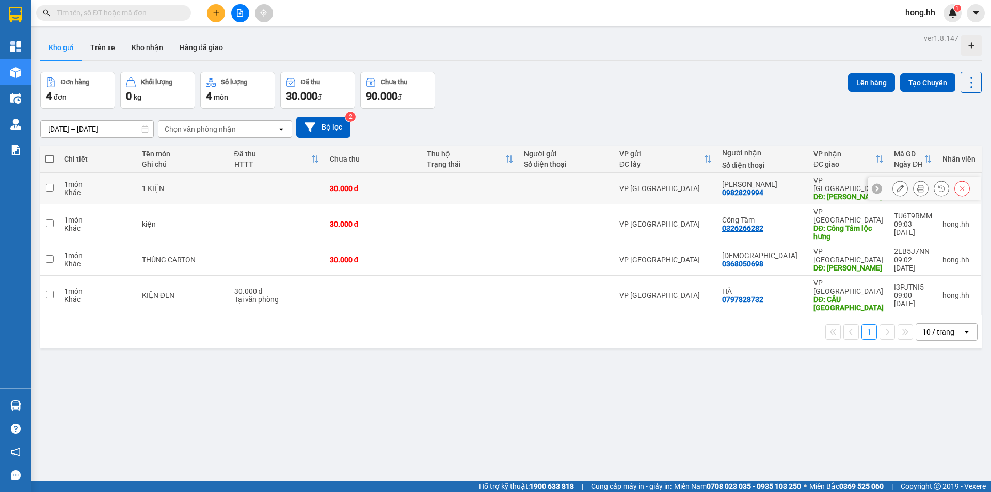
click at [282, 187] on td at bounding box center [276, 188] width 95 height 31
checkbox input "true"
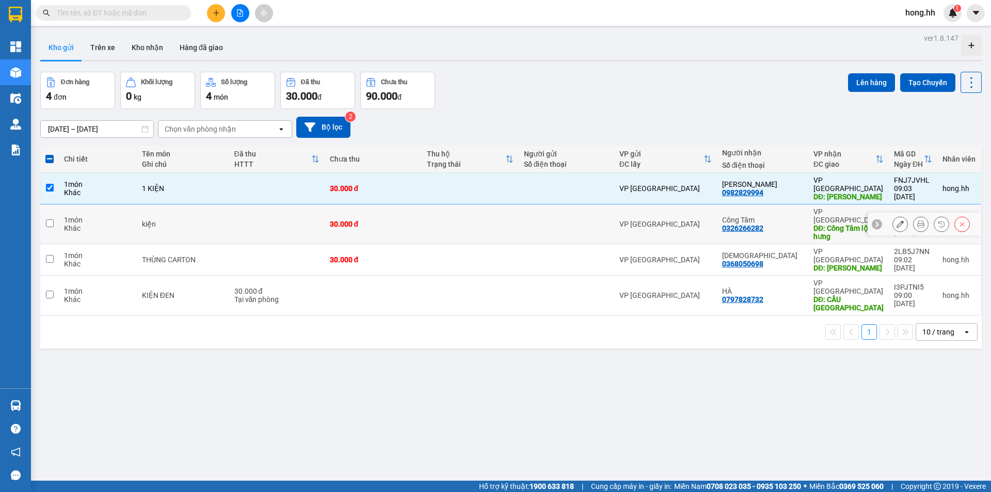
click at [271, 223] on td at bounding box center [276, 224] width 95 height 40
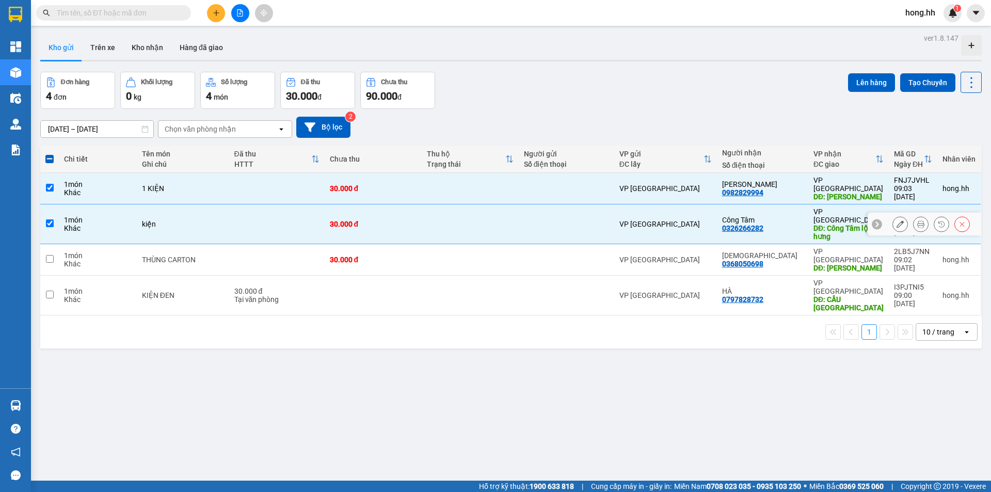
click at [267, 232] on td at bounding box center [276, 224] width 95 height 40
checkbox input "false"
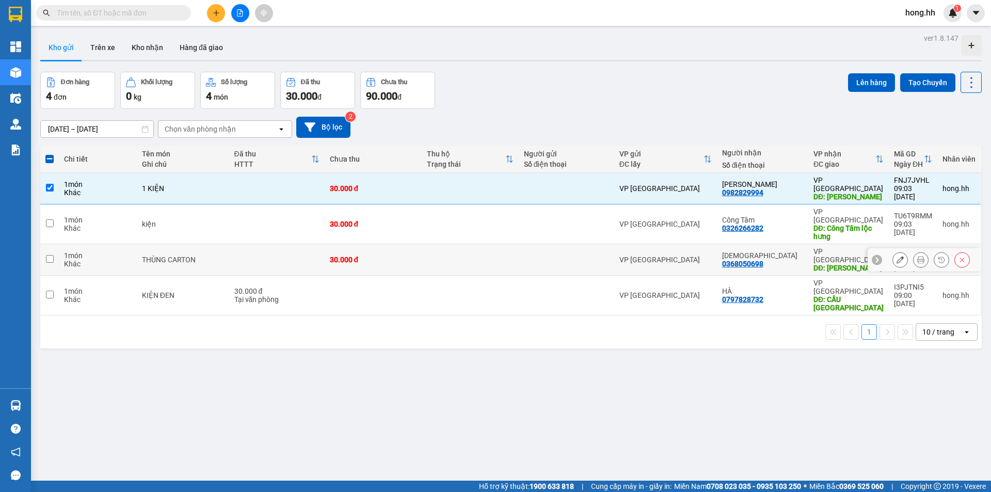
click at [258, 259] on td at bounding box center [276, 259] width 95 height 31
checkbox input "true"
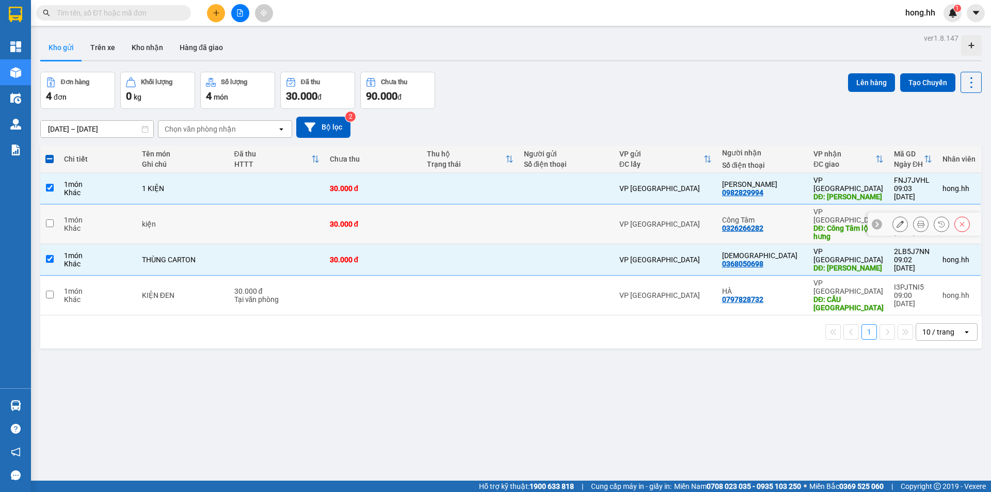
click at [259, 227] on td at bounding box center [276, 224] width 95 height 40
checkbox input "true"
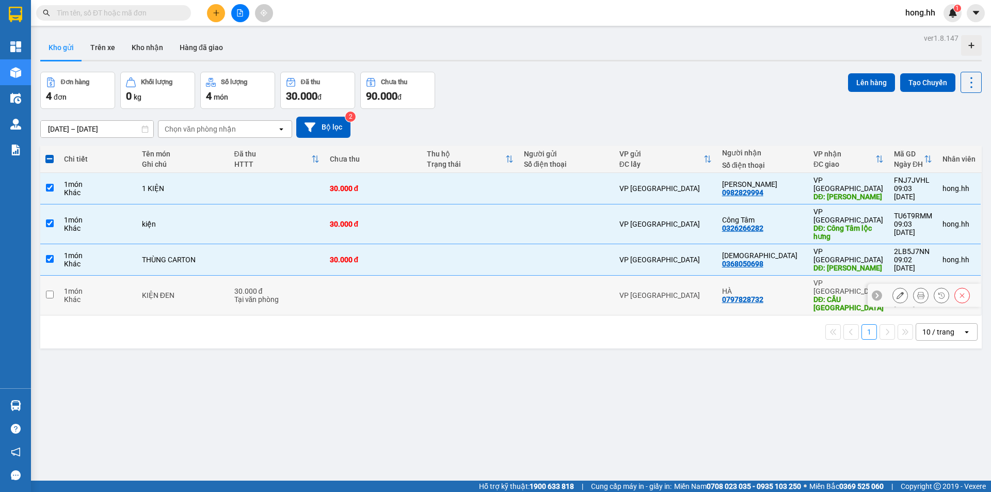
click at [270, 295] on div "Tại văn phòng" at bounding box center [276, 299] width 85 height 8
checkbox input "true"
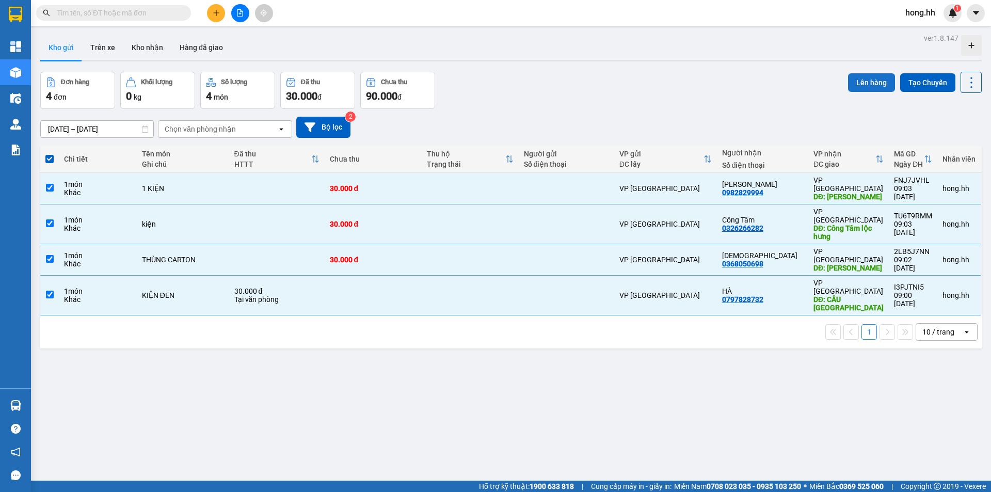
click at [856, 83] on button "Lên hàng" at bounding box center [871, 82] width 47 height 19
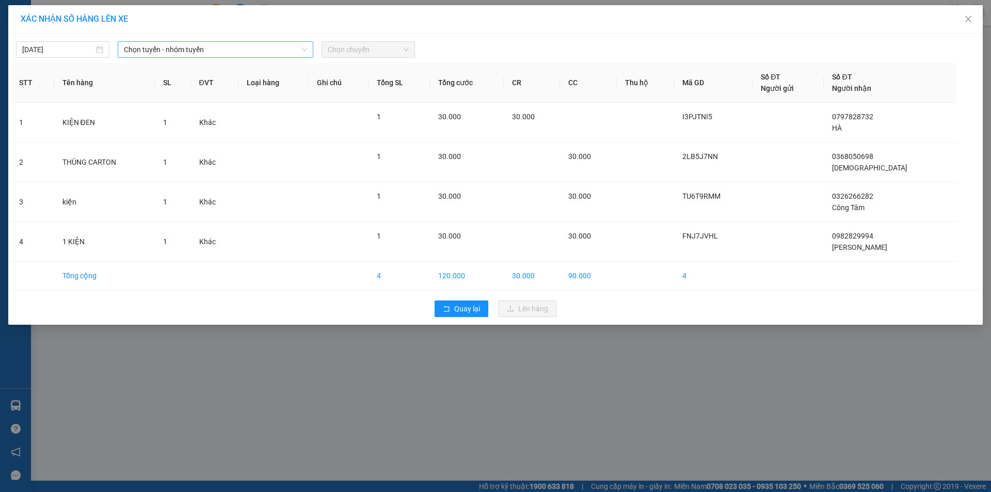
click at [269, 44] on span "Chọn tuyến - nhóm tuyến" at bounding box center [215, 49] width 183 height 15
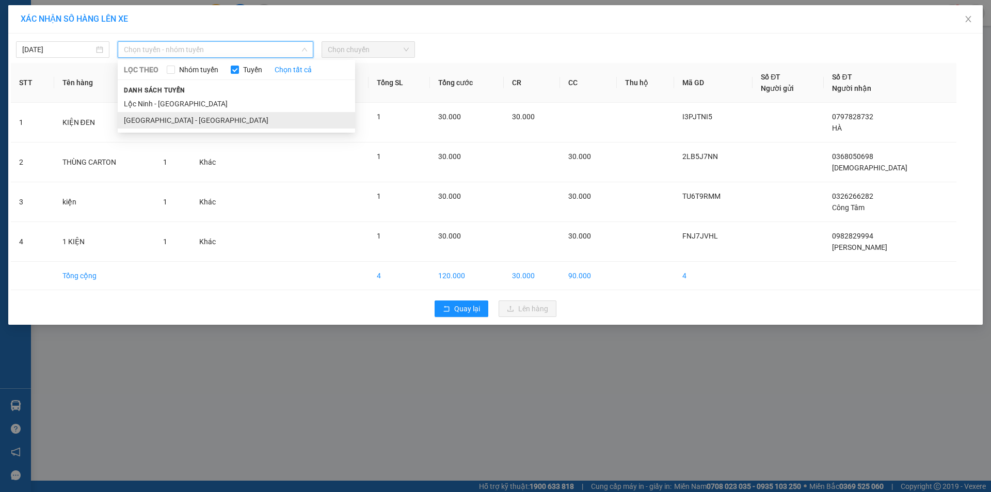
click at [151, 124] on li "Sài Gòn - Lộc Ninh" at bounding box center [236, 120] width 237 height 17
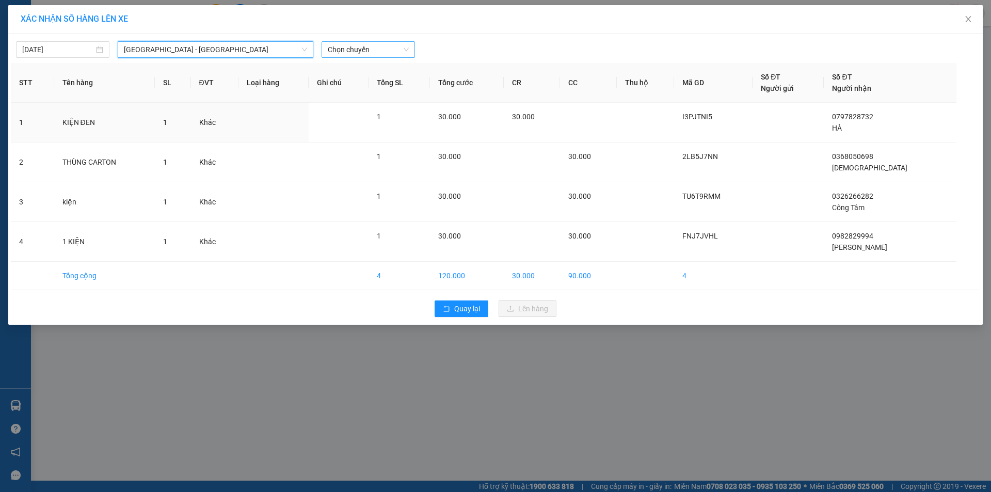
click at [352, 51] on span "Chọn chuyến" at bounding box center [368, 49] width 81 height 15
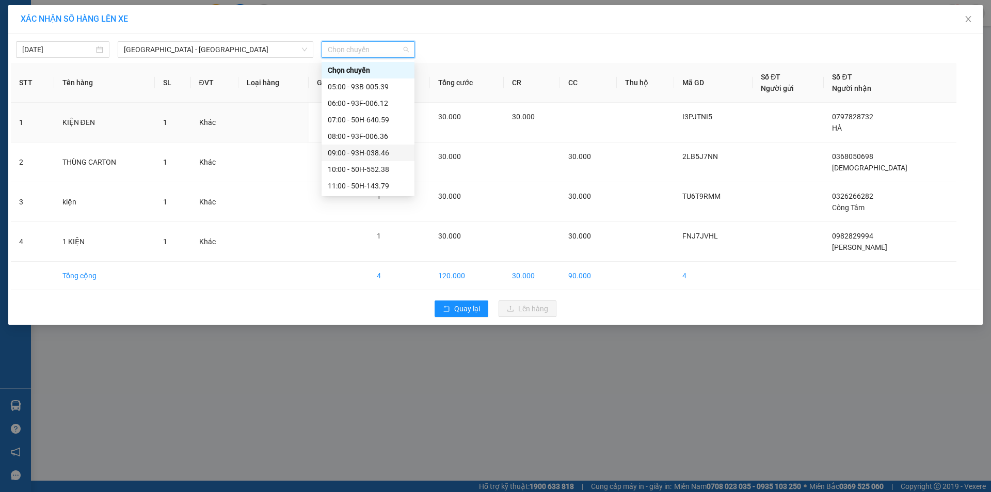
click at [386, 156] on div "09:00 - 93H-038.46" at bounding box center [368, 152] width 81 height 11
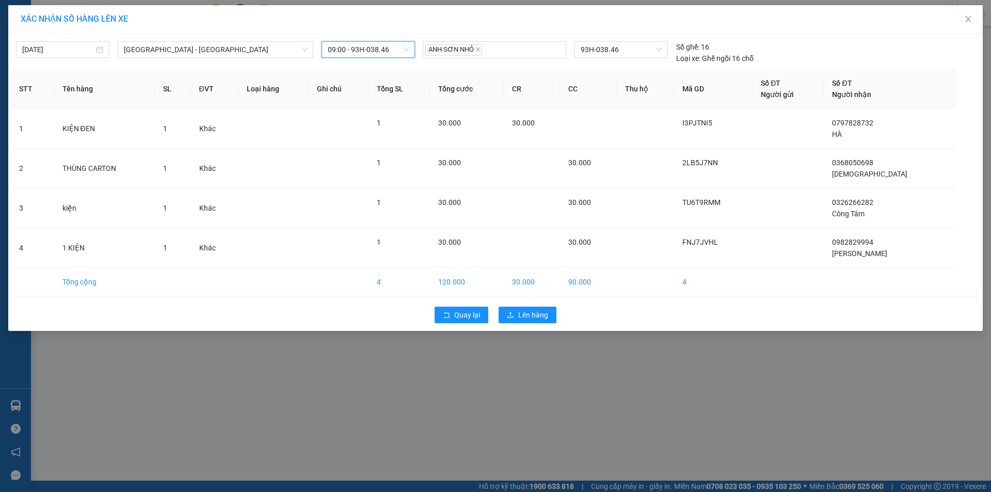
click at [571, 355] on div "XÁC NHẬN SỐ HÀNG LÊN XE 14/10/2025 Sài Gòn - Lộc Ninh LỌC THEO Nhóm tuyến Tuyến…" at bounding box center [495, 246] width 991 height 492
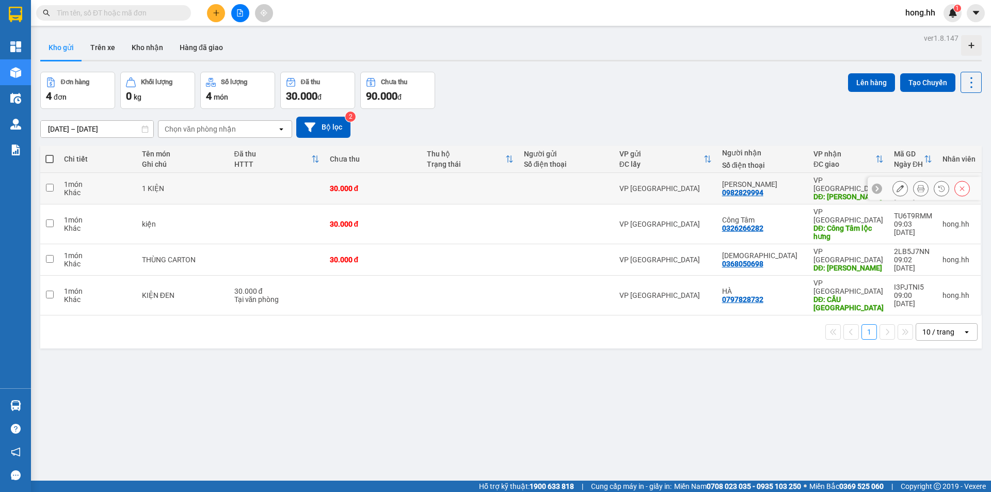
click at [395, 193] on td "30.000 đ" at bounding box center [373, 188] width 97 height 31
checkbox input "true"
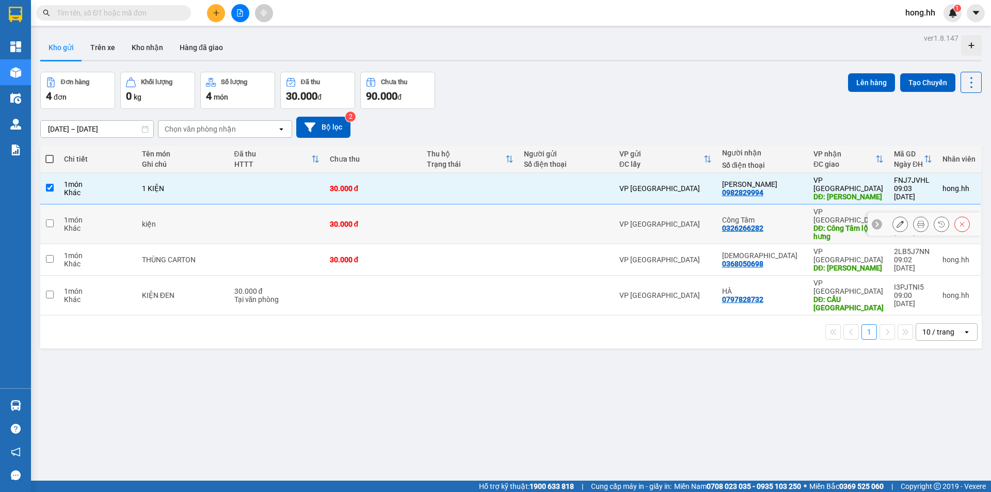
click at [388, 220] on div "30.000 đ" at bounding box center [373, 224] width 87 height 8
checkbox input "true"
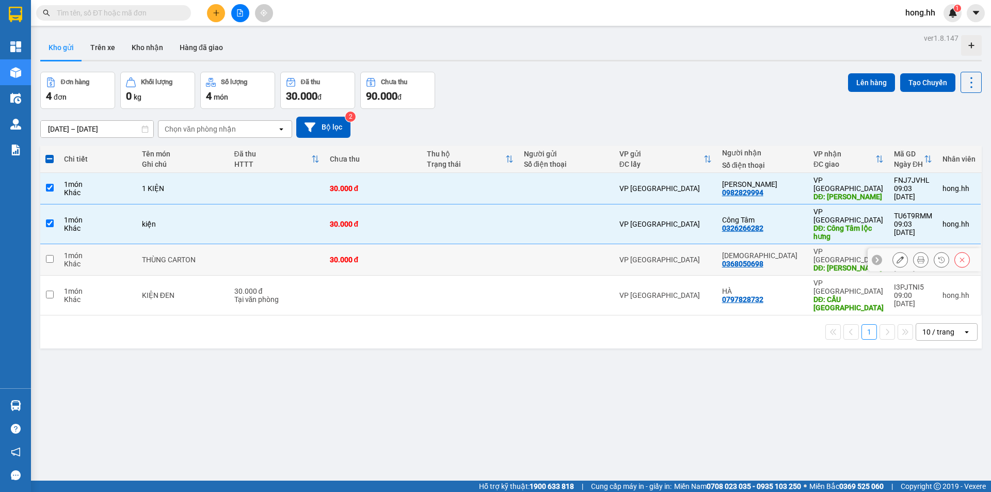
drag, startPoint x: 382, startPoint y: 249, endPoint x: 382, endPoint y: 269, distance: 19.6
click at [382, 255] on div "30.000 đ" at bounding box center [373, 259] width 87 height 8
checkbox input "true"
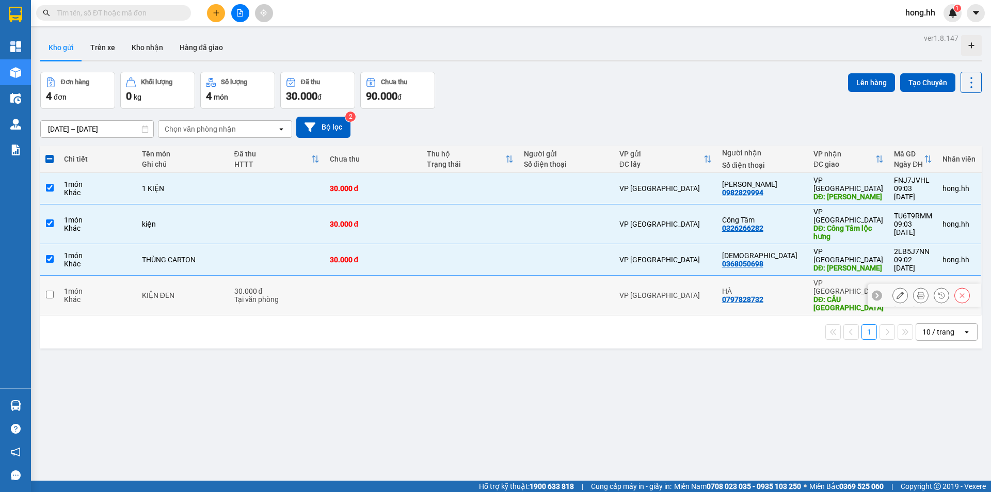
click at [382, 276] on td at bounding box center [373, 296] width 97 height 40
checkbox input "true"
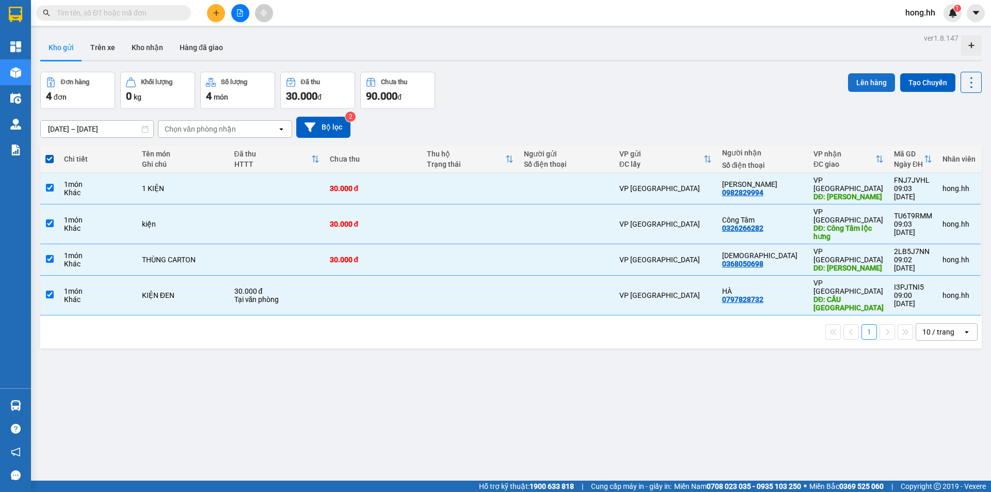
click at [861, 84] on button "Lên hàng" at bounding box center [871, 82] width 47 height 19
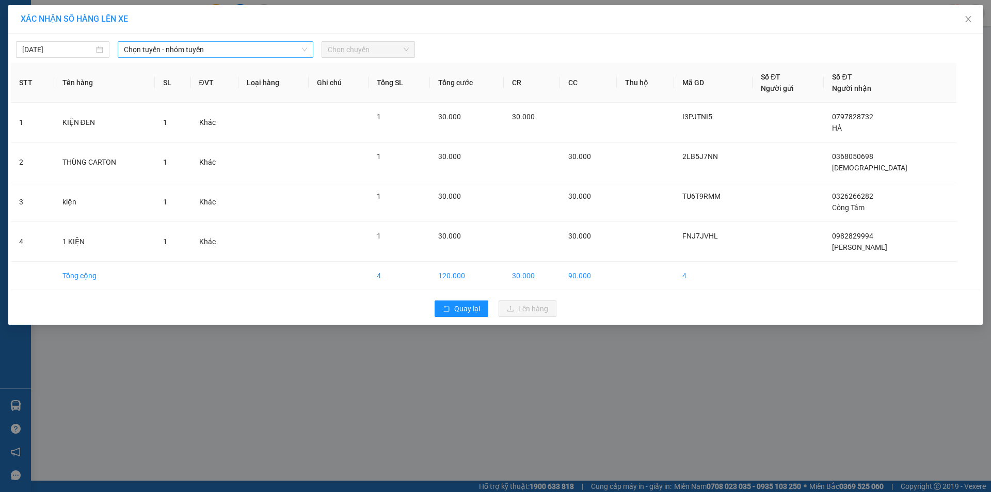
click at [196, 52] on span "Chọn tuyến - nhóm tuyến" at bounding box center [215, 49] width 183 height 15
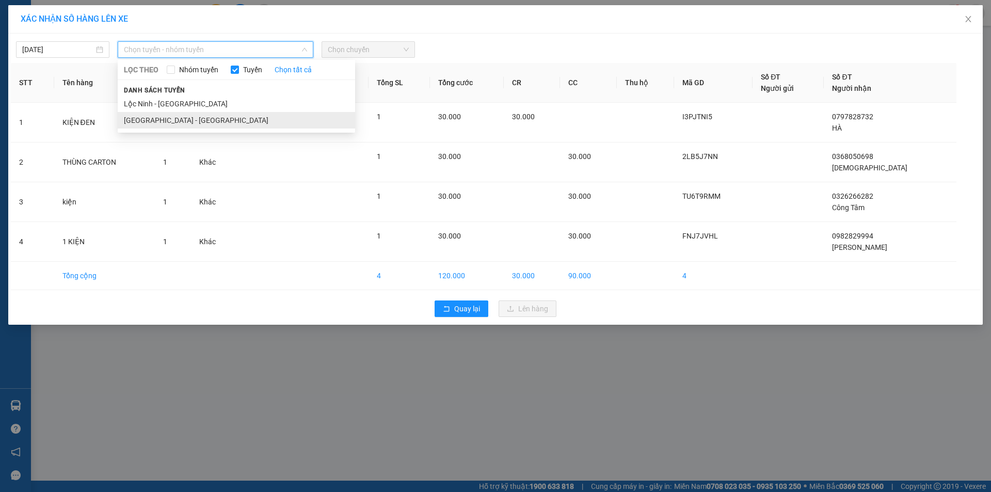
click at [156, 125] on li "Sài Gòn - Lộc Ninh" at bounding box center [236, 120] width 237 height 17
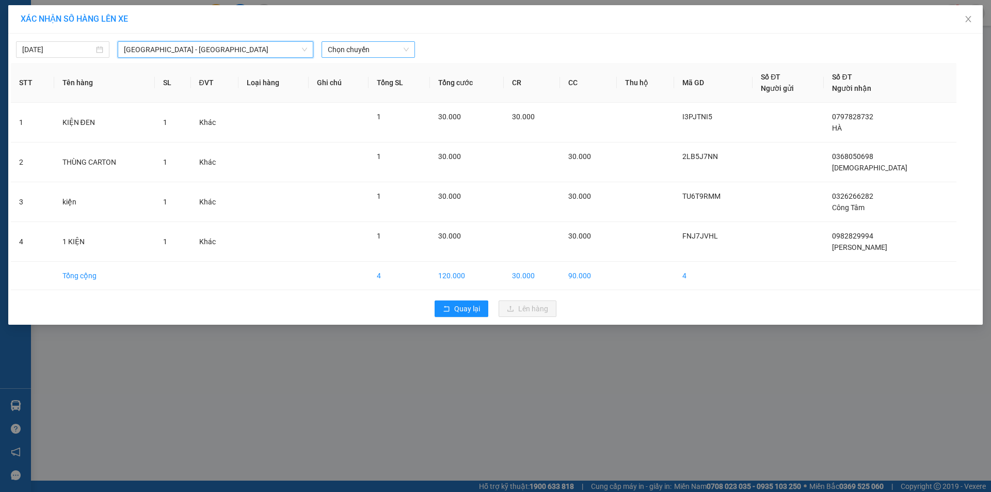
click at [341, 44] on span "Chọn chuyến" at bounding box center [368, 49] width 81 height 15
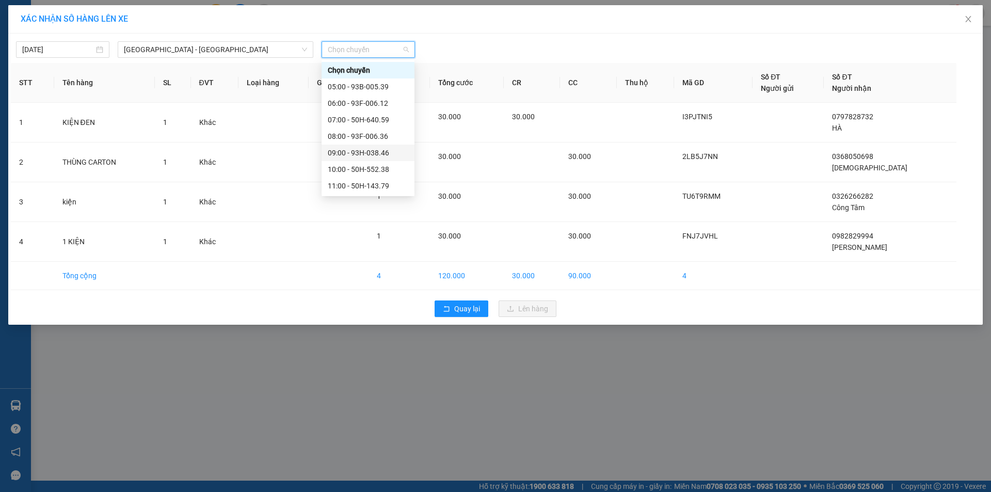
click at [376, 150] on div "09:00 - 93H-038.46" at bounding box center [368, 152] width 81 height 11
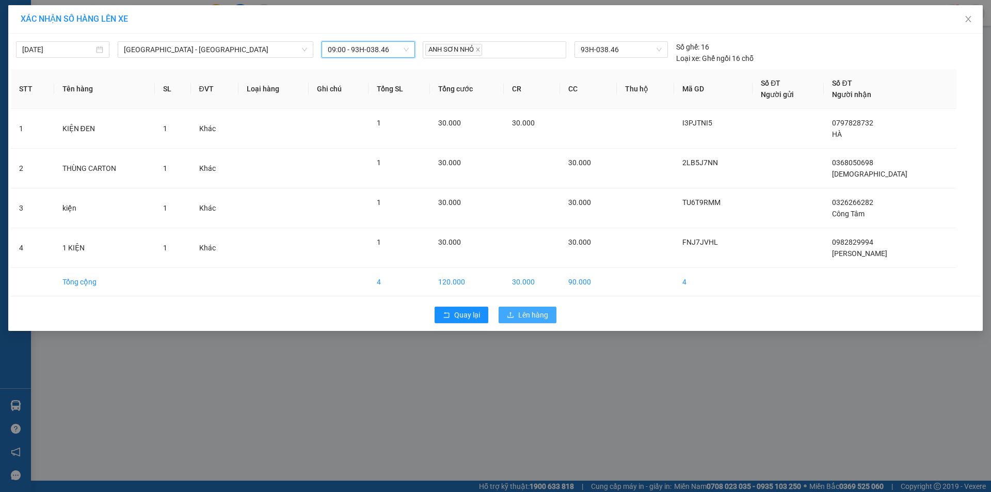
click at [539, 315] on span "Lên hàng" at bounding box center [533, 314] width 30 height 11
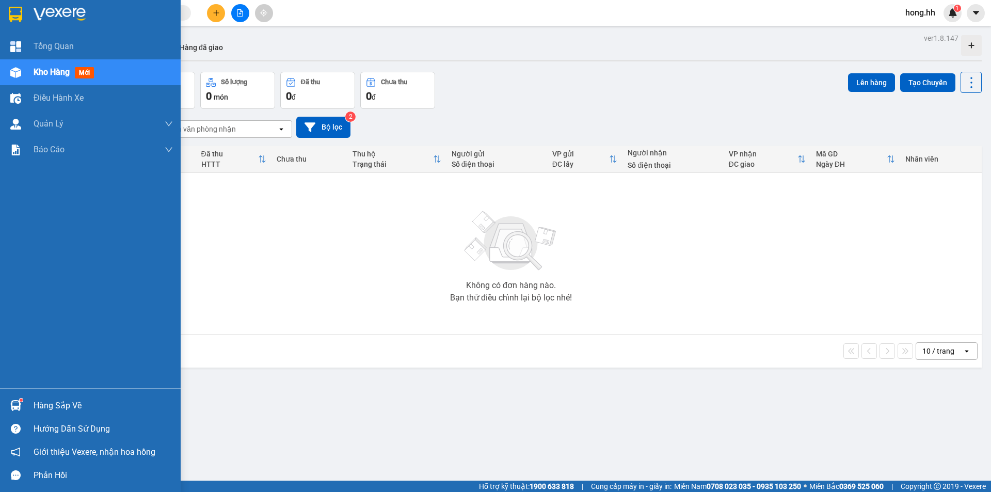
click at [22, 72] on div at bounding box center [16, 72] width 18 height 18
